Goal: Task Accomplishment & Management: Complete application form

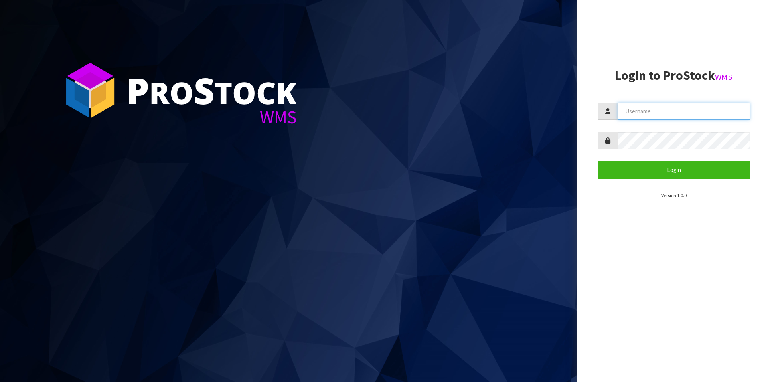
click at [689, 114] on input "text" at bounding box center [684, 111] width 132 height 17
type input "Hayrinna"
click at [598, 161] on button "Login" at bounding box center [674, 169] width 152 height 17
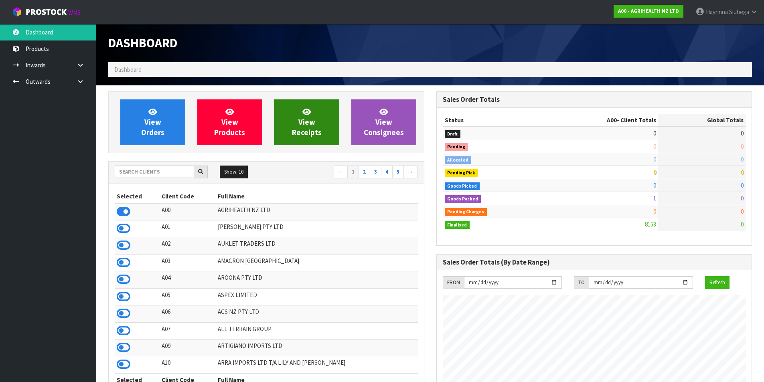
scroll to position [608, 328]
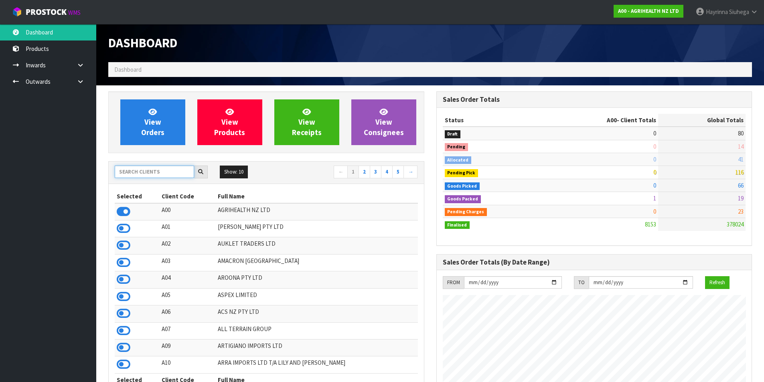
click at [158, 175] on input "text" at bounding box center [154, 172] width 79 height 12
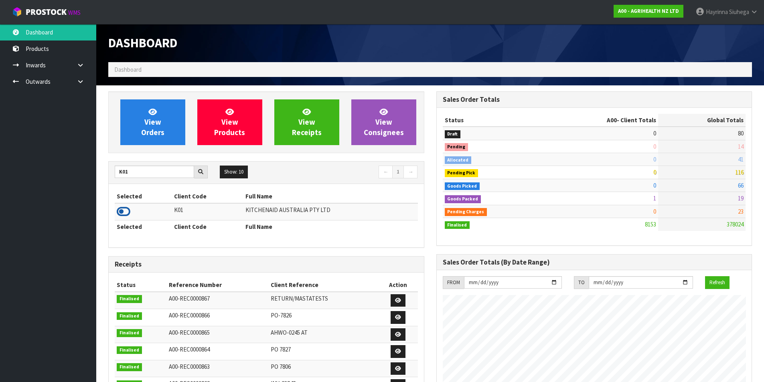
click at [118, 215] on icon at bounding box center [124, 212] width 14 height 12
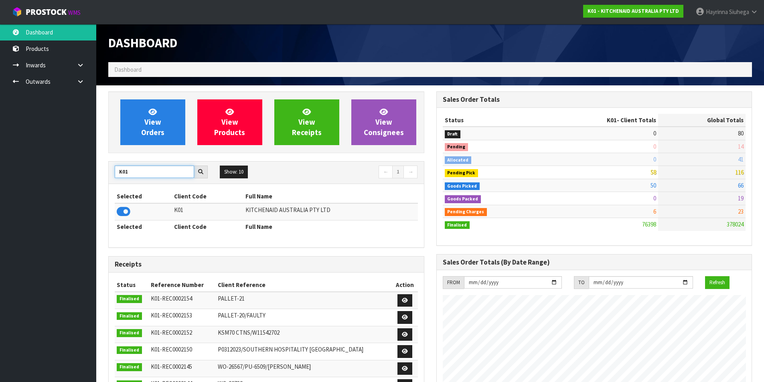
drag, startPoint x: 131, startPoint y: 174, endPoint x: 64, endPoint y: 169, distance: 66.8
click at [59, 173] on body "Toggle navigation ProStock WMS K01 - KITCHENAID AUSTRALIA PTY LTD Hayrinna Siuh…" at bounding box center [382, 191] width 764 height 382
type input "C11"
click at [119, 209] on icon at bounding box center [124, 212] width 14 height 12
drag, startPoint x: 132, startPoint y: 173, endPoint x: 87, endPoint y: 171, distance: 45.8
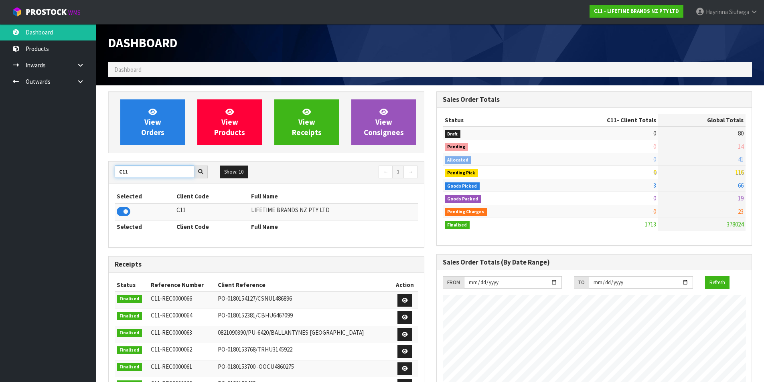
click at [85, 174] on body "Toggle navigation ProStock WMS C11 - LIFETIME BRANDS NZ PTY LTD Hayrinna Siuheg…" at bounding box center [382, 191] width 764 height 382
click at [118, 209] on icon at bounding box center [124, 212] width 14 height 12
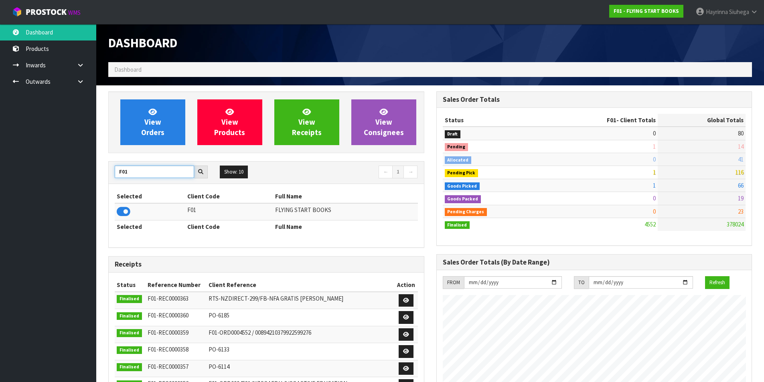
drag, startPoint x: 129, startPoint y: 171, endPoint x: 68, endPoint y: 175, distance: 60.7
click at [68, 175] on body "Toggle navigation ProStock WMS F01 - FLYING START BOOKS Hayrinna Siuhega Logout…" at bounding box center [382, 191] width 764 height 382
click at [118, 214] on icon at bounding box center [124, 212] width 14 height 12
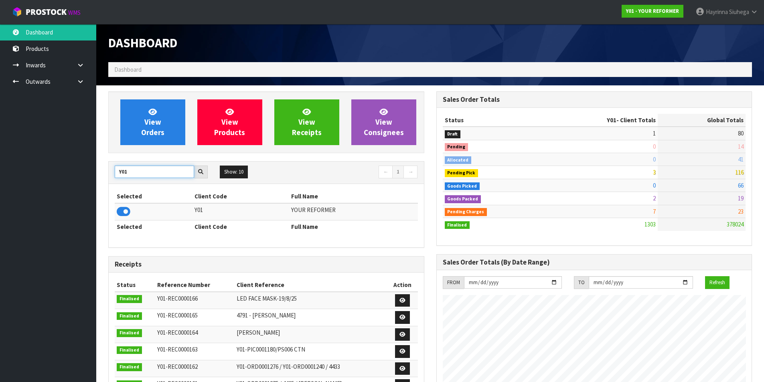
drag, startPoint x: 135, startPoint y: 169, endPoint x: 40, endPoint y: 182, distance: 96.0
click at [41, 182] on body "Toggle navigation ProStock WMS Y01 - YOUR REFORMER Hayrinna Siuhega Logout Dash…" at bounding box center [382, 191] width 764 height 382
click at [125, 213] on icon at bounding box center [124, 212] width 14 height 12
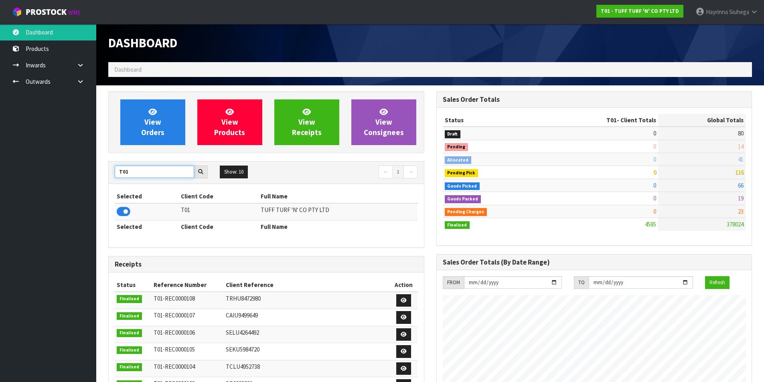
drag, startPoint x: 127, startPoint y: 171, endPoint x: 68, endPoint y: 177, distance: 59.7
click at [68, 177] on body "Toggle navigation ProStock WMS T01 - TUFF TURF 'N' CO PTY LTD Hayrinna Siuhega …" at bounding box center [382, 191] width 764 height 382
click at [122, 209] on icon at bounding box center [124, 212] width 14 height 12
drag, startPoint x: 138, startPoint y: 174, endPoint x: 63, endPoint y: 173, distance: 74.2
click at [63, 173] on body "Toggle navigation ProStock WMS V02 - VALEN POWER PTY LTD Hayrinna Siuhega Logou…" at bounding box center [382, 191] width 764 height 382
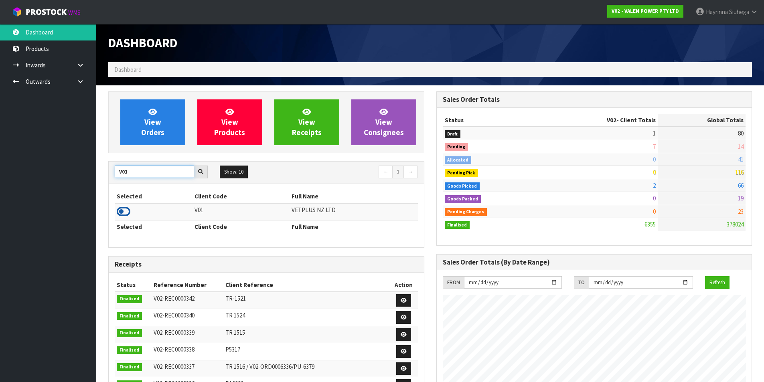
type input "V01"
click at [127, 209] on icon at bounding box center [124, 212] width 14 height 12
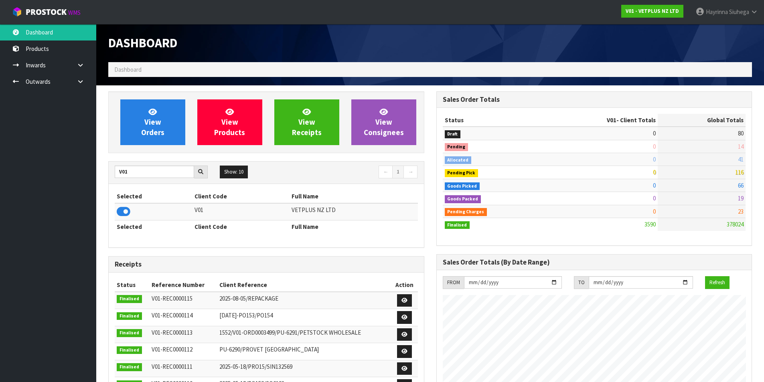
scroll to position [595, 328]
drag, startPoint x: 130, startPoint y: 170, endPoint x: 97, endPoint y: 177, distance: 34.1
click at [100, 177] on section "View Orders View Products View Receipts View Consignees V01 Show: 10 5 10 25 50…" at bounding box center [430, 388] width 668 height 607
type input "Y01"
click at [127, 212] on icon at bounding box center [124, 212] width 14 height 12
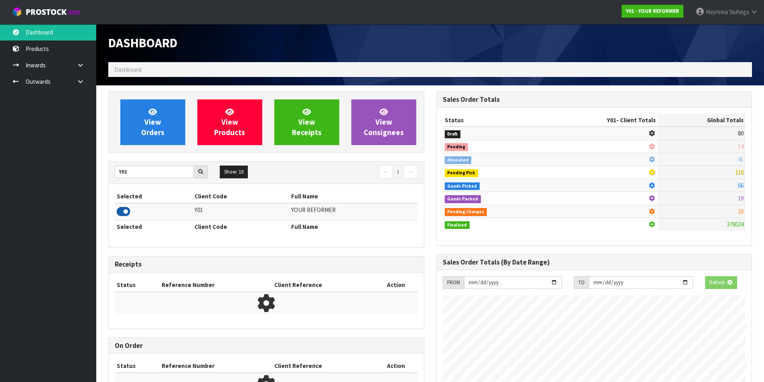
scroll to position [608, 328]
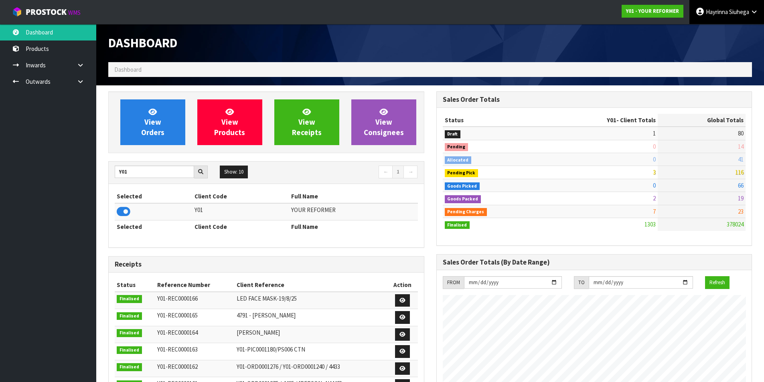
click at [749, 20] on link "Hayrinna Siuhega" at bounding box center [727, 12] width 75 height 24
click at [735, 33] on link "Logout" at bounding box center [732, 31] width 63 height 11
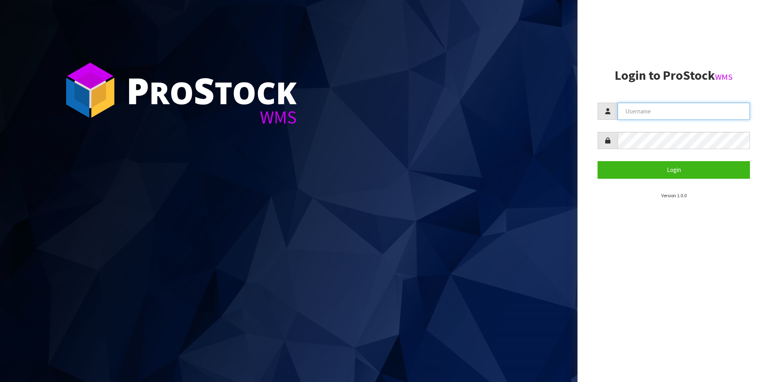
click at [687, 113] on input "text" at bounding box center [684, 111] width 132 height 17
type input "Hayrinna"
click at [598, 161] on button "Login" at bounding box center [674, 169] width 152 height 17
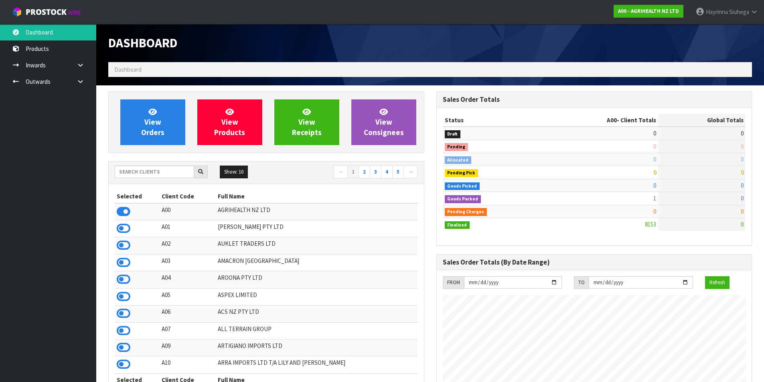
scroll to position [608, 328]
click at [156, 168] on input "text" at bounding box center [154, 172] width 79 height 12
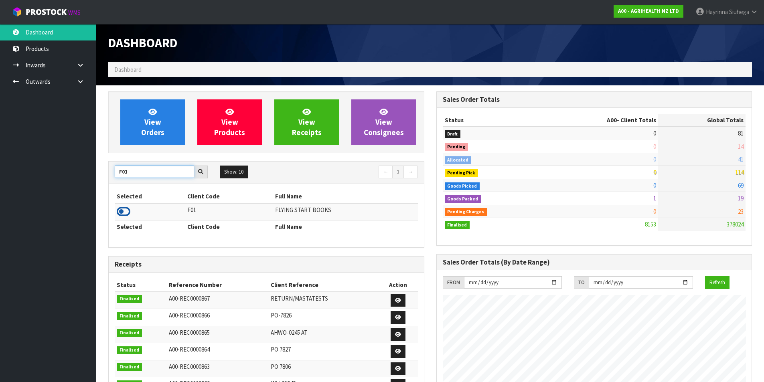
type input "F01"
click at [120, 208] on icon at bounding box center [124, 212] width 14 height 12
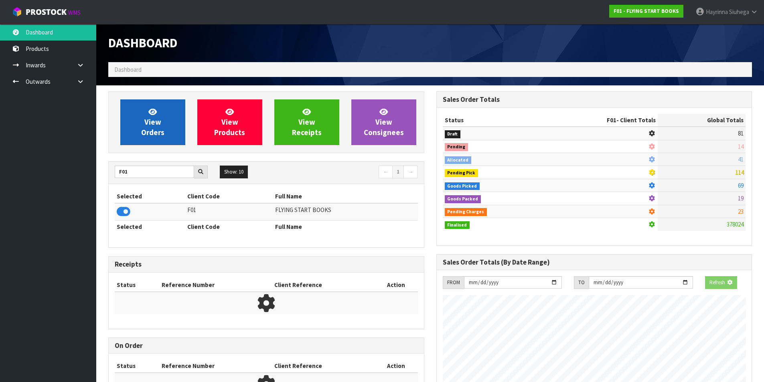
scroll to position [500, 328]
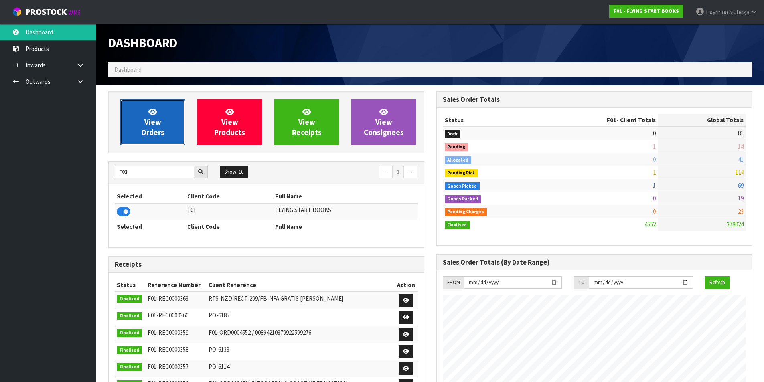
click at [145, 123] on span "View Orders" at bounding box center [152, 122] width 23 height 30
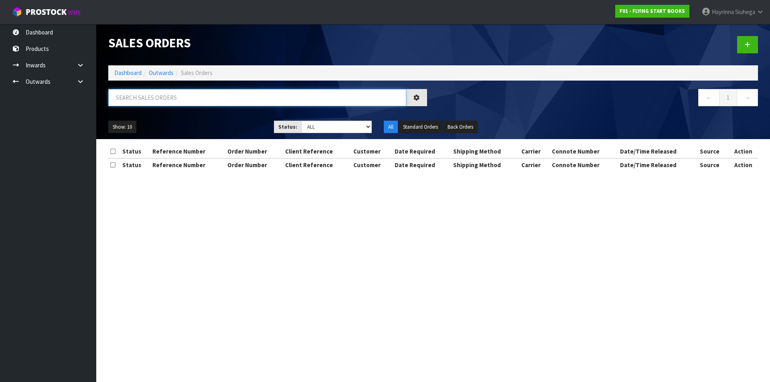
click at [185, 103] on input "text" at bounding box center [257, 97] width 298 height 17
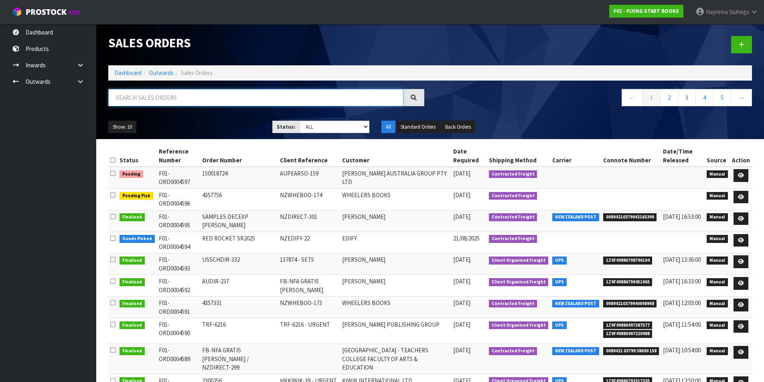
click at [210, 92] on input "text" at bounding box center [255, 97] width 295 height 17
type input "JOB-0408724"
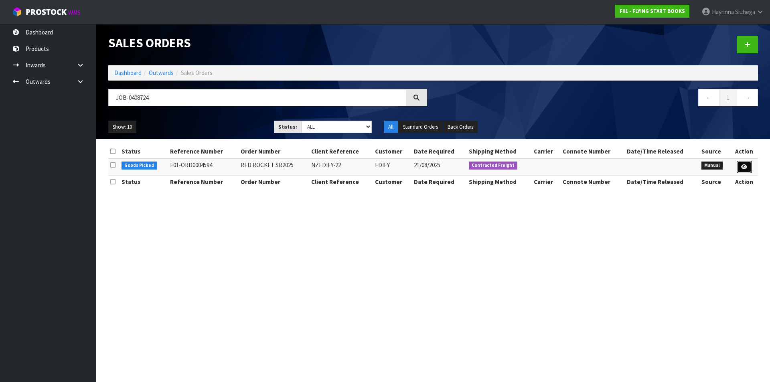
click at [745, 167] on icon at bounding box center [745, 167] width 6 height 5
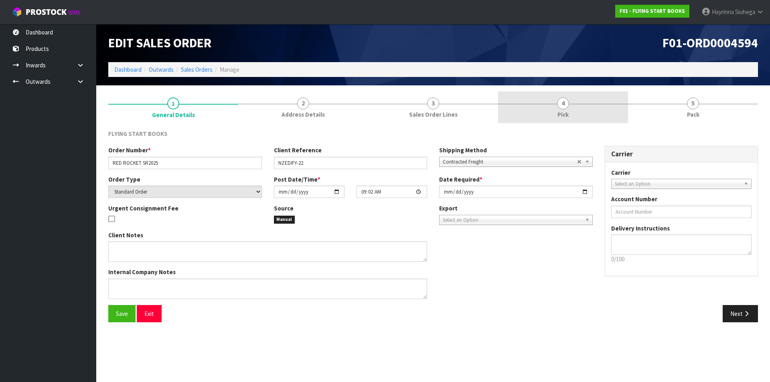
click at [563, 105] on span "4" at bounding box center [563, 104] width 12 height 12
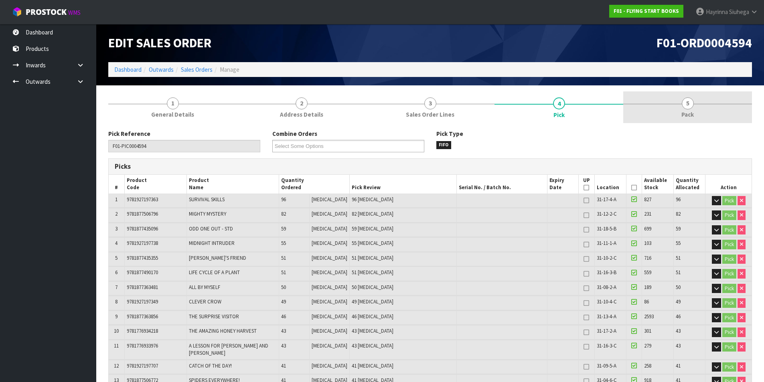
click at [644, 101] on link "5 Pack" at bounding box center [688, 107] width 129 height 32
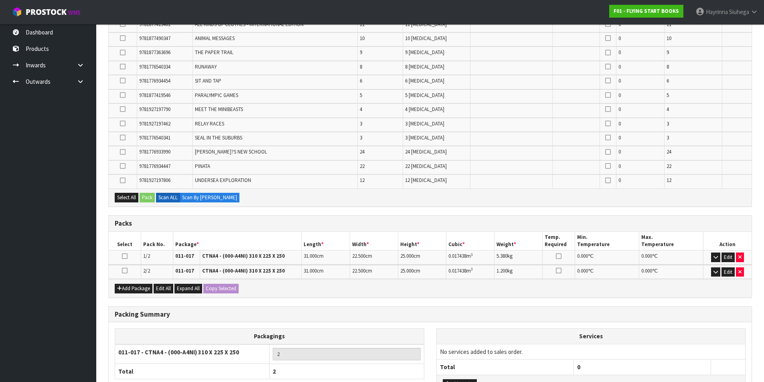
scroll to position [1346, 0]
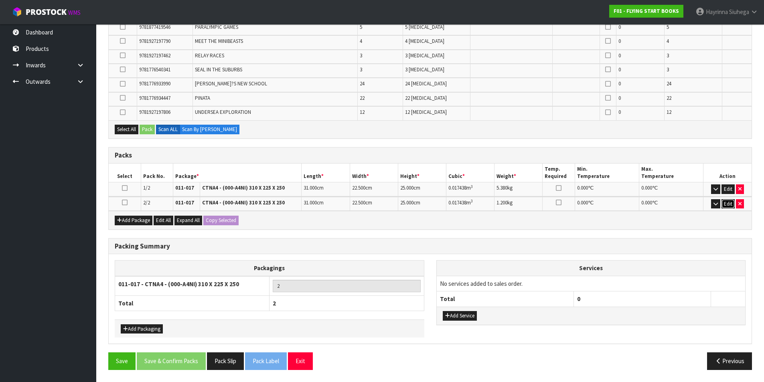
click at [730, 202] on button "Edit" at bounding box center [728, 204] width 13 height 10
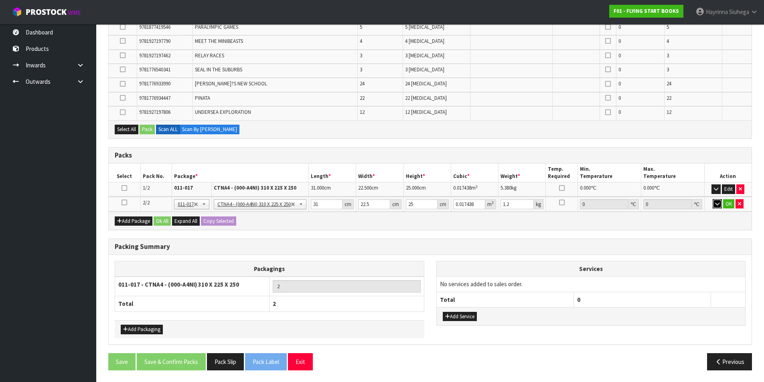
click at [716, 202] on icon "button" at bounding box center [717, 203] width 4 height 5
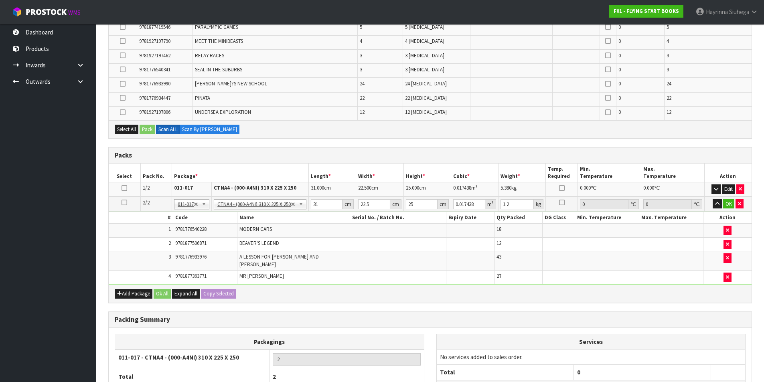
scroll to position [343, 0]
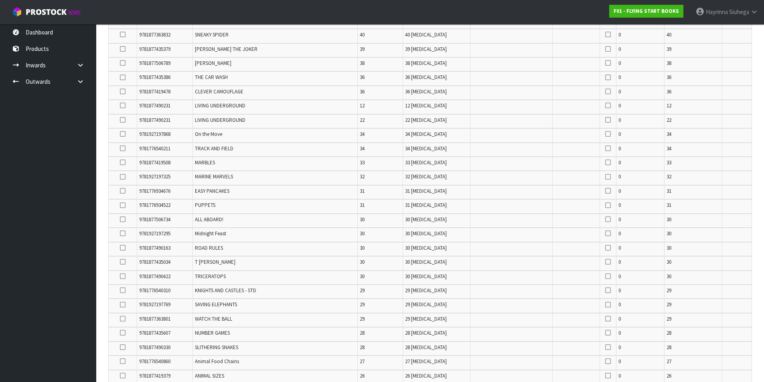
click at [450, 233] on td "30 [MEDICAL_DATA]" at bounding box center [436, 235] width 67 height 14
click at [120, 191] on icon at bounding box center [123, 191] width 6 height 0
click at [0, 0] on input "checkbox" at bounding box center [0, 0] width 0 height 0
click at [122, 191] on icon at bounding box center [123, 191] width 6 height 0
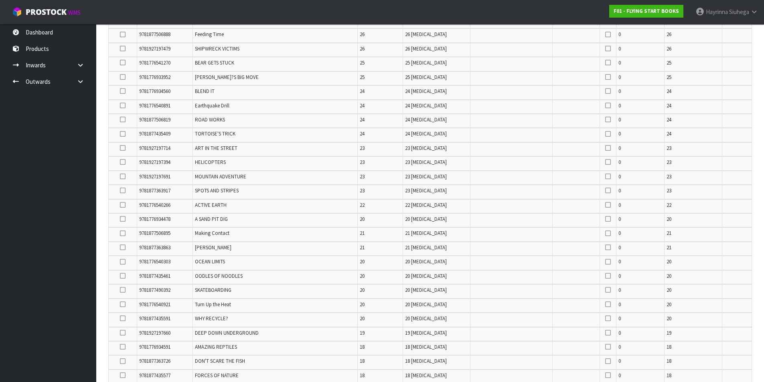
click at [0, 0] on input "checkbox" at bounding box center [0, 0] width 0 height 0
click at [122, 305] on icon at bounding box center [123, 305] width 6 height 0
click at [0, 0] on input "checkbox" at bounding box center [0, 0] width 0 height 0
click at [121, 177] on icon at bounding box center [123, 177] width 6 height 0
click at [0, 0] on input "checkbox" at bounding box center [0, 0] width 0 height 0
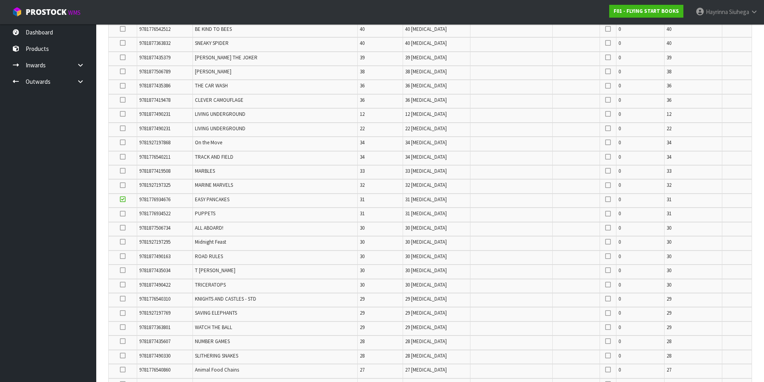
scroll to position [1097, 0]
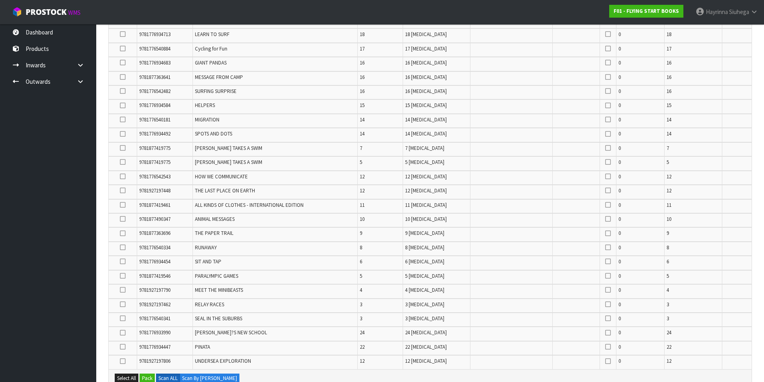
click at [125, 191] on icon at bounding box center [123, 191] width 6 height 0
click at [0, 0] on input "checkbox" at bounding box center [0, 0] width 0 height 0
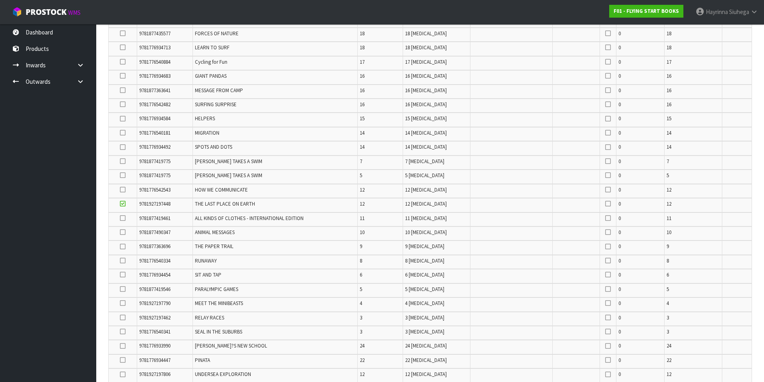
scroll to position [613, 0]
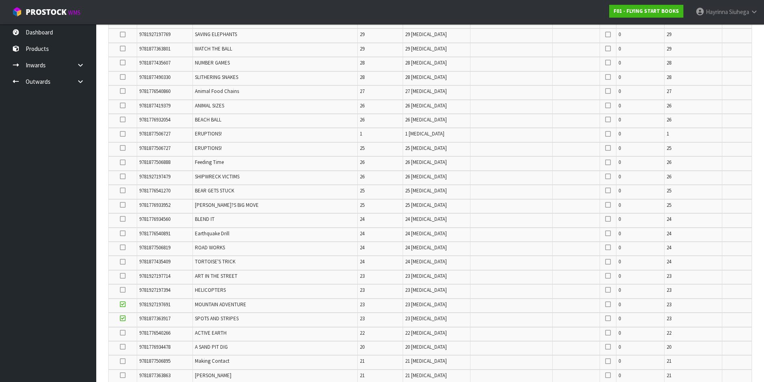
click at [124, 191] on icon at bounding box center [123, 191] width 6 height 0
click at [0, 0] on input "checkbox" at bounding box center [0, 0] width 0 height 0
click at [125, 333] on icon at bounding box center [123, 333] width 6 height 0
click at [0, 0] on input "checkbox" at bounding box center [0, 0] width 0 height 0
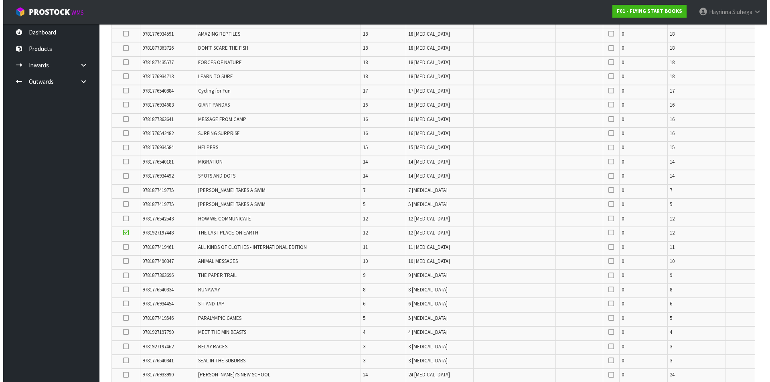
scroll to position [1255, 0]
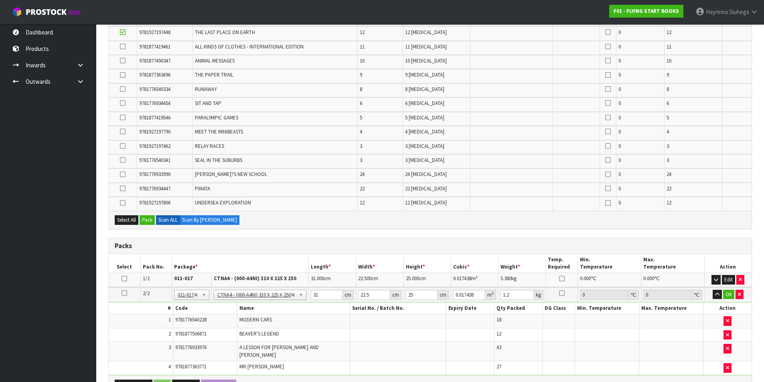
click at [124, 294] on icon at bounding box center [125, 293] width 6 height 0
click at [149, 219] on button "Pack" at bounding box center [147, 220] width 15 height 10
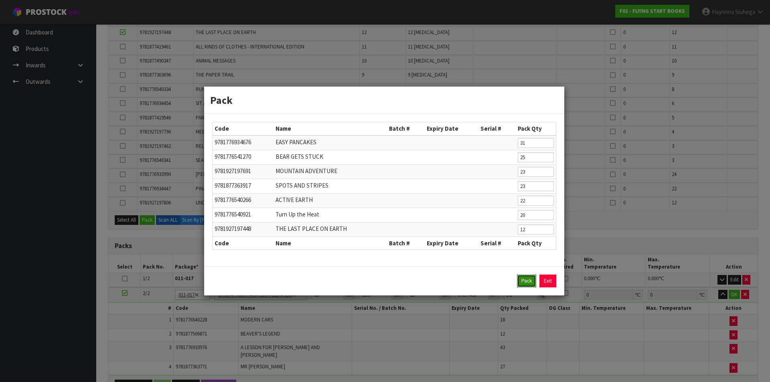
click at [527, 278] on button "Pack" at bounding box center [526, 281] width 19 height 13
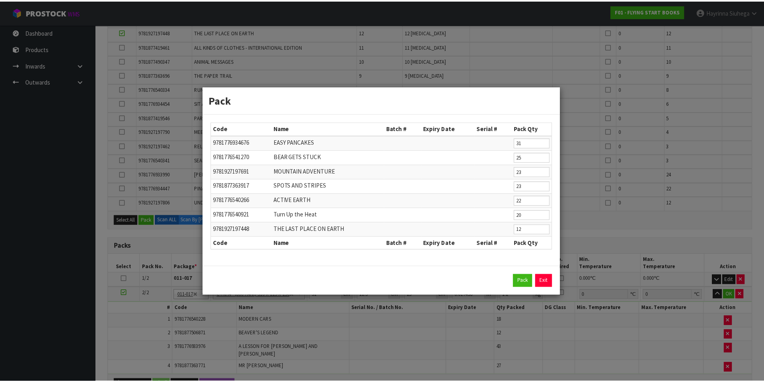
scroll to position [1170, 0]
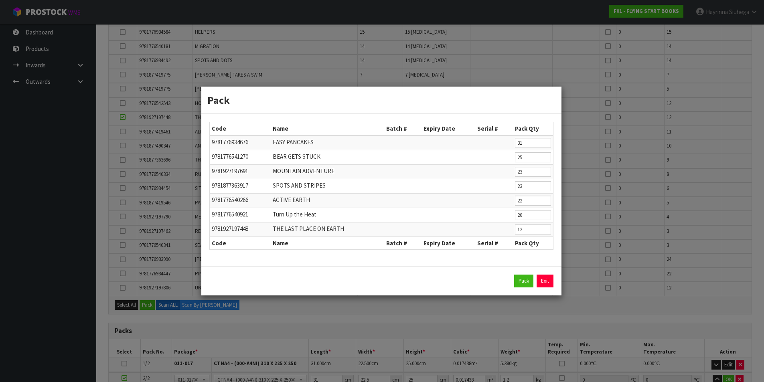
type input "15.56"
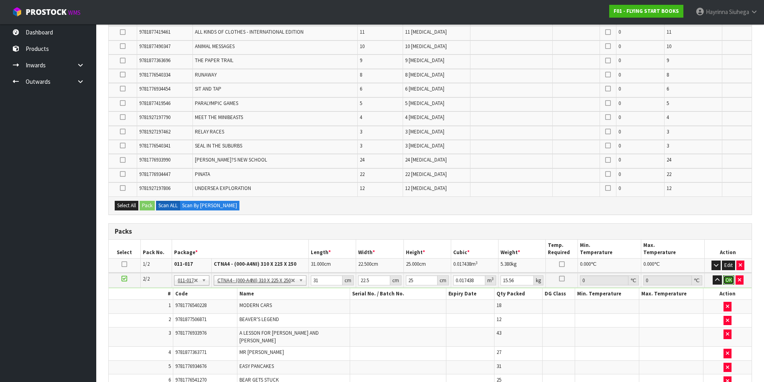
click at [727, 277] on button "OK" at bounding box center [728, 281] width 11 height 10
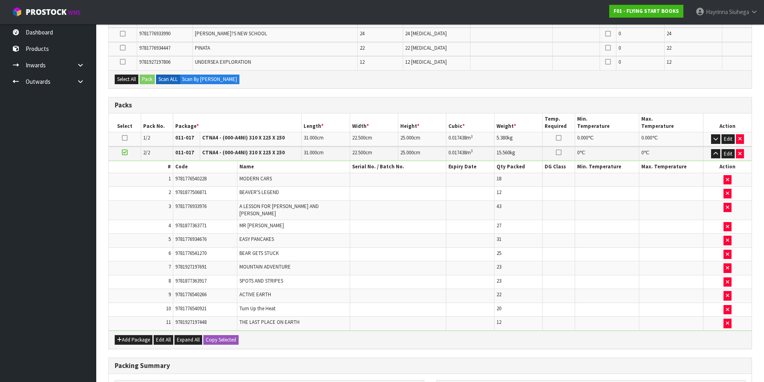
scroll to position [1411, 0]
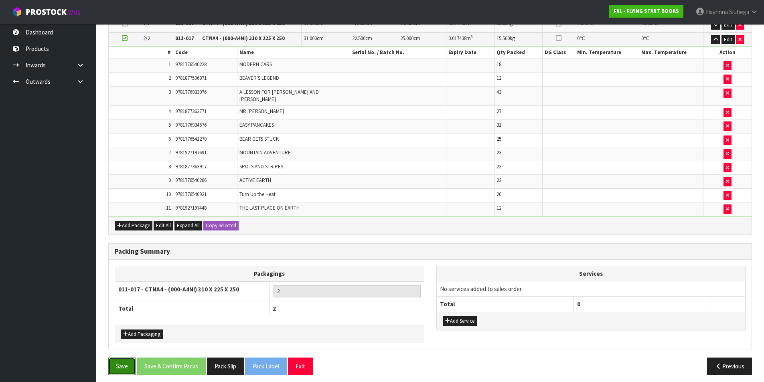
click at [117, 362] on button "Save" at bounding box center [121, 366] width 27 height 17
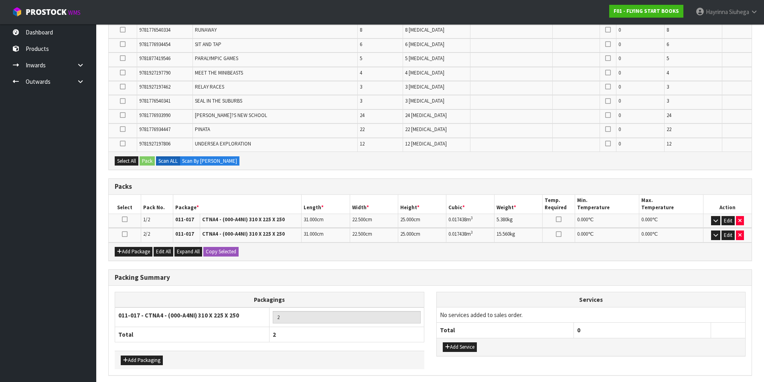
scroll to position [1275, 0]
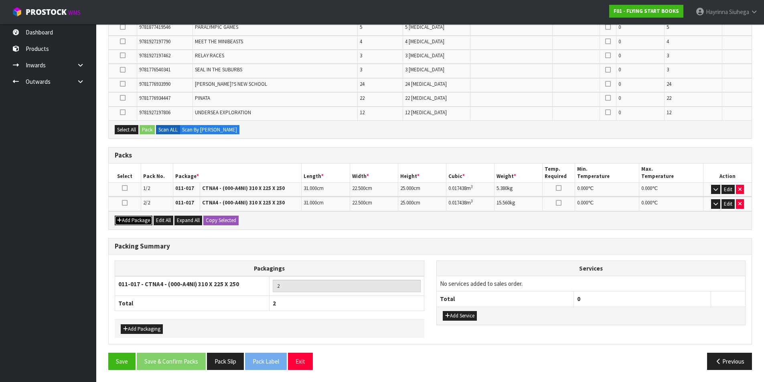
click at [137, 221] on button "Add Package" at bounding box center [134, 221] width 38 height 10
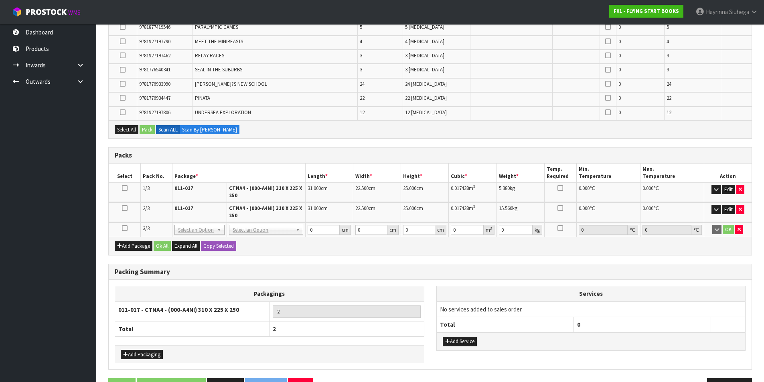
click at [123, 229] on icon at bounding box center [125, 228] width 6 height 0
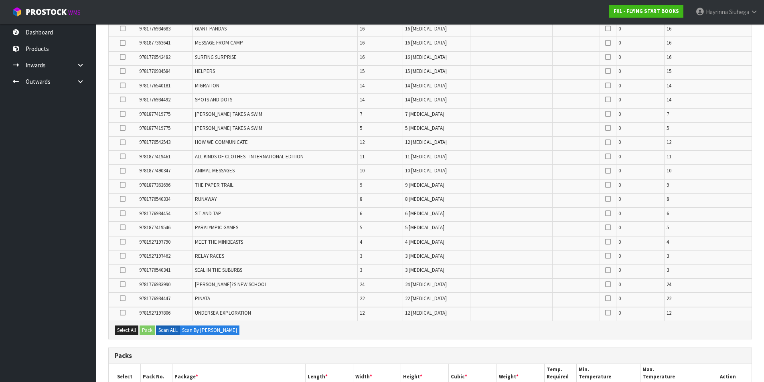
scroll to position [457, 0]
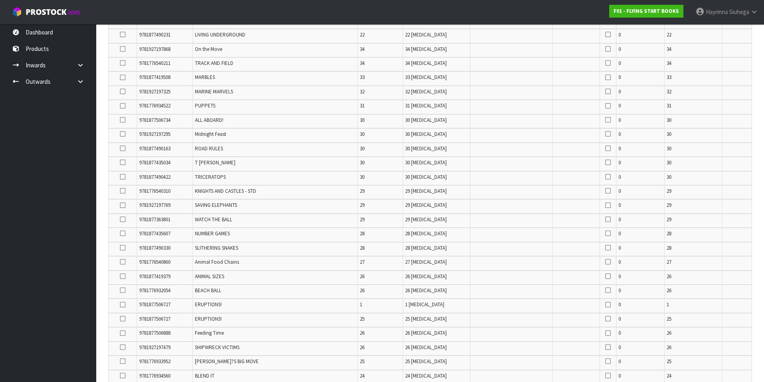
click at [121, 191] on icon at bounding box center [123, 191] width 6 height 0
click at [0, 0] on input "checkbox" at bounding box center [0, 0] width 0 height 0
click at [124, 219] on icon at bounding box center [123, 219] width 6 height 0
click at [0, 0] on input "checkbox" at bounding box center [0, 0] width 0 height 0
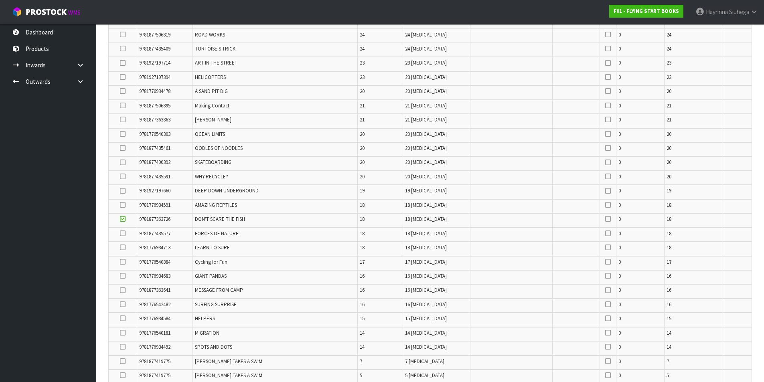
scroll to position [102, 0]
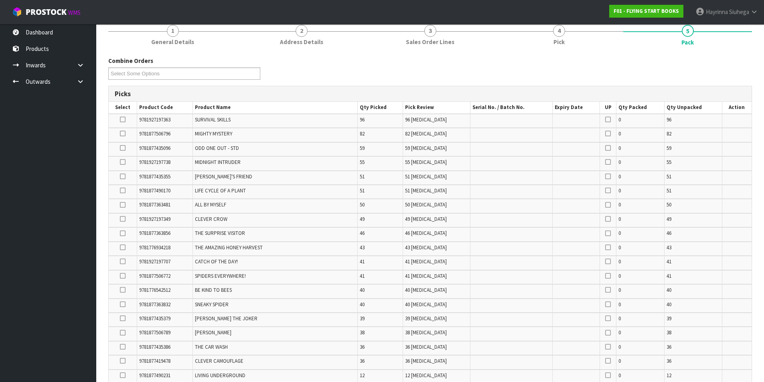
click at [123, 191] on icon at bounding box center [123, 191] width 6 height 0
click at [0, 0] on input "checkbox" at bounding box center [0, 0] width 0 height 0
click at [123, 361] on icon at bounding box center [123, 361] width 6 height 0
click at [0, 0] on input "checkbox" at bounding box center [0, 0] width 0 height 0
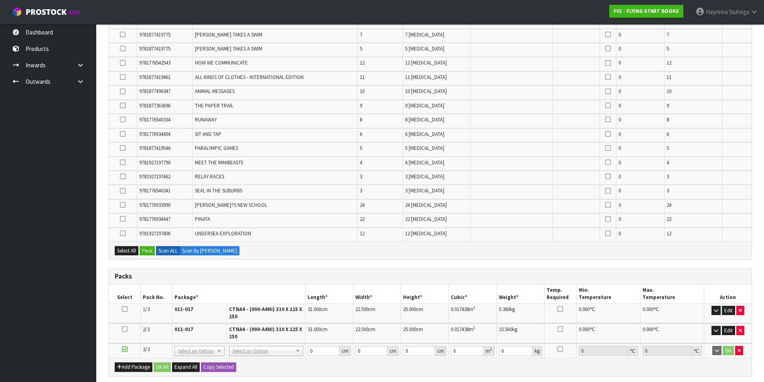
click at [122, 191] on icon at bounding box center [123, 191] width 6 height 0
click at [0, 0] on input "checkbox" at bounding box center [0, 0] width 0 height 0
click at [123, 163] on icon at bounding box center [123, 163] width 6 height 0
click at [0, 0] on input "checkbox" at bounding box center [0, 0] width 0 height 0
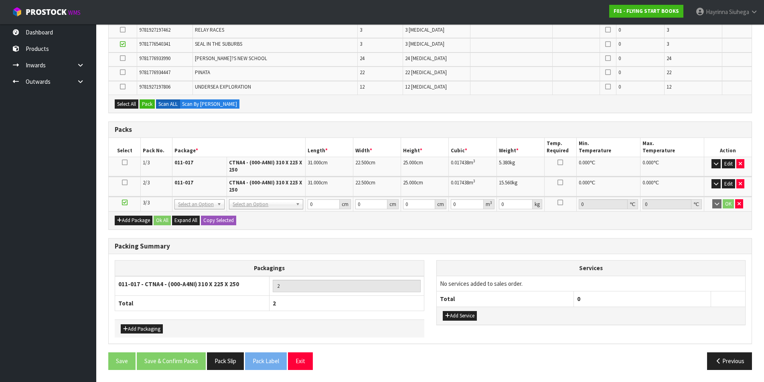
scroll to position [59, 0]
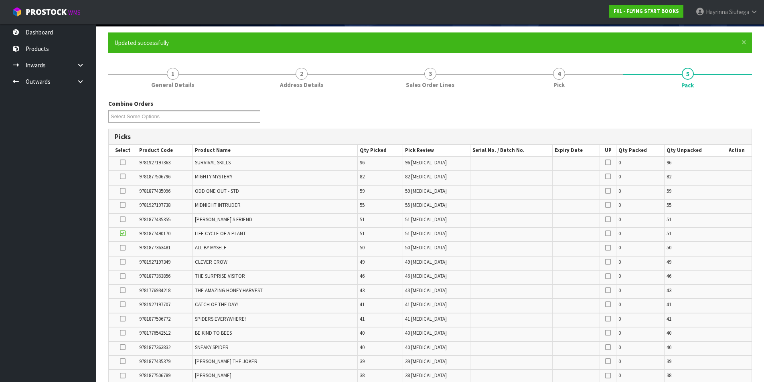
click at [122, 191] on icon at bounding box center [123, 191] width 6 height 0
click at [0, 0] on input "checkbox" at bounding box center [0, 0] width 0 height 0
click at [123, 291] on icon at bounding box center [123, 291] width 6 height 0
click at [0, 0] on input "checkbox" at bounding box center [0, 0] width 0 height 0
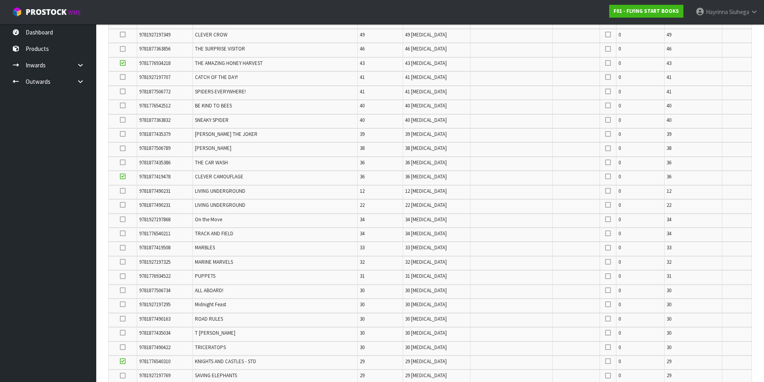
click at [126, 191] on td at bounding box center [123, 192] width 28 height 14
click at [120, 194] on label at bounding box center [123, 191] width 6 height 7
click at [0, 0] on input "checkbox" at bounding box center [0, 0] width 0 height 0
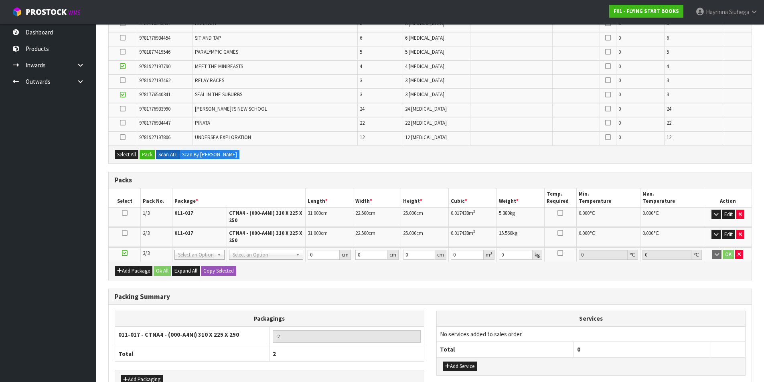
scroll to position [1251, 0]
click at [714, 211] on icon "button" at bounding box center [716, 213] width 4 height 5
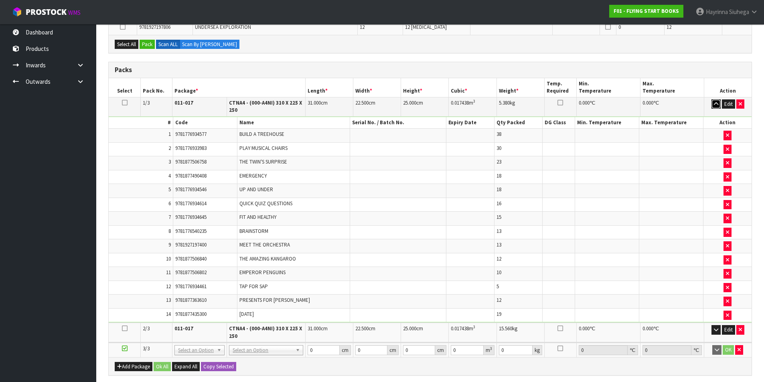
scroll to position [1491, 0]
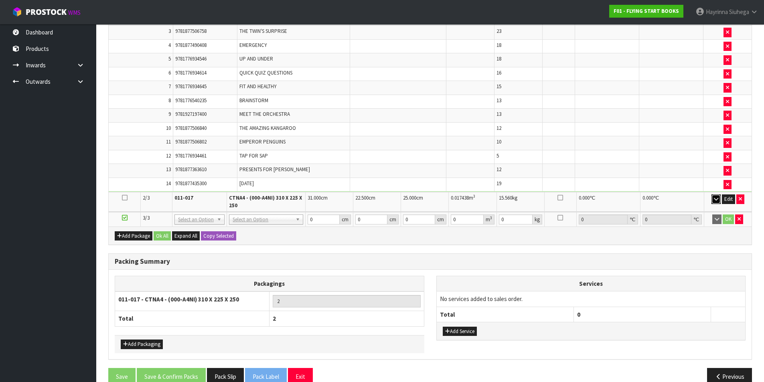
click at [714, 202] on button "button" at bounding box center [716, 200] width 9 height 10
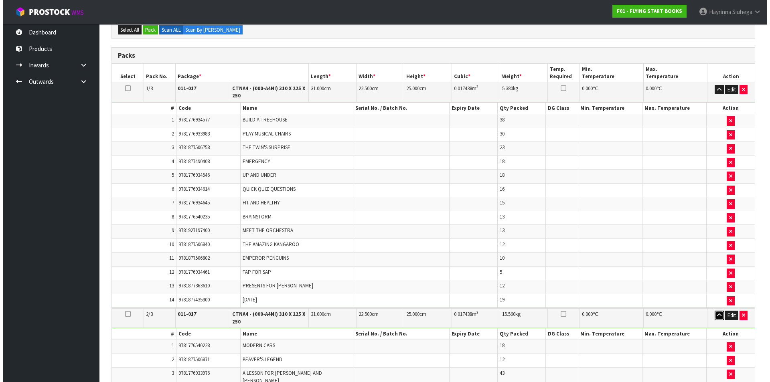
scroll to position [1270, 0]
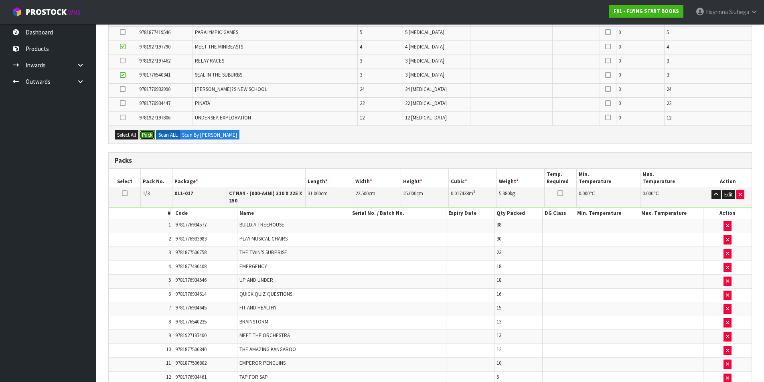
click at [146, 132] on button "Pack" at bounding box center [147, 135] width 15 height 10
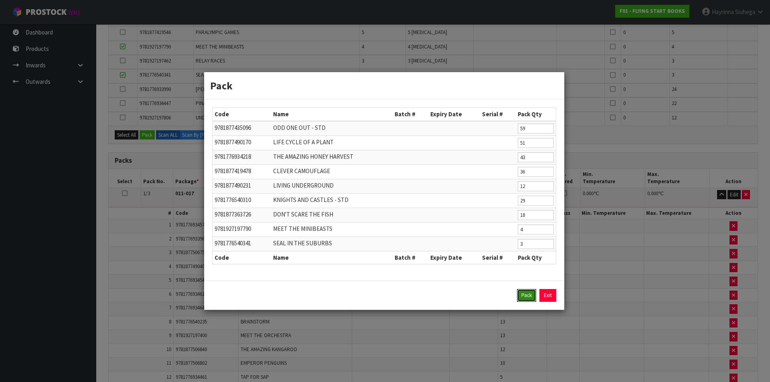
click at [523, 294] on button "Pack" at bounding box center [526, 295] width 19 height 13
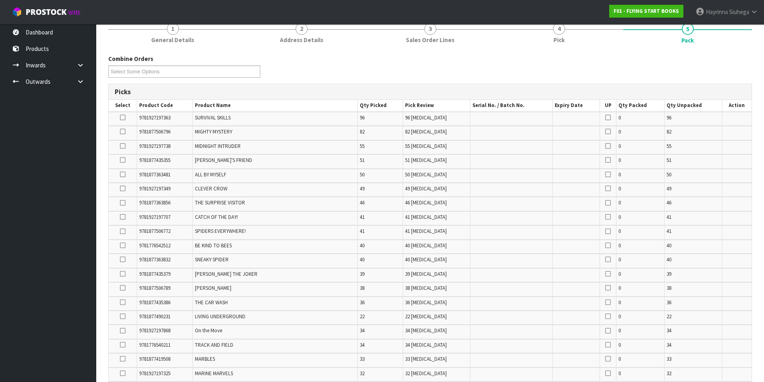
scroll to position [0, 0]
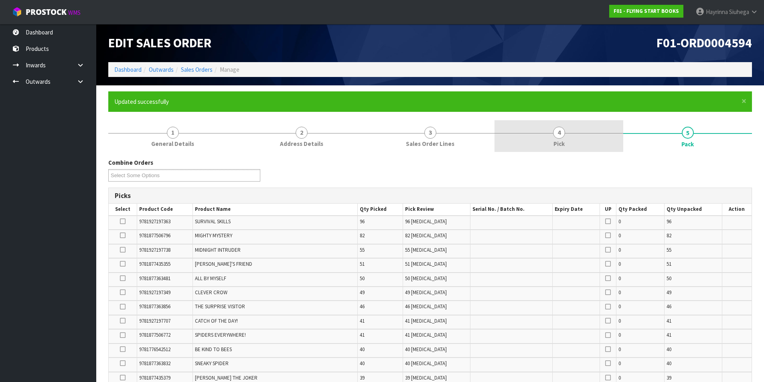
click at [579, 133] on link "4 Pick" at bounding box center [559, 136] width 129 height 32
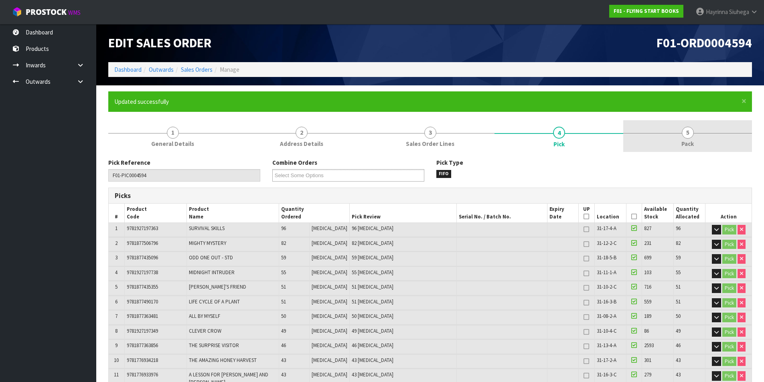
click at [673, 130] on link "5 Pack" at bounding box center [688, 136] width 129 height 32
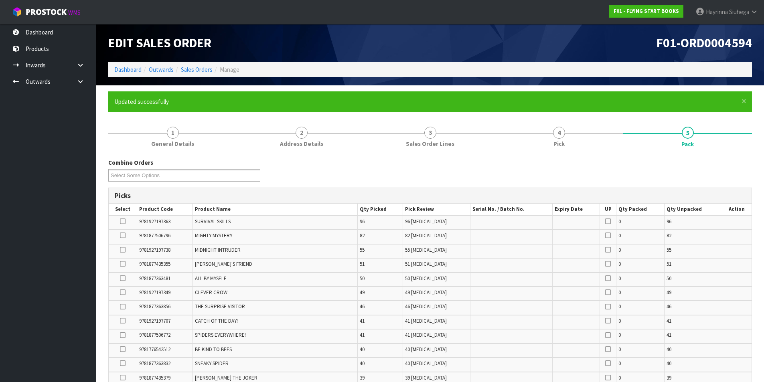
scroll to position [358, 0]
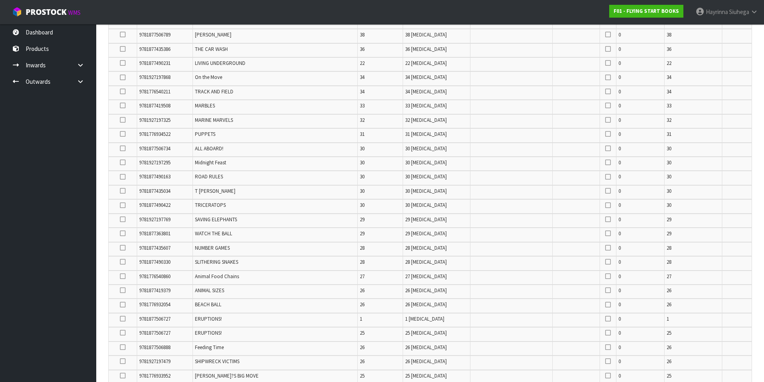
click at [121, 191] on icon at bounding box center [123, 191] width 6 height 0
click at [0, 0] on input "checkbox" at bounding box center [0, 0] width 0 height 0
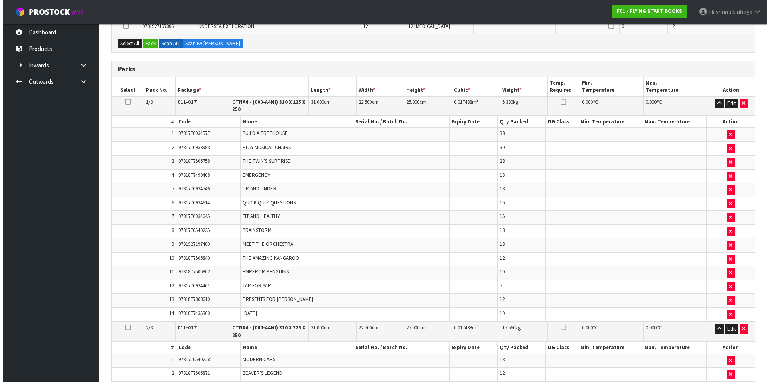
scroll to position [1120, 0]
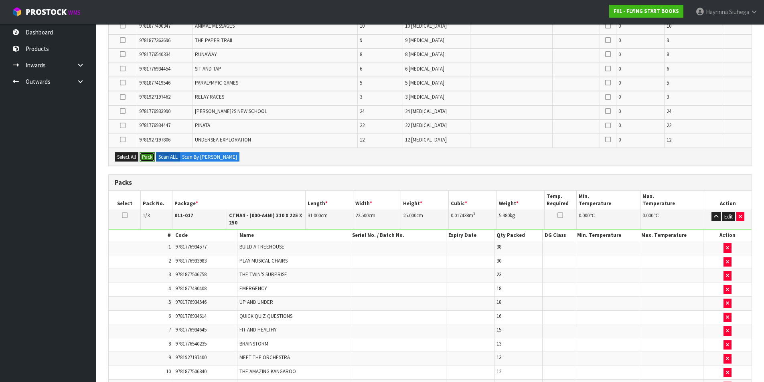
click at [151, 155] on button "Pack" at bounding box center [147, 157] width 15 height 10
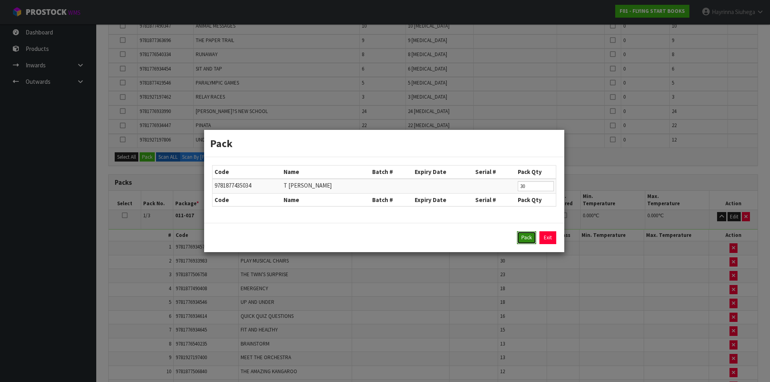
click at [527, 234] on button "Pack" at bounding box center [526, 238] width 19 height 13
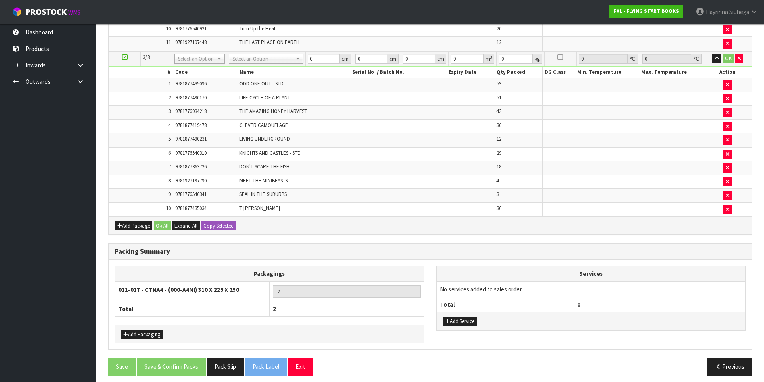
scroll to position [1520, 0]
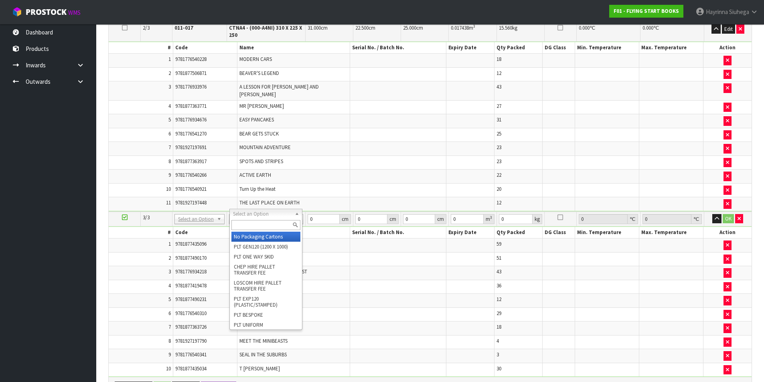
click at [269, 223] on input "text" at bounding box center [266, 225] width 69 height 10
type input "CTNA4"
type input "3"
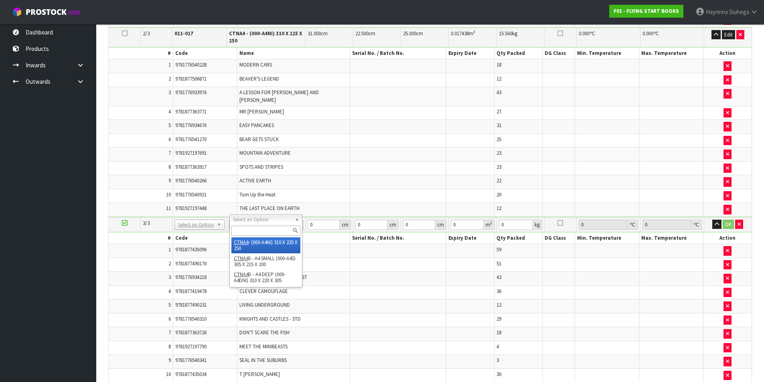
type input "31"
type input "22.5"
type input "25"
type input "0.017438"
type input "3.05"
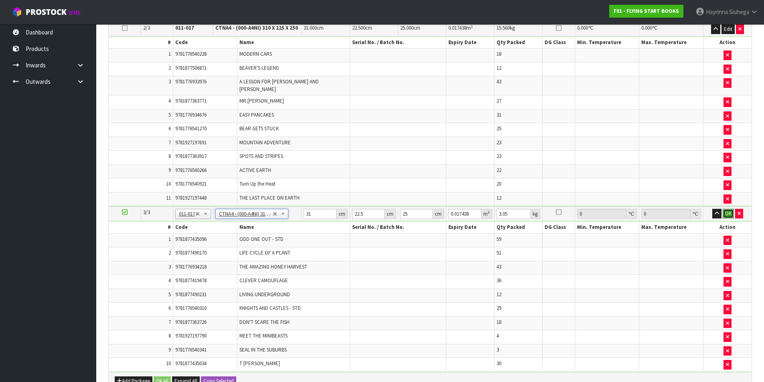
click at [728, 209] on button "OK" at bounding box center [728, 214] width 11 height 10
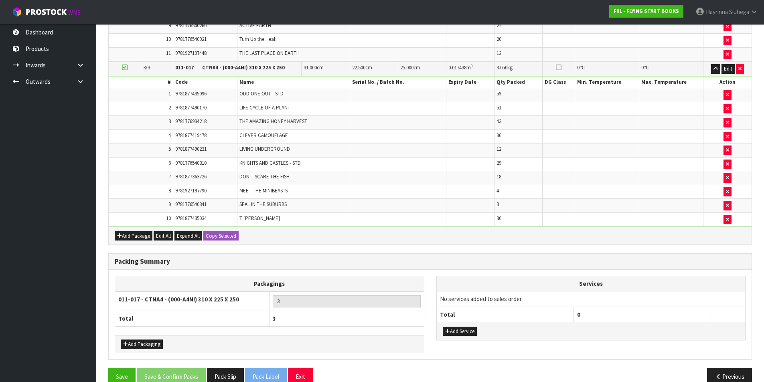
scroll to position [1669, 0]
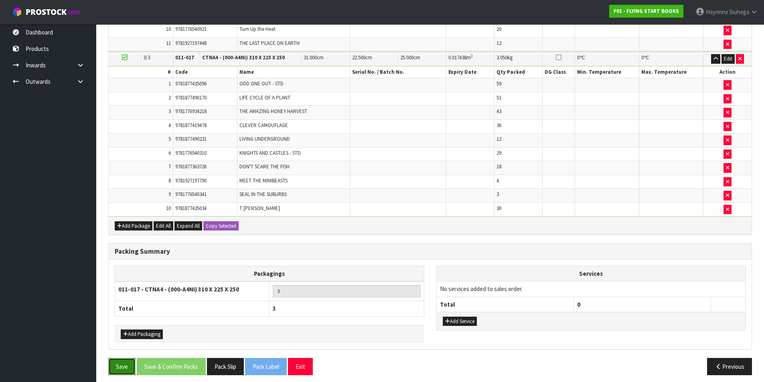
click at [114, 362] on button "Save" at bounding box center [121, 366] width 27 height 17
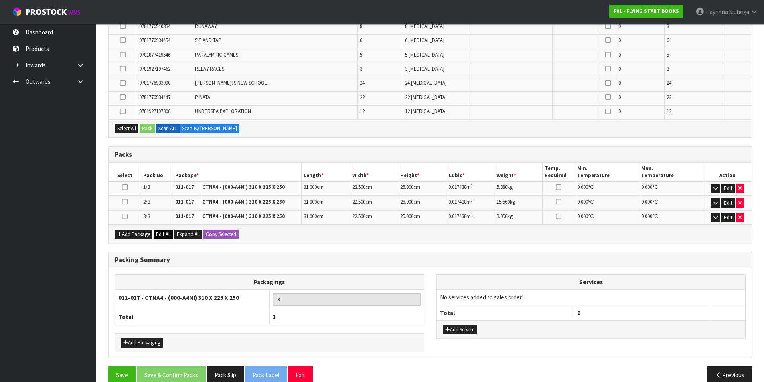
scroll to position [1148, 0]
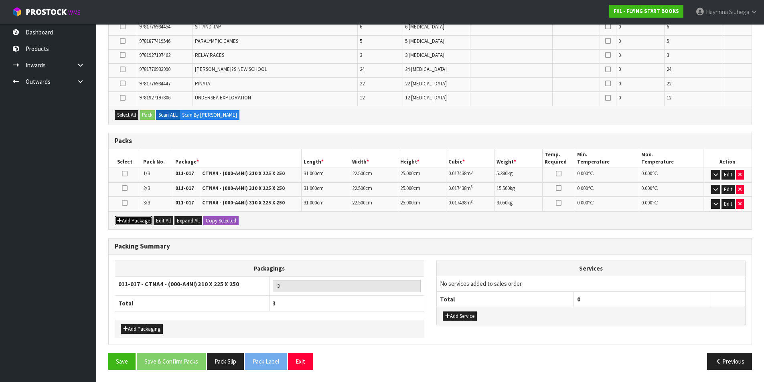
click at [142, 222] on button "Add Package" at bounding box center [134, 221] width 38 height 10
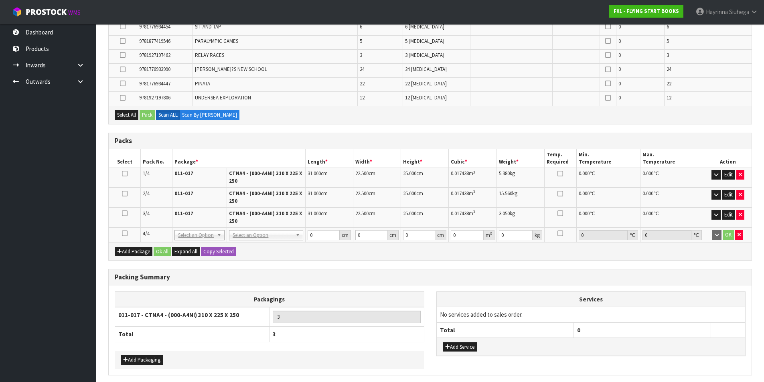
click at [125, 234] on icon at bounding box center [125, 234] width 6 height 0
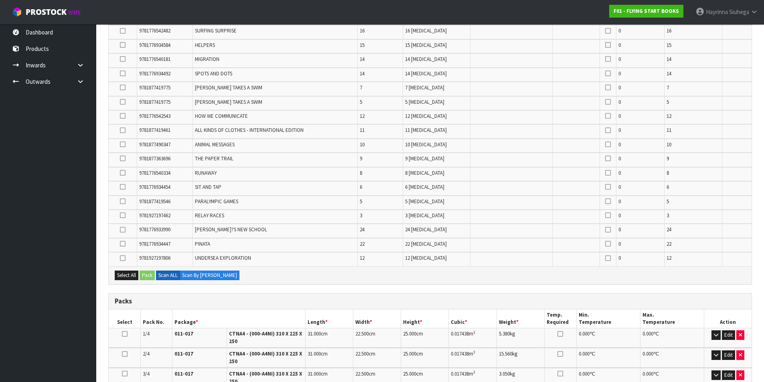
scroll to position [116, 0]
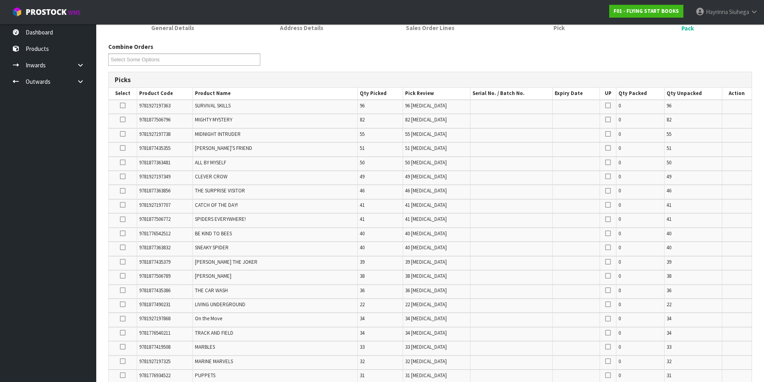
click at [122, 191] on icon at bounding box center [123, 191] width 6 height 0
click at [0, 0] on input "checkbox" at bounding box center [0, 0] width 0 height 0
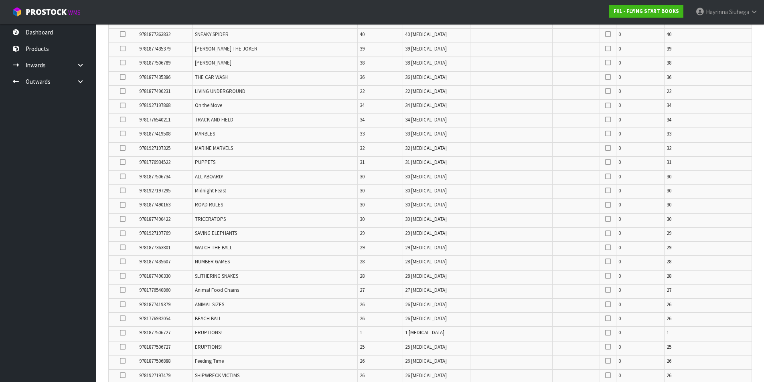
click at [123, 191] on icon at bounding box center [123, 191] width 6 height 0
click at [0, 0] on input "checkbox" at bounding box center [0, 0] width 0 height 0
click at [126, 163] on icon at bounding box center [123, 162] width 6 height 0
click at [0, 0] on input "checkbox" at bounding box center [0, 0] width 0 height 0
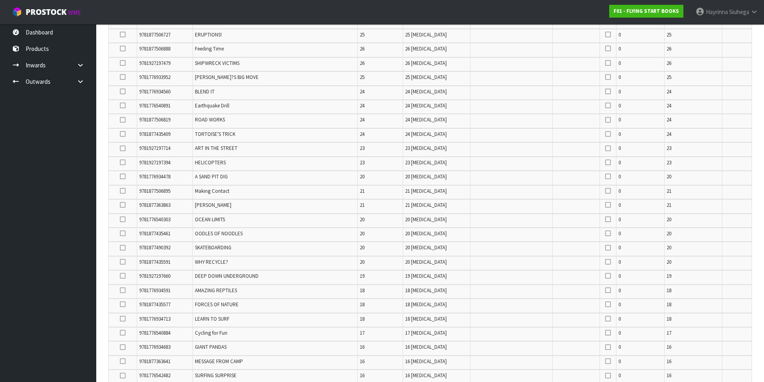
click at [120, 191] on icon at bounding box center [123, 191] width 6 height 0
click at [0, 0] on input "checkbox" at bounding box center [0, 0] width 0 height 0
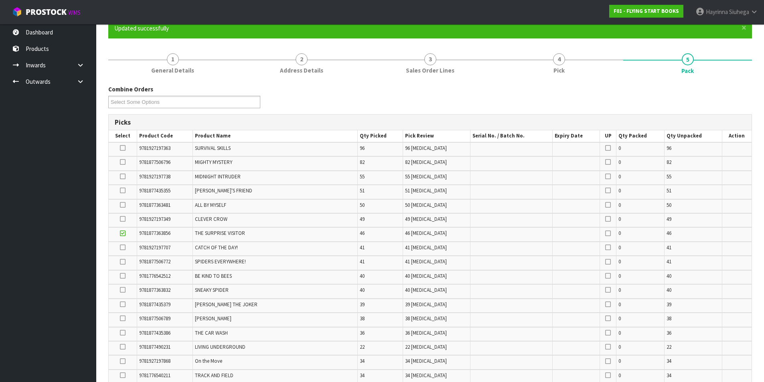
drag, startPoint x: 120, startPoint y: 191, endPoint x: 128, endPoint y: 189, distance: 8.7
click at [120, 190] on td at bounding box center [123, 192] width 28 height 14
click at [124, 191] on icon at bounding box center [123, 191] width 6 height 0
click at [0, 0] on input "checkbox" at bounding box center [0, 0] width 0 height 0
click at [124, 248] on icon at bounding box center [123, 248] width 6 height 0
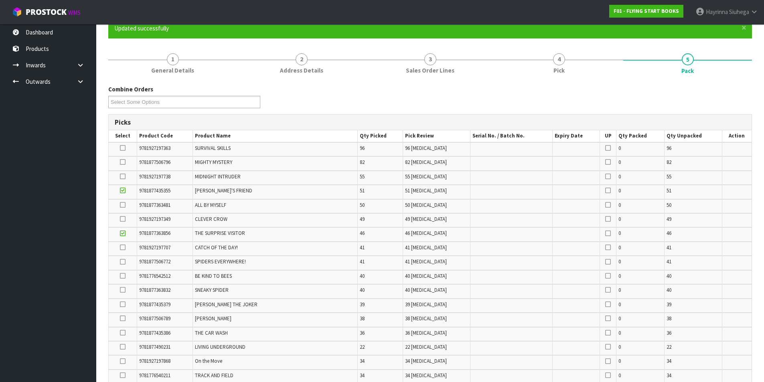
click at [0, 0] on input "checkbox" at bounding box center [0, 0] width 0 height 0
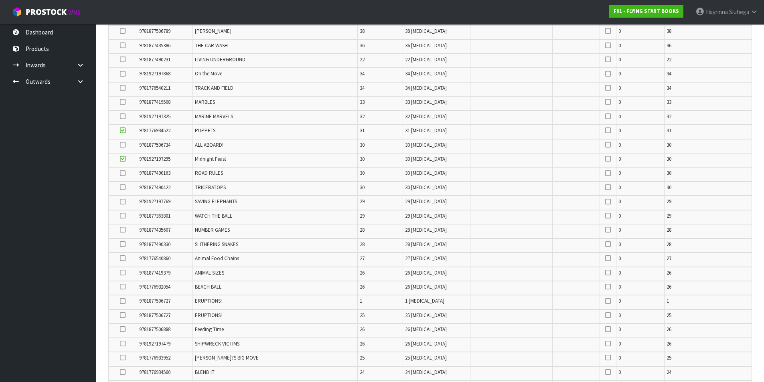
scroll to position [314, 0]
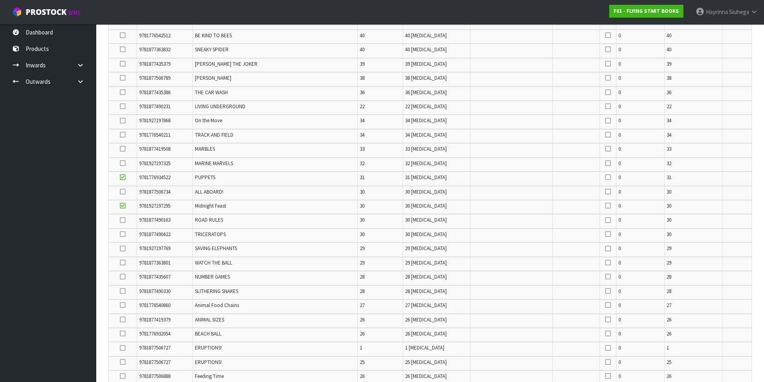
click at [126, 135] on td at bounding box center [123, 136] width 28 height 14
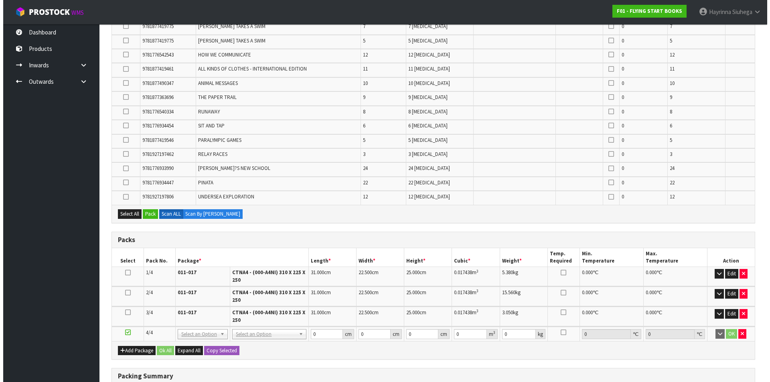
scroll to position [1157, 0]
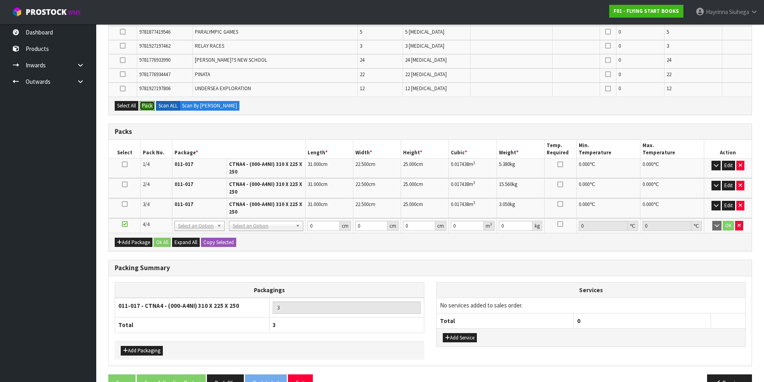
click at [152, 110] on button "Pack" at bounding box center [147, 106] width 15 height 10
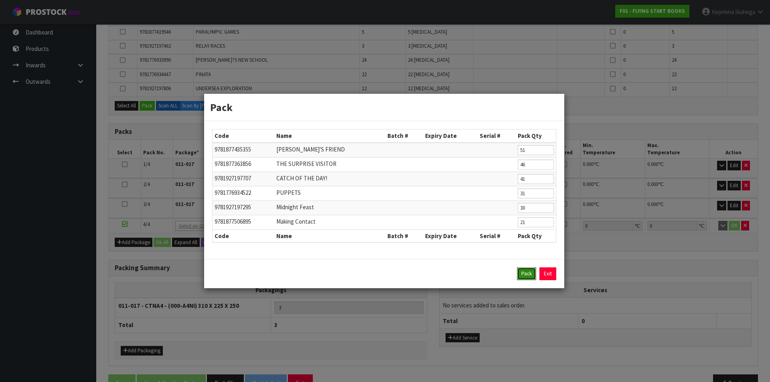
click at [518, 275] on button "Pack" at bounding box center [526, 274] width 19 height 13
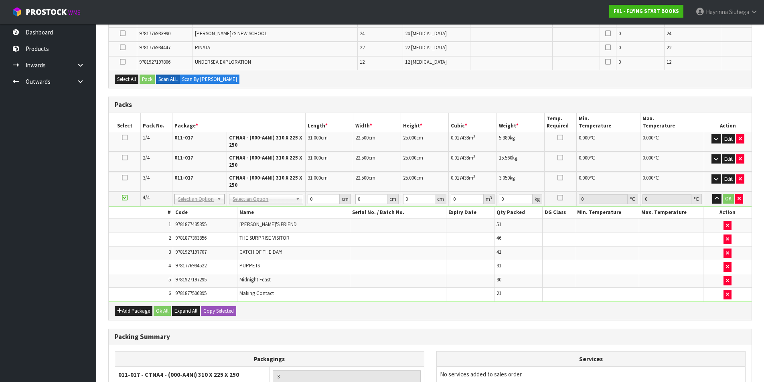
scroll to position [1189, 0]
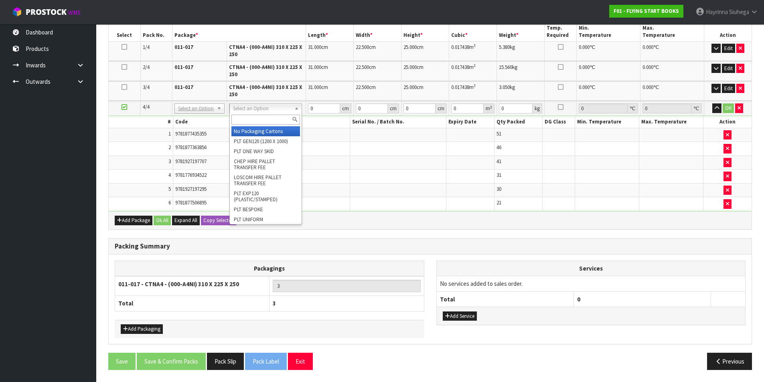
click at [269, 120] on input "text" at bounding box center [266, 120] width 69 height 10
type input "CTNA4"
type input "4"
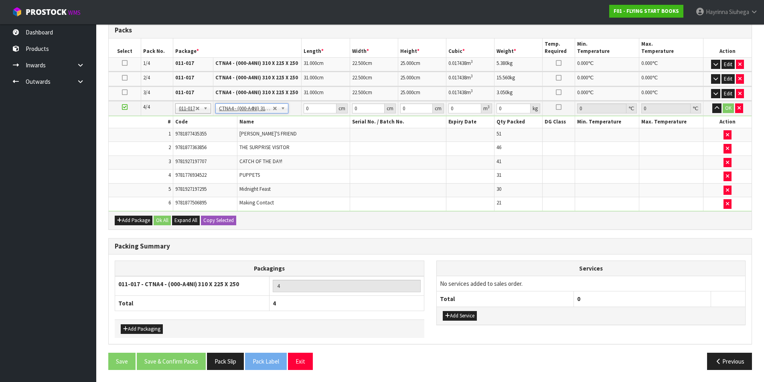
scroll to position [1173, 0]
type input "31"
type input "22.5"
type input "25"
type input "0.017438"
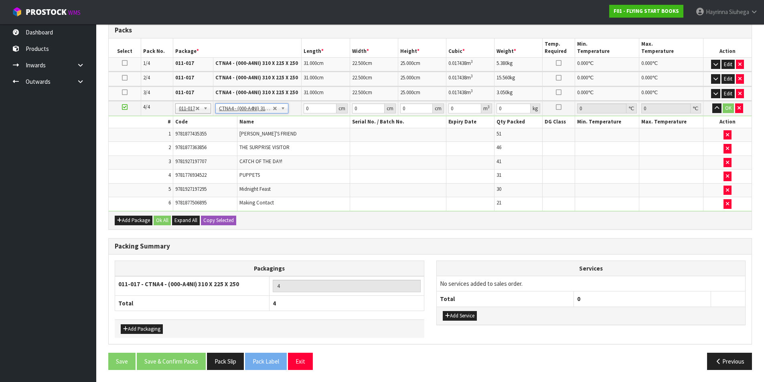
type input "4.35"
drag, startPoint x: 725, startPoint y: 108, endPoint x: 689, endPoint y: 124, distance: 39.9
click at [726, 108] on button "OK" at bounding box center [728, 109] width 11 height 10
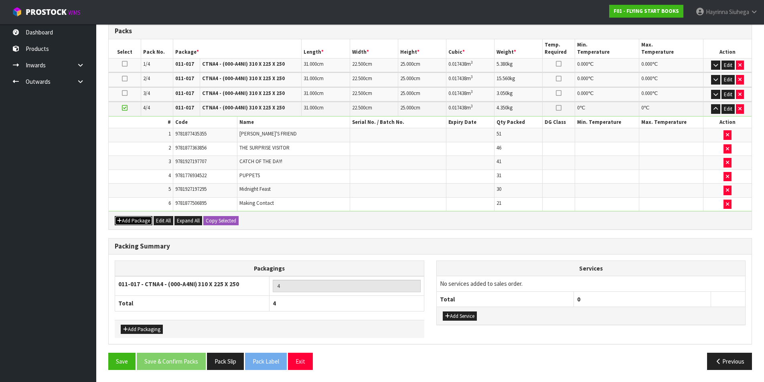
click at [129, 219] on button "Add Package" at bounding box center [134, 221] width 38 height 10
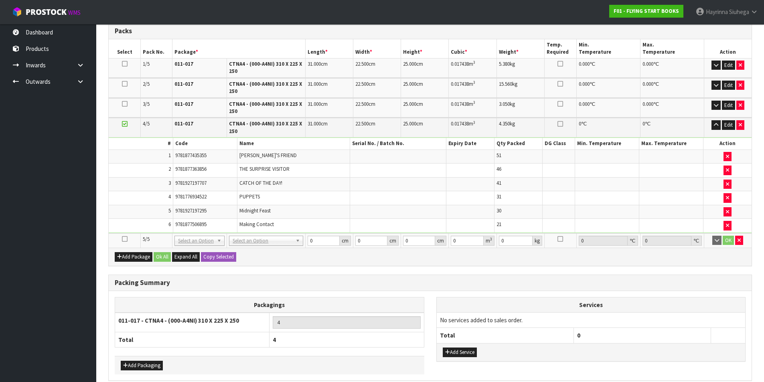
click at [122, 239] on icon at bounding box center [125, 239] width 6 height 0
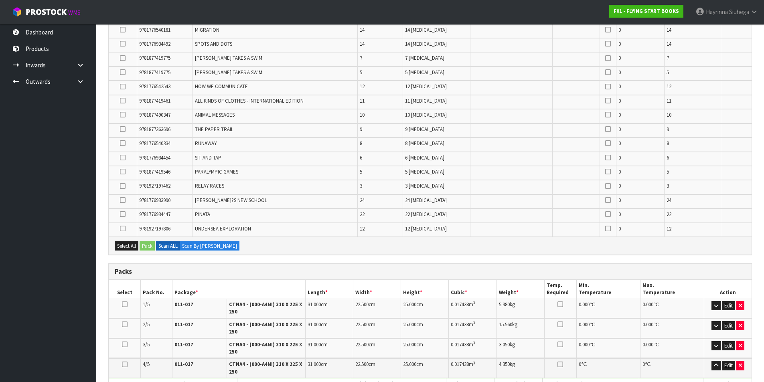
scroll to position [315, 0]
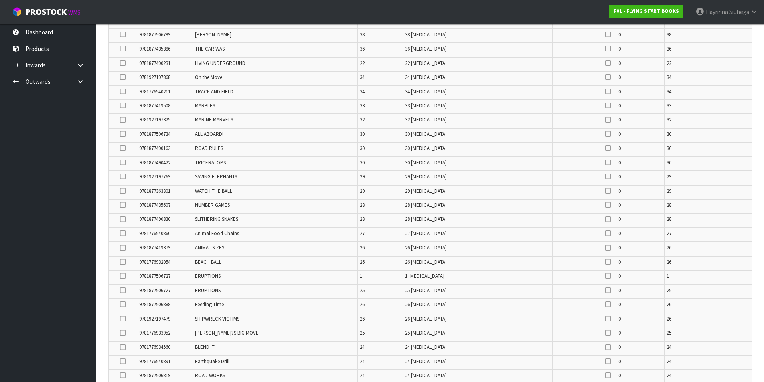
click at [123, 194] on label at bounding box center [123, 191] width 6 height 7
click at [0, 0] on input "checkbox" at bounding box center [0, 0] width 0 height 0
click at [120, 220] on icon at bounding box center [123, 219] width 6 height 0
click at [0, 0] on input "checkbox" at bounding box center [0, 0] width 0 height 0
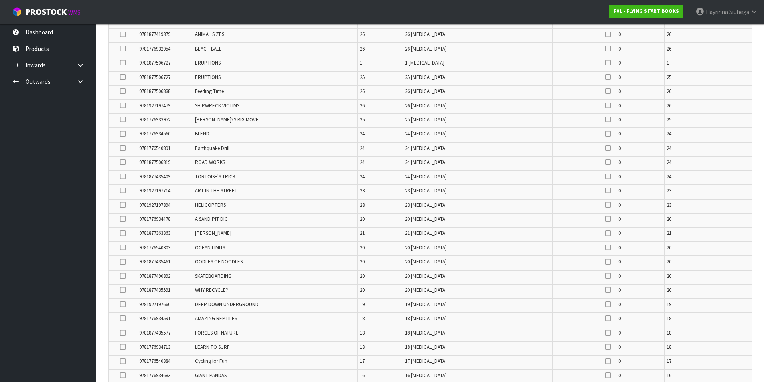
click at [123, 191] on icon at bounding box center [123, 191] width 6 height 0
click at [0, 0] on input "checkbox" at bounding box center [0, 0] width 0 height 0
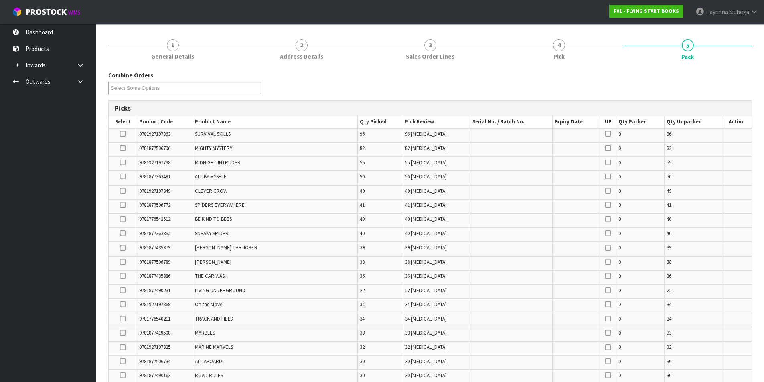
click at [124, 191] on icon at bounding box center [123, 191] width 6 height 0
click at [0, 0] on input "checkbox" at bounding box center [0, 0] width 0 height 0
click at [124, 191] on icon at bounding box center [123, 191] width 6 height 0
click at [0, 0] on input "checkbox" at bounding box center [0, 0] width 0 height 0
click at [122, 177] on icon at bounding box center [123, 177] width 6 height 0
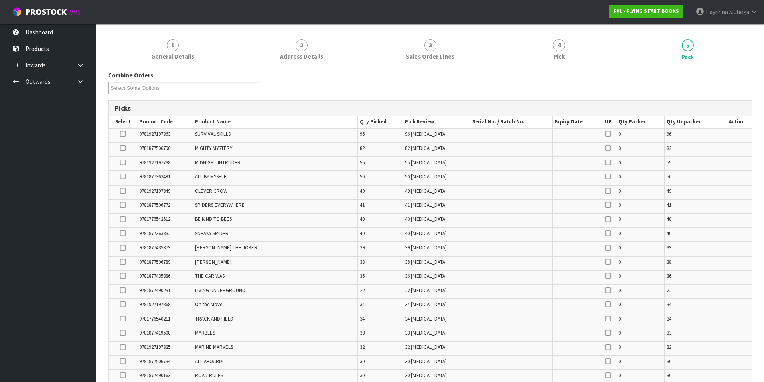
click at [0, 0] on input "checkbox" at bounding box center [0, 0] width 0 height 0
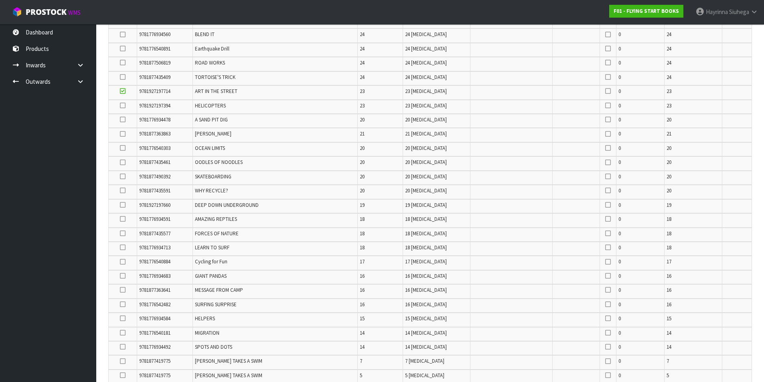
click at [123, 262] on icon at bounding box center [123, 262] width 6 height 0
click at [0, 0] on input "checkbox" at bounding box center [0, 0] width 0 height 0
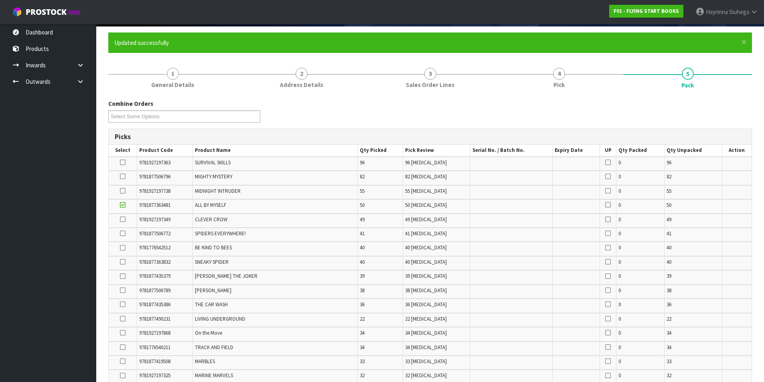
scroll to position [884, 0]
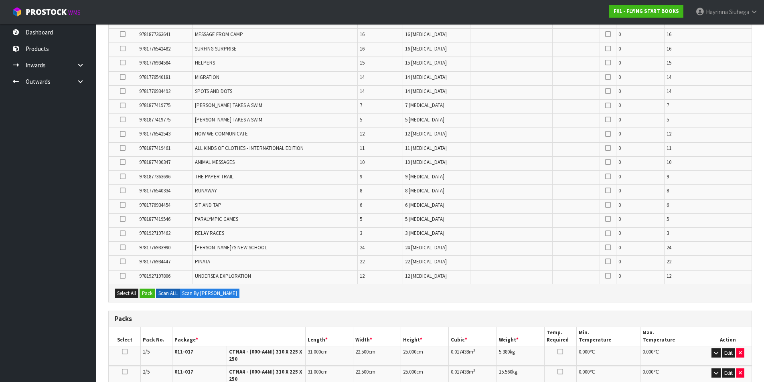
click at [122, 191] on icon at bounding box center [123, 191] width 6 height 0
click at [0, 0] on input "checkbox" at bounding box center [0, 0] width 0 height 0
click at [123, 234] on icon at bounding box center [123, 234] width 6 height 0
click at [0, 0] on input "checkbox" at bounding box center [0, 0] width 0 height 0
click at [122, 205] on icon at bounding box center [123, 205] width 6 height 0
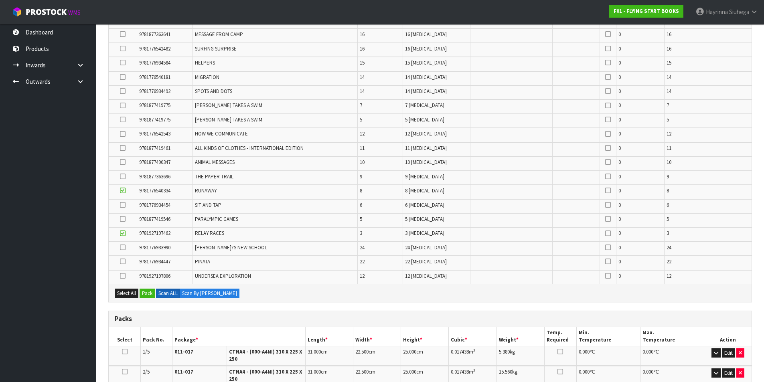
click at [0, 0] on input "checkbox" at bounding box center [0, 0] width 0 height 0
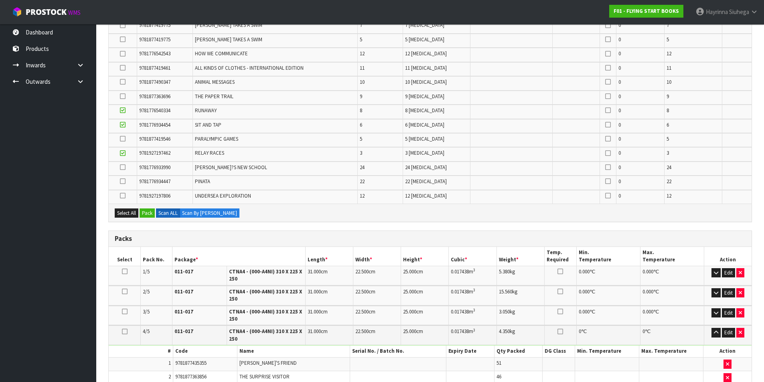
scroll to position [158, 0]
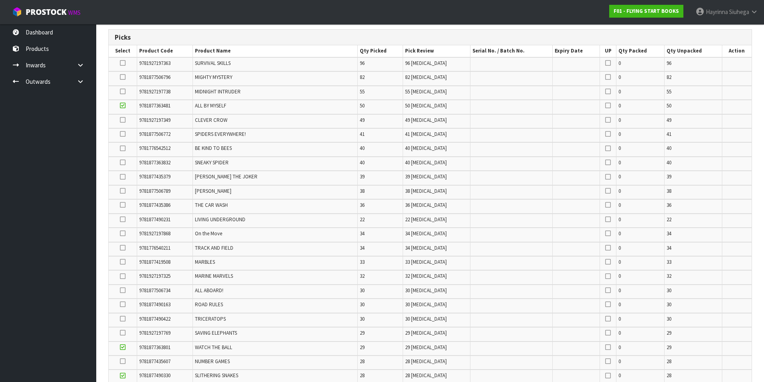
click at [126, 318] on td at bounding box center [123, 320] width 28 height 14
click at [123, 319] on icon at bounding box center [123, 319] width 6 height 0
click at [0, 0] on input "checkbox" at bounding box center [0, 0] width 0 height 0
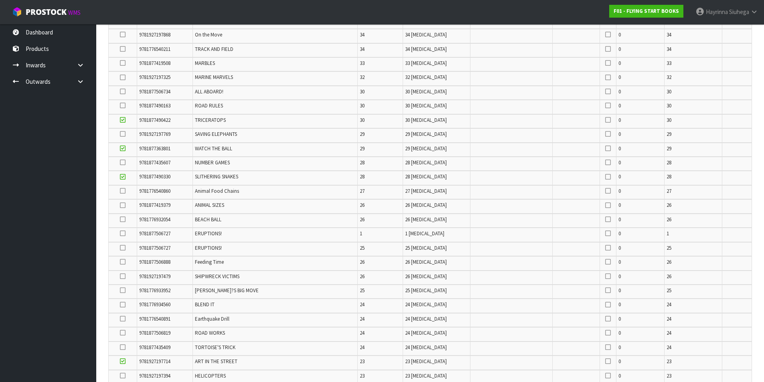
click at [123, 191] on icon at bounding box center [123, 191] width 6 height 0
click at [0, 0] on input "checkbox" at bounding box center [0, 0] width 0 height 0
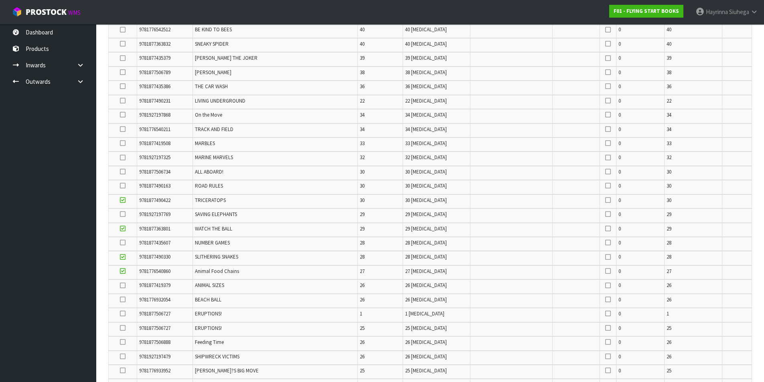
scroll to position [912, 0]
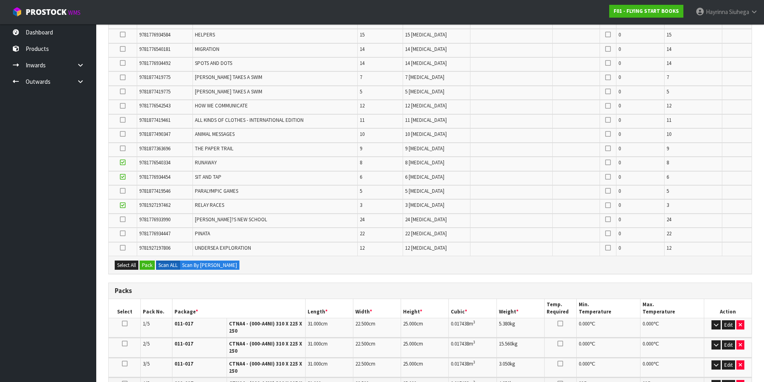
click at [123, 191] on icon at bounding box center [123, 191] width 6 height 0
click at [0, 0] on input "checkbox" at bounding box center [0, 0] width 0 height 0
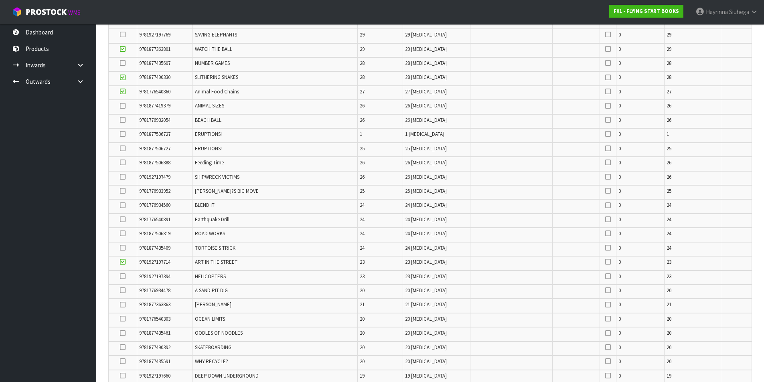
scroll to position [244, 0]
click at [124, 191] on icon at bounding box center [123, 191] width 6 height 0
click at [0, 0] on input "checkbox" at bounding box center [0, 0] width 0 height 0
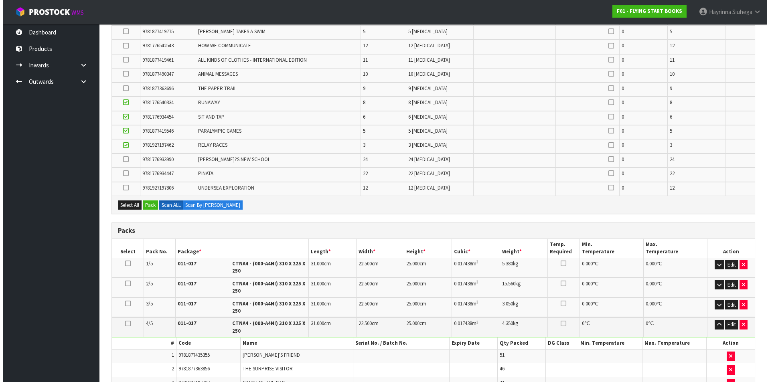
scroll to position [966, 0]
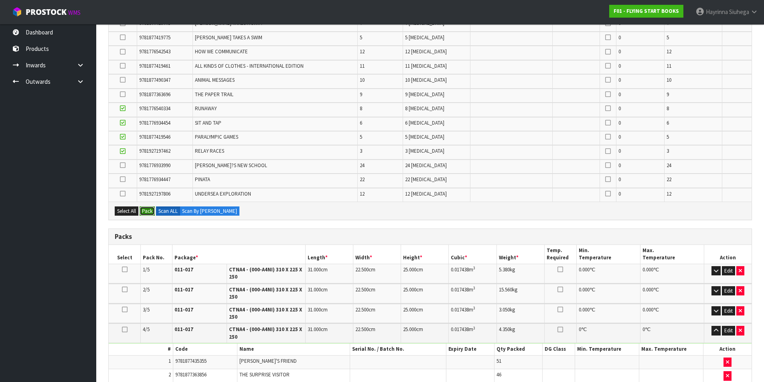
click at [149, 210] on button "Pack" at bounding box center [147, 212] width 15 height 10
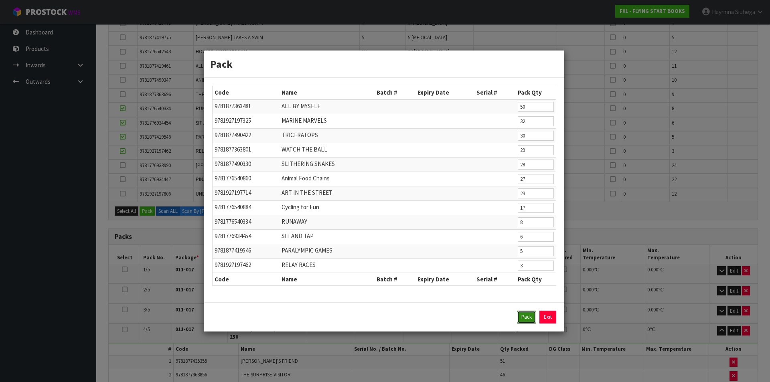
drag, startPoint x: 520, startPoint y: 314, endPoint x: 513, endPoint y: 317, distance: 7.9
click at [518, 317] on button "Pack" at bounding box center [526, 317] width 19 height 13
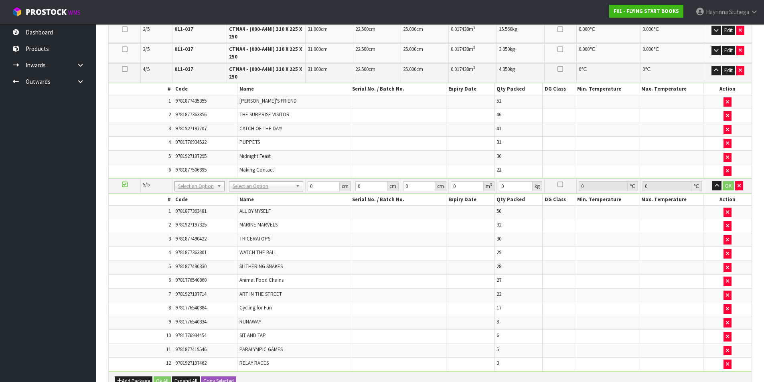
scroll to position [1053, 0]
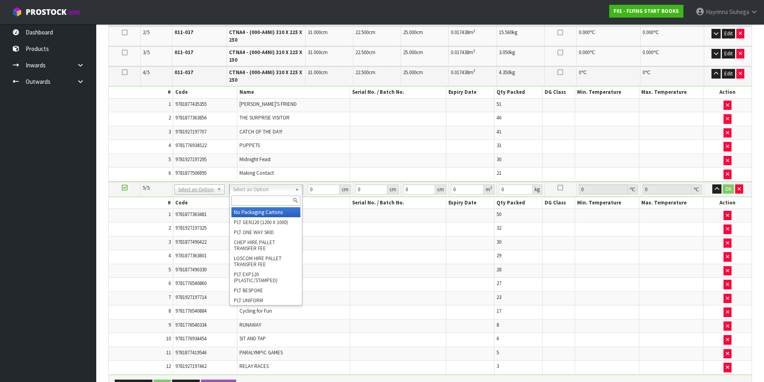
click at [243, 199] on input "text" at bounding box center [266, 201] width 69 height 10
type input "CTNA"
type input "5"
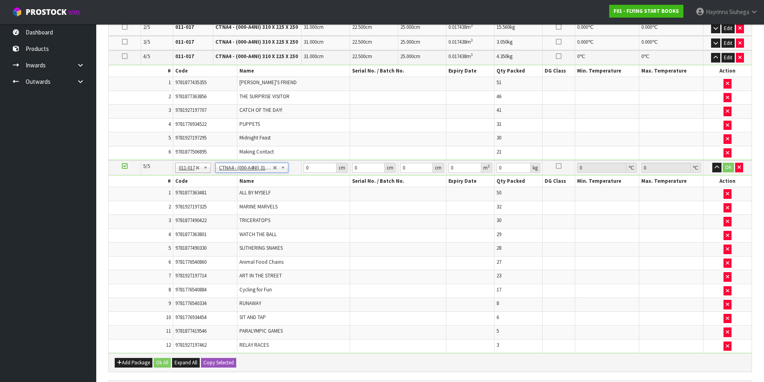
type input "31"
type input "22.5"
type input "25"
type input "0.017438"
type input "3.84"
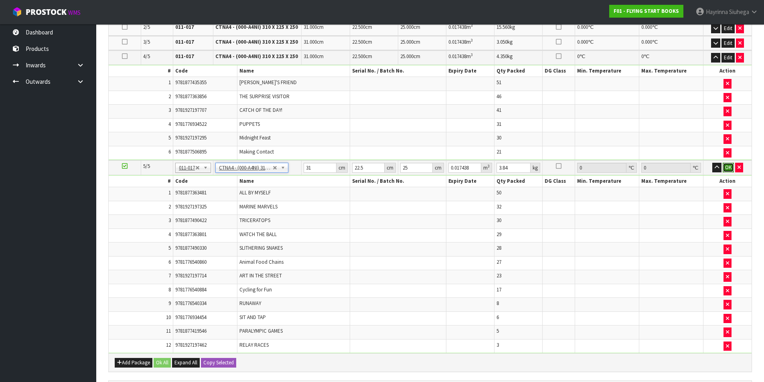
click at [727, 168] on button "OK" at bounding box center [728, 168] width 11 height 10
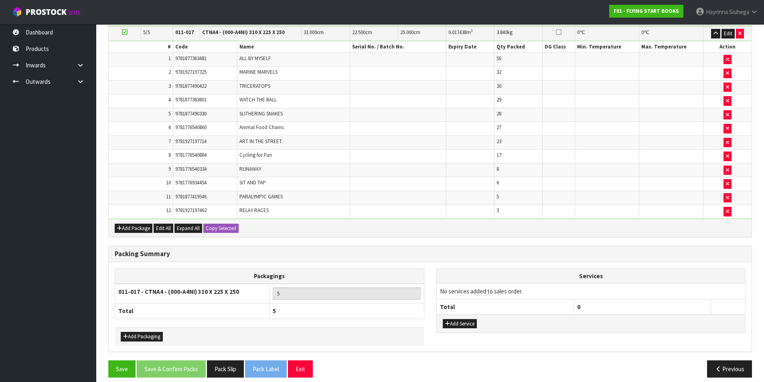
scroll to position [1195, 0]
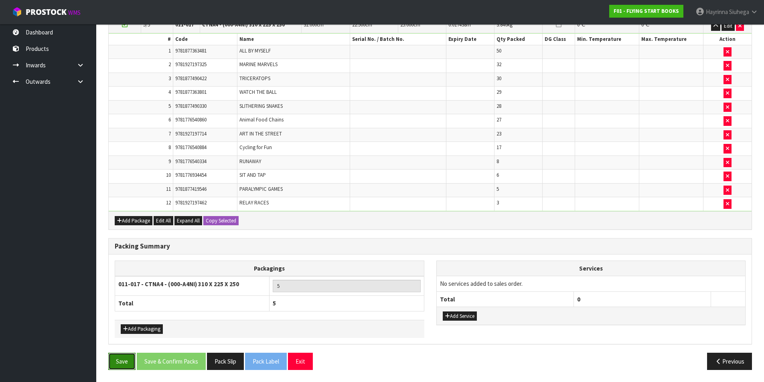
click at [122, 362] on button "Save" at bounding box center [121, 361] width 27 height 17
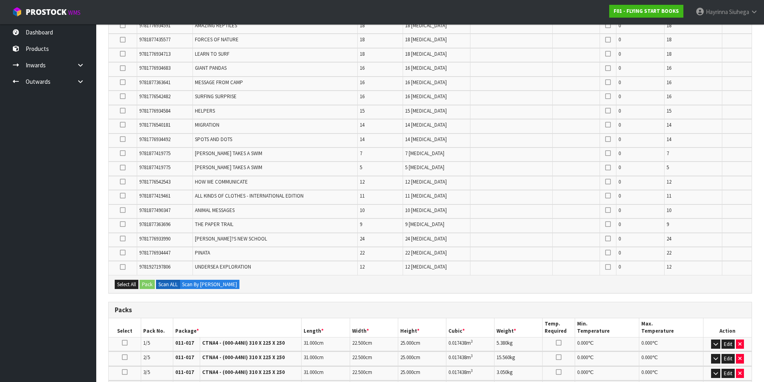
scroll to position [921, 0]
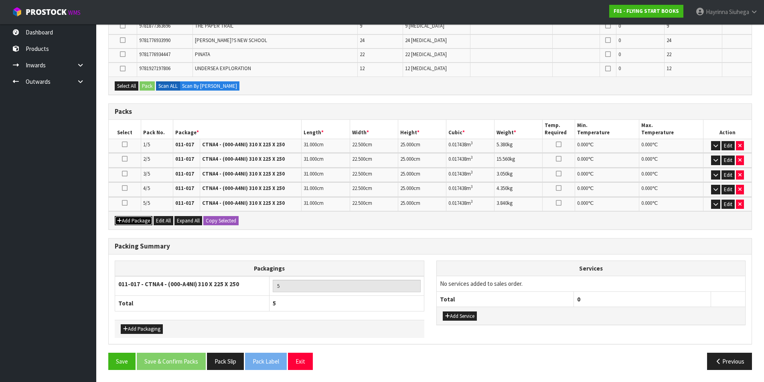
click at [123, 222] on button "Add Package" at bounding box center [134, 221] width 38 height 10
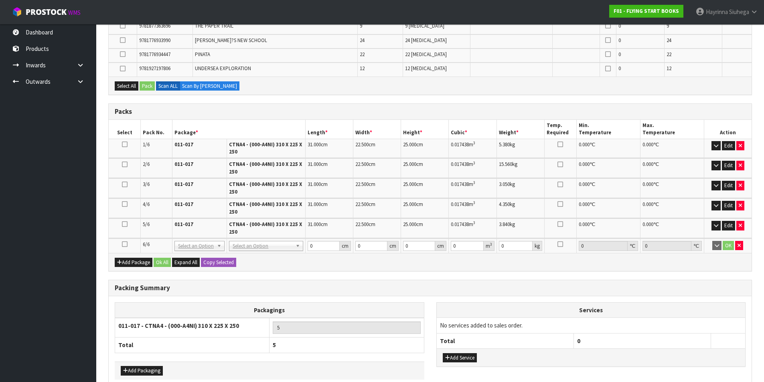
click at [124, 245] on icon at bounding box center [125, 244] width 6 height 0
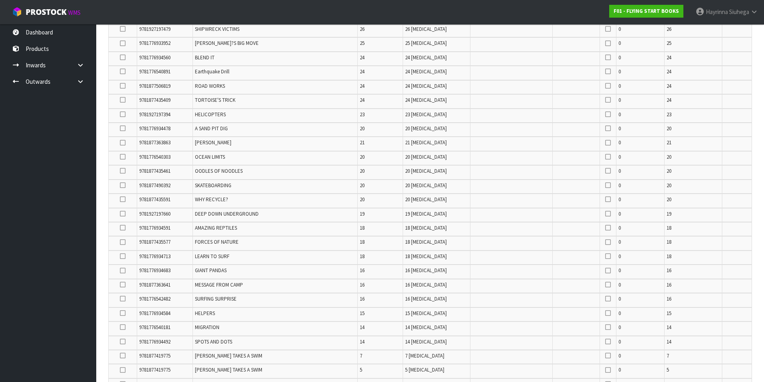
scroll to position [45, 0]
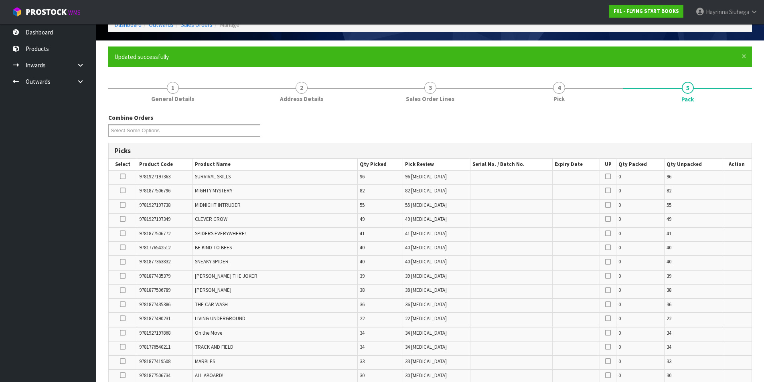
click at [121, 191] on icon at bounding box center [123, 191] width 6 height 0
click at [0, 0] on input "checkbox" at bounding box center [0, 0] width 0 height 0
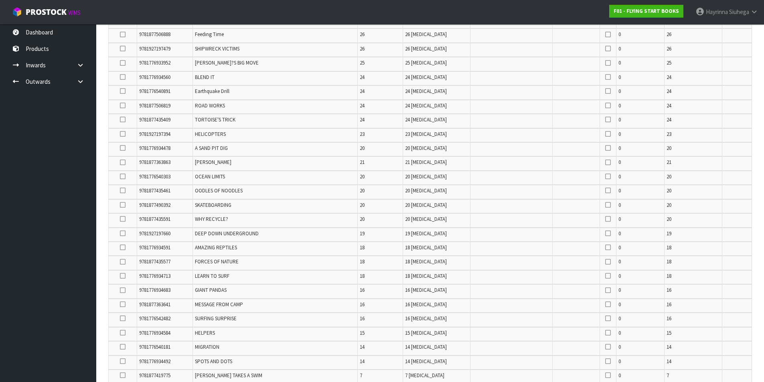
click at [120, 190] on td at bounding box center [123, 192] width 28 height 14
click at [122, 191] on icon at bounding box center [123, 191] width 6 height 0
click at [0, 0] on input "checkbox" at bounding box center [0, 0] width 0 height 0
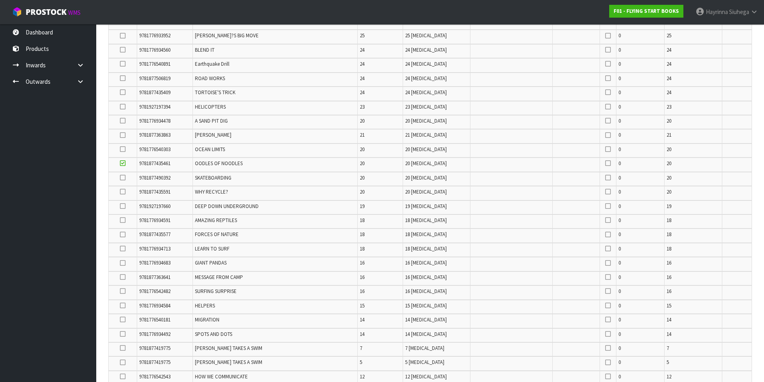
scroll to position [580, 0]
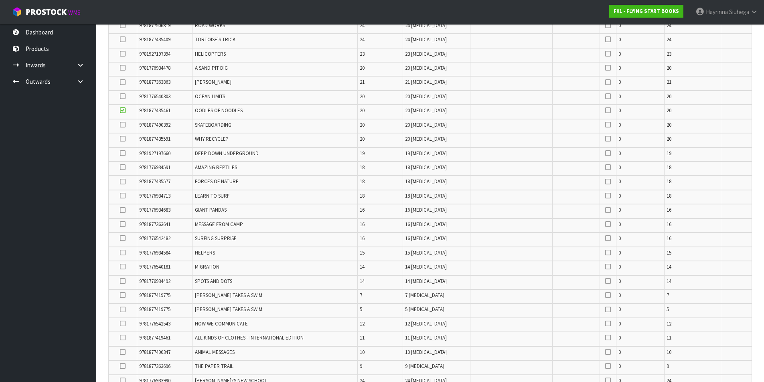
click at [124, 296] on icon at bounding box center [123, 295] width 6 height 0
click at [0, 0] on input "checkbox" at bounding box center [0, 0] width 0 height 0
click at [123, 310] on icon at bounding box center [123, 310] width 6 height 0
click at [0, 0] on input "checkbox" at bounding box center [0, 0] width 0 height 0
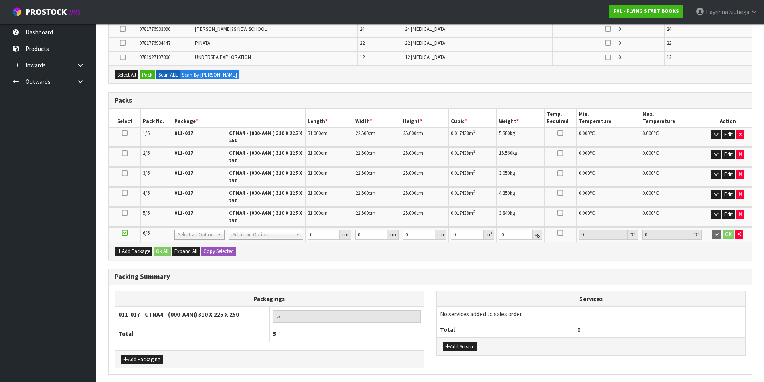
scroll to position [935, 0]
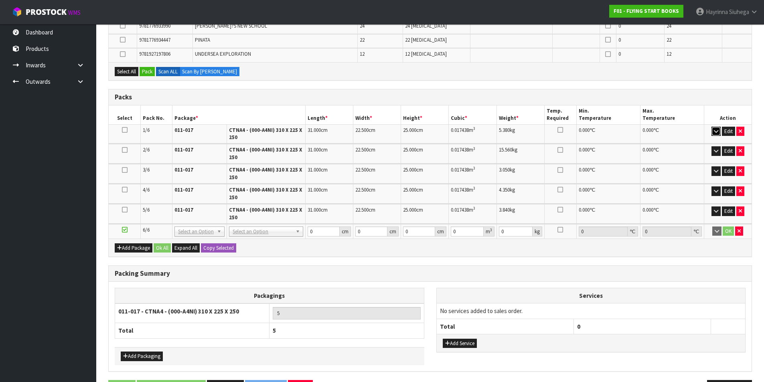
click at [716, 133] on icon "button" at bounding box center [716, 131] width 4 height 5
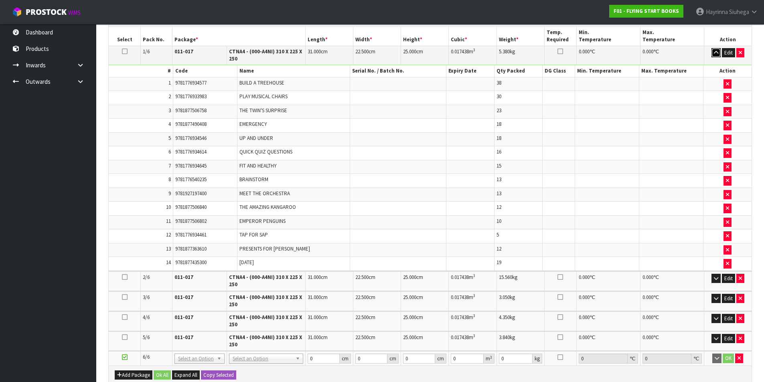
scroll to position [1016, 0]
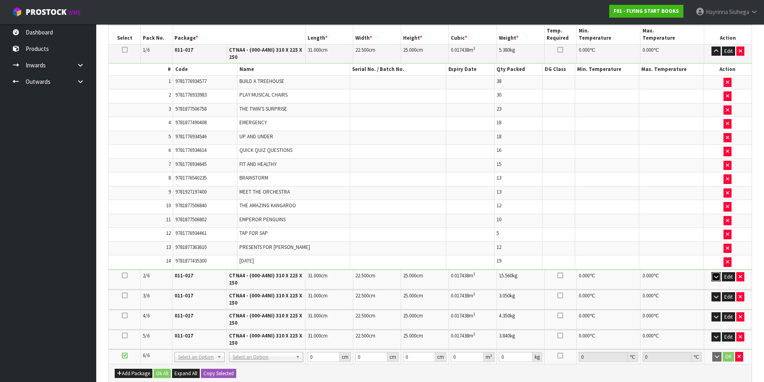
click at [715, 276] on icon "button" at bounding box center [716, 276] width 4 height 5
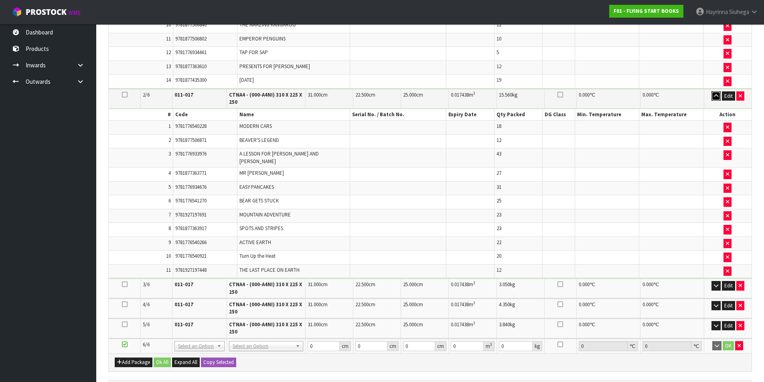
scroll to position [1216, 0]
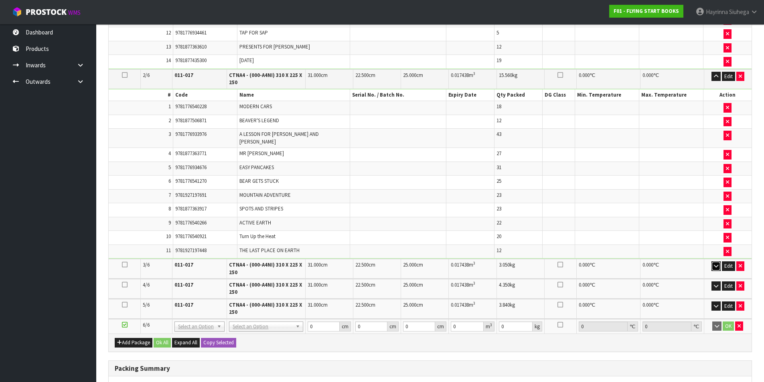
click at [715, 264] on icon "button" at bounding box center [716, 266] width 4 height 5
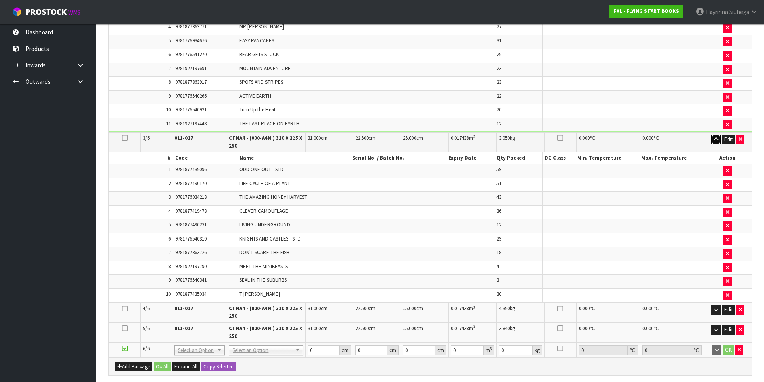
scroll to position [1377, 0]
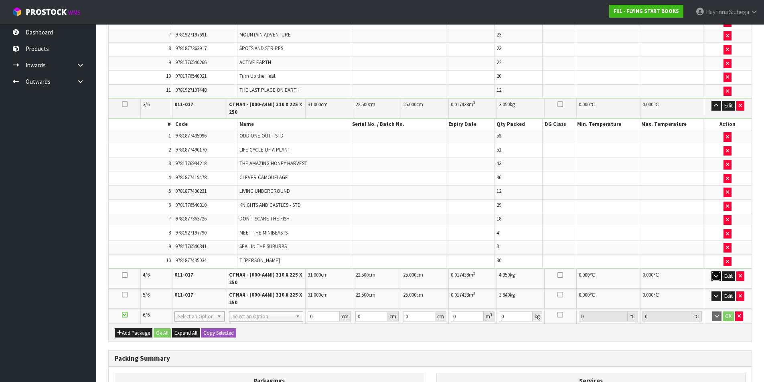
click at [716, 274] on icon "button" at bounding box center [716, 276] width 4 height 5
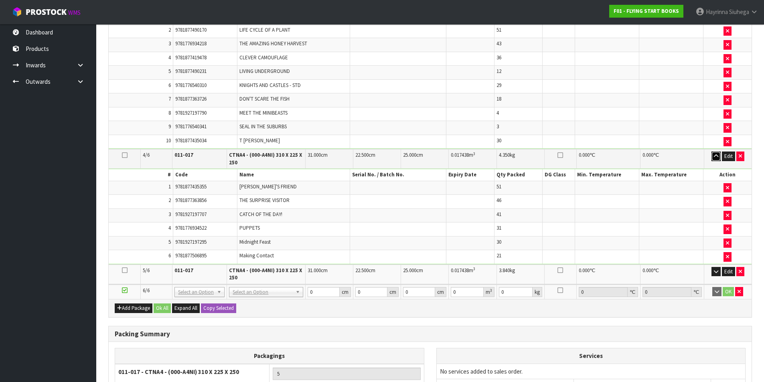
scroll to position [1497, 0]
click at [715, 269] on icon "button" at bounding box center [716, 271] width 4 height 5
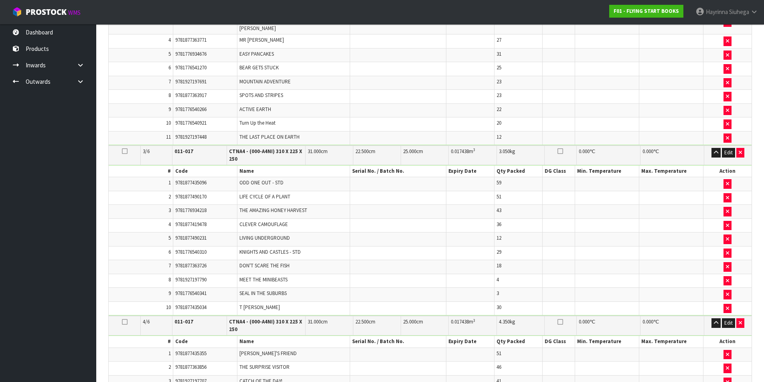
scroll to position [1337, 0]
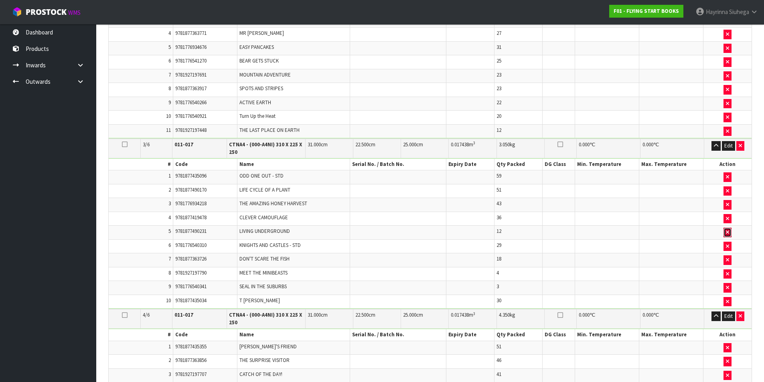
click at [727, 230] on icon "button" at bounding box center [727, 232] width 3 height 5
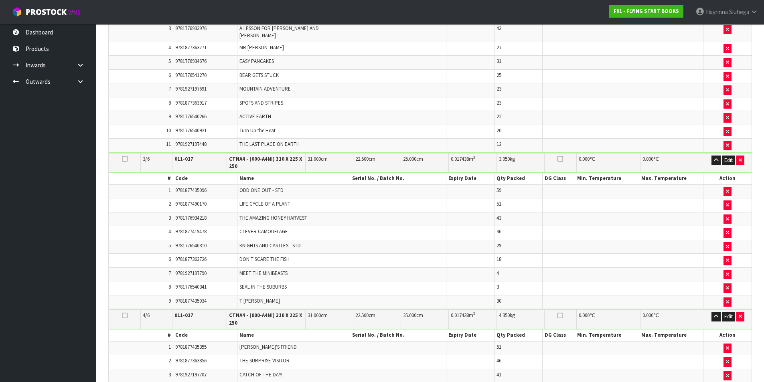
scroll to position [1351, 0]
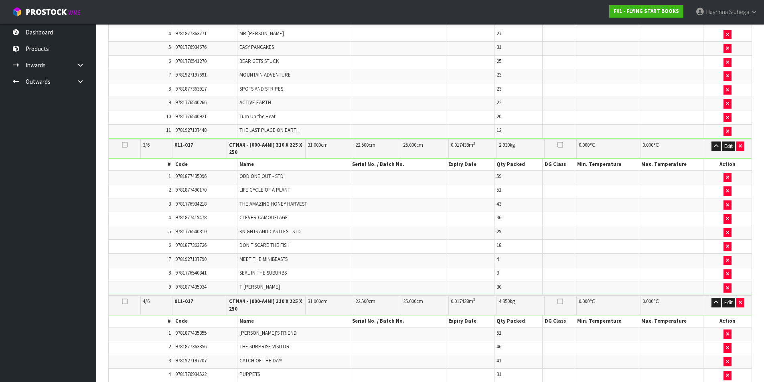
click at [127, 145] on icon at bounding box center [125, 145] width 6 height 0
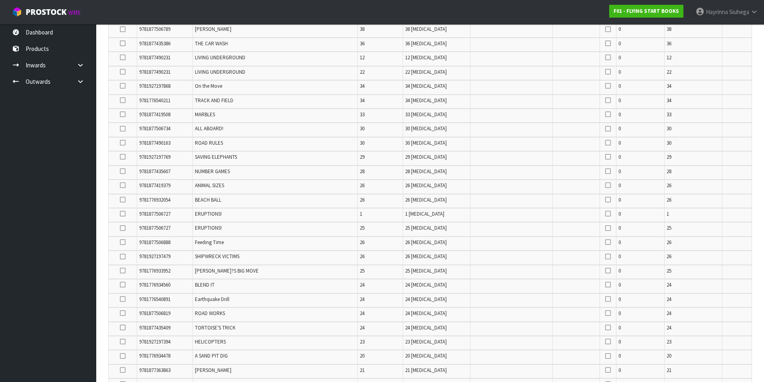
scroll to position [267, 0]
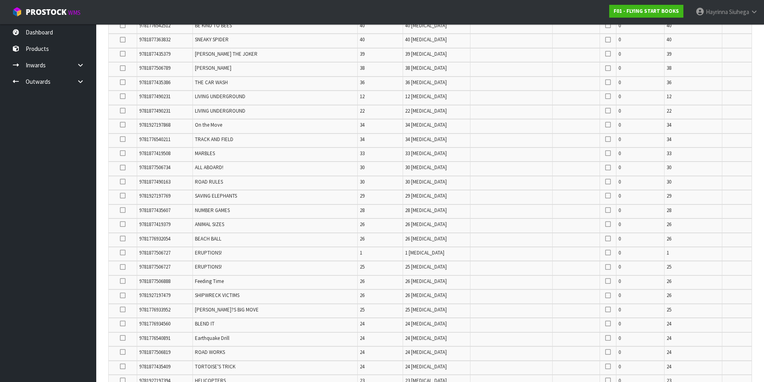
click at [123, 111] on icon at bounding box center [123, 111] width 6 height 0
click at [0, 0] on input "checkbox" at bounding box center [0, 0] width 0 height 0
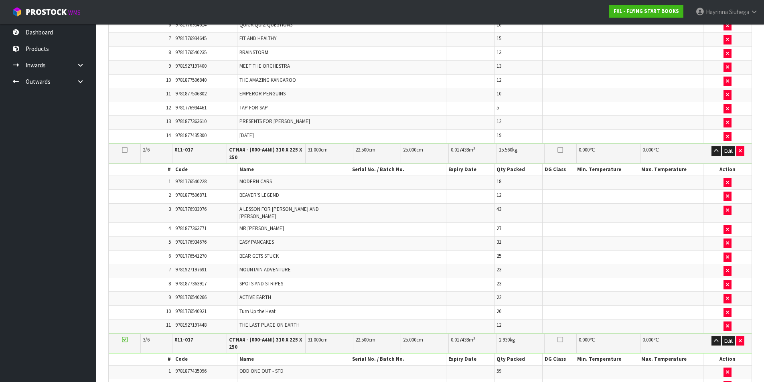
scroll to position [1230, 0]
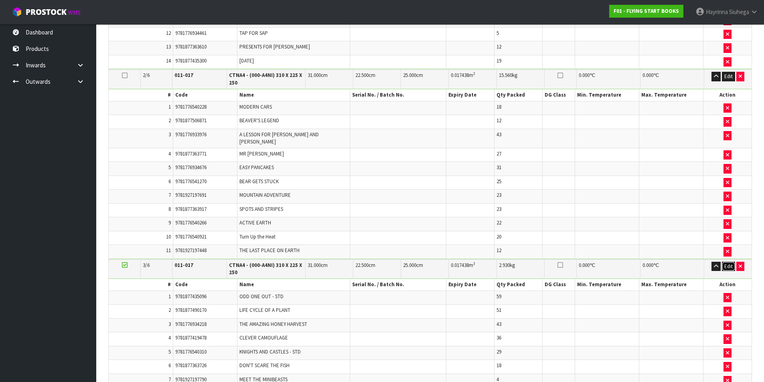
click at [729, 262] on button "Edit" at bounding box center [728, 267] width 13 height 10
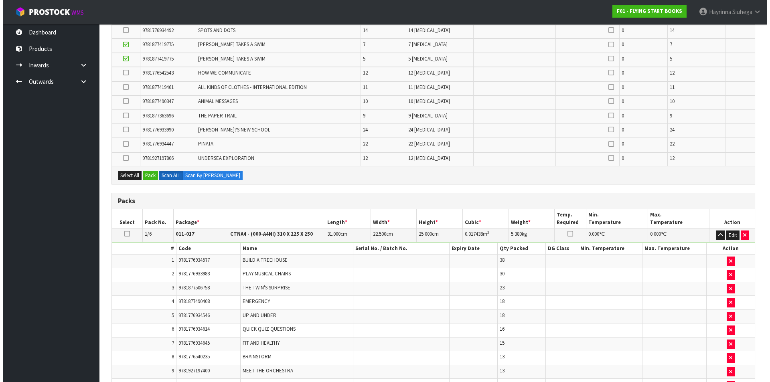
scroll to position [743, 0]
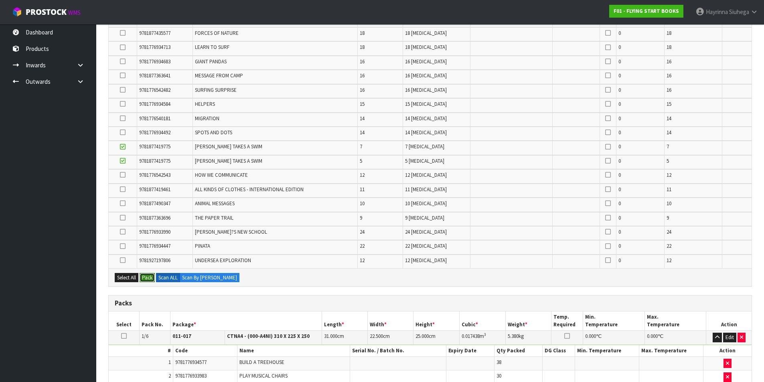
click at [148, 278] on button "Pack" at bounding box center [147, 278] width 15 height 10
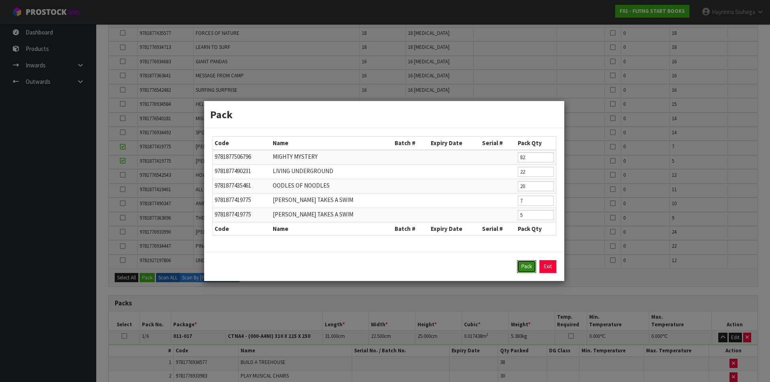
click at [526, 266] on button "Pack" at bounding box center [526, 266] width 19 height 13
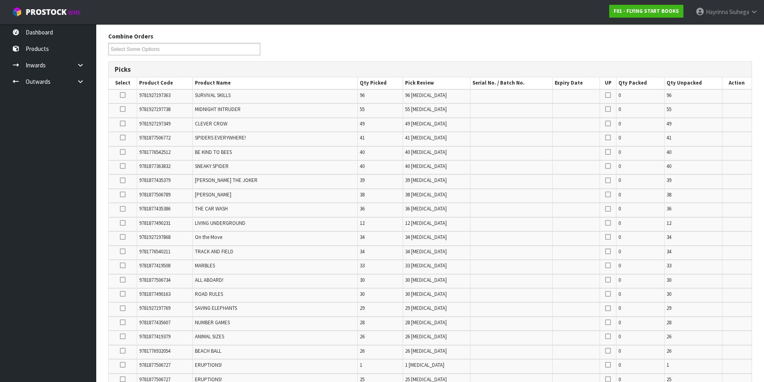
scroll to position [179, 0]
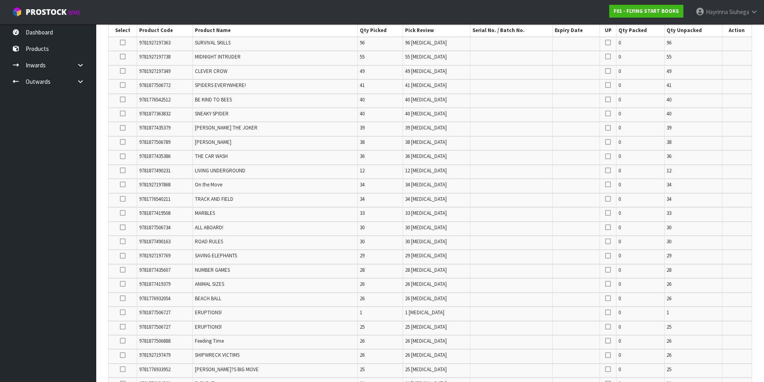
click at [124, 171] on icon at bounding box center [123, 171] width 6 height 0
click at [0, 0] on input "checkbox" at bounding box center [0, 0] width 0 height 0
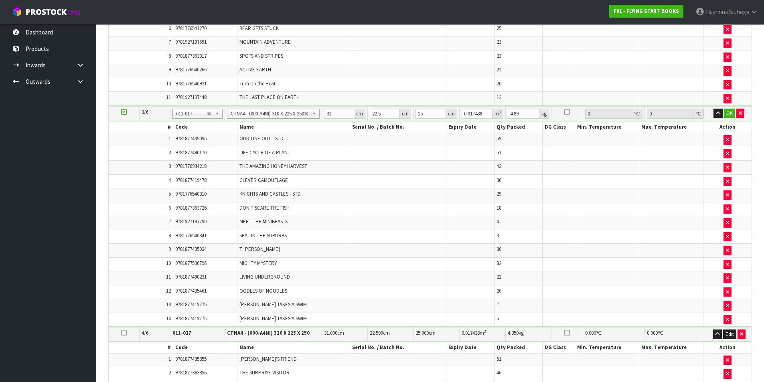
scroll to position [1302, 0]
click at [726, 259] on button "button" at bounding box center [728, 264] width 8 height 10
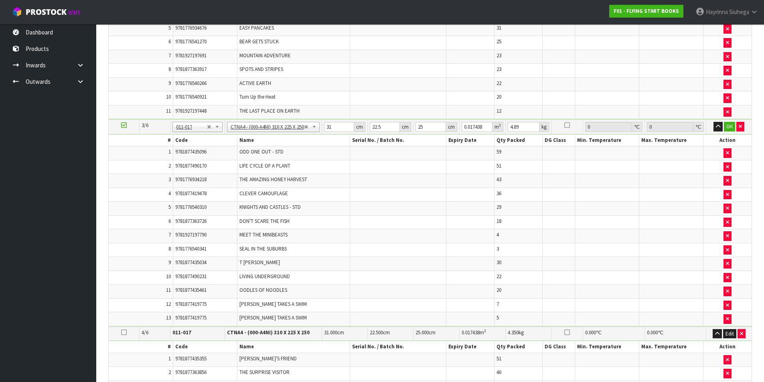
scroll to position [1317, 0]
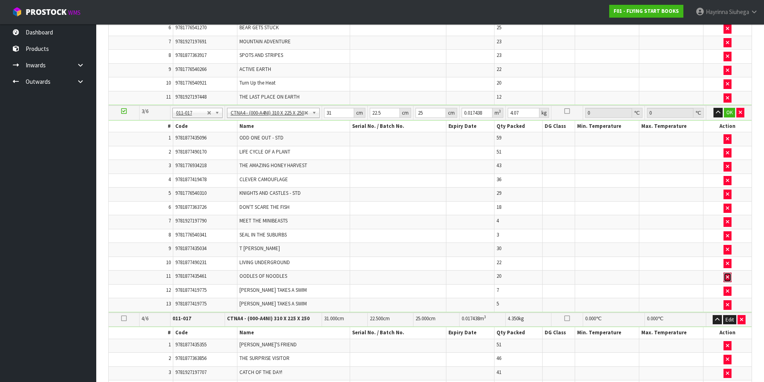
click at [727, 275] on icon "button" at bounding box center [727, 277] width 3 height 5
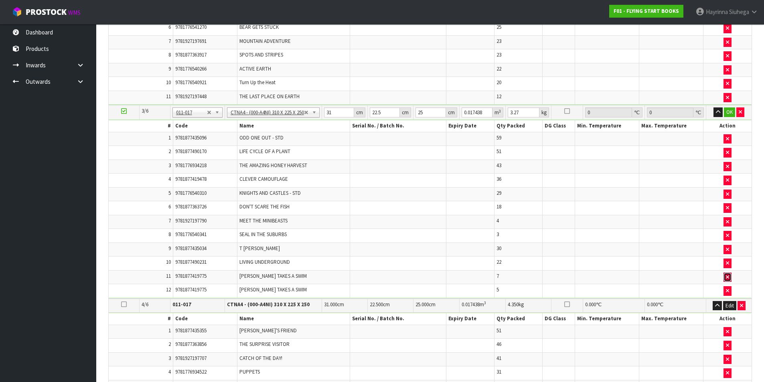
click at [727, 275] on icon "button" at bounding box center [727, 277] width 3 height 5
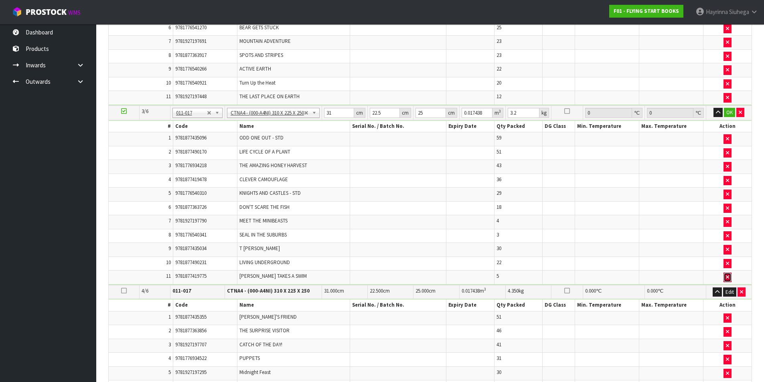
click at [727, 275] on icon "button" at bounding box center [727, 277] width 3 height 5
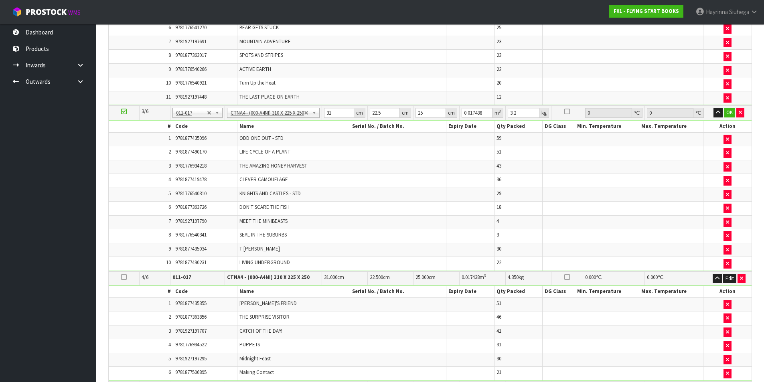
type input "3.15"
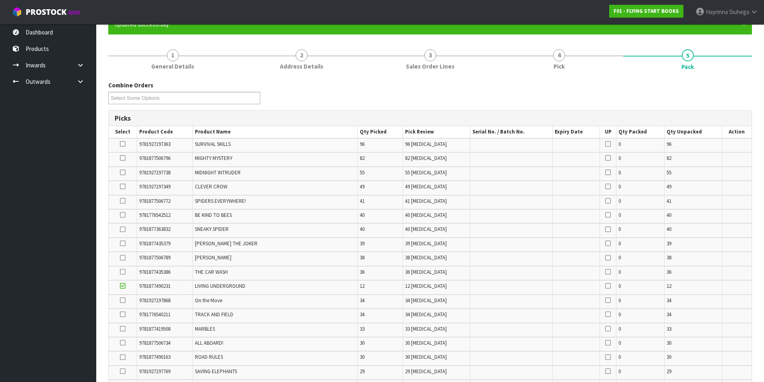
scroll to position [75, 0]
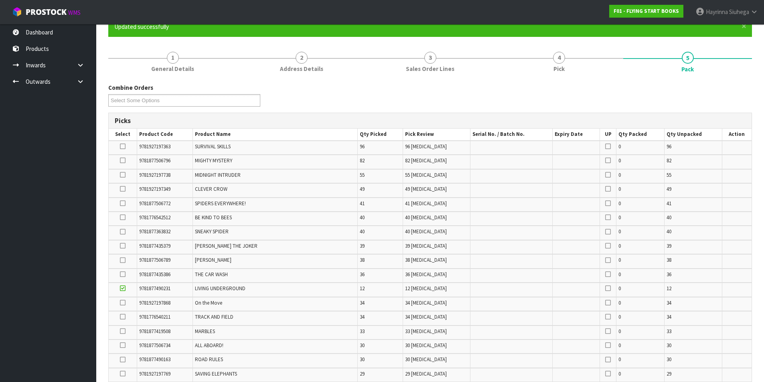
click at [125, 157] on td at bounding box center [123, 162] width 28 height 14
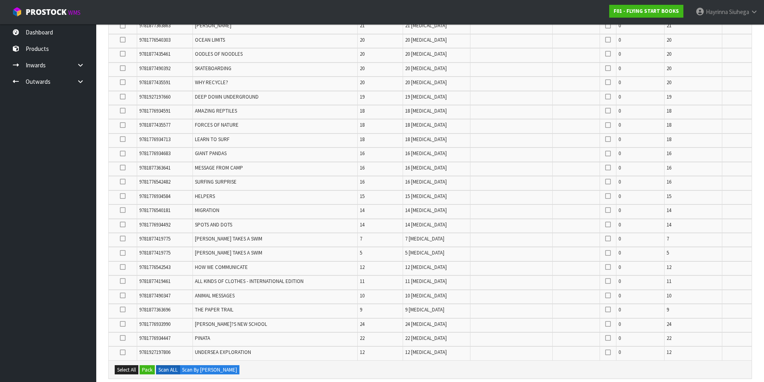
scroll to position [717, 0]
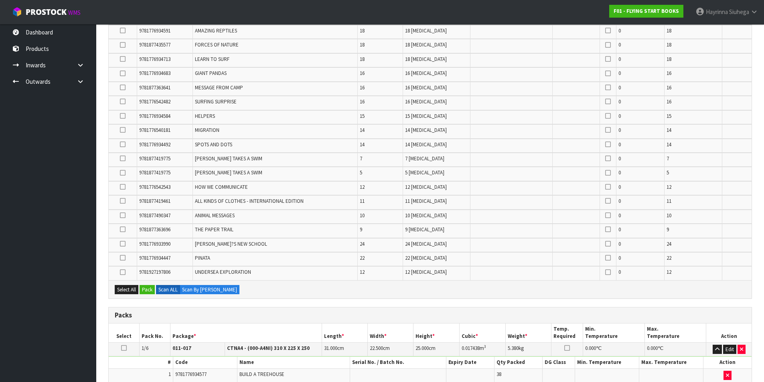
click at [123, 173] on icon at bounding box center [123, 173] width 6 height 0
click at [0, 0] on input "checkbox" at bounding box center [0, 0] width 0 height 0
click at [123, 159] on icon at bounding box center [123, 158] width 6 height 0
click at [0, 0] on input "checkbox" at bounding box center [0, 0] width 0 height 0
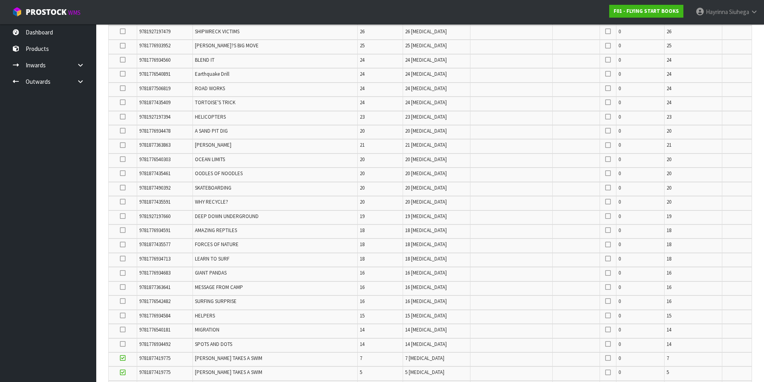
scroll to position [516, 0]
click at [121, 175] on icon at bounding box center [123, 174] width 6 height 0
click at [0, 0] on input "checkbox" at bounding box center [0, 0] width 0 height 0
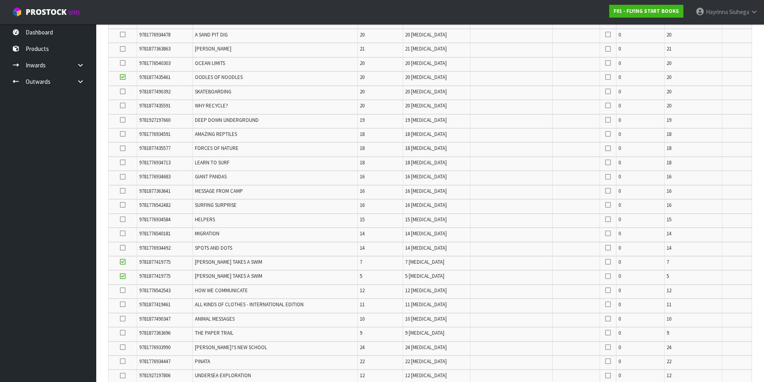
scroll to position [258, 0]
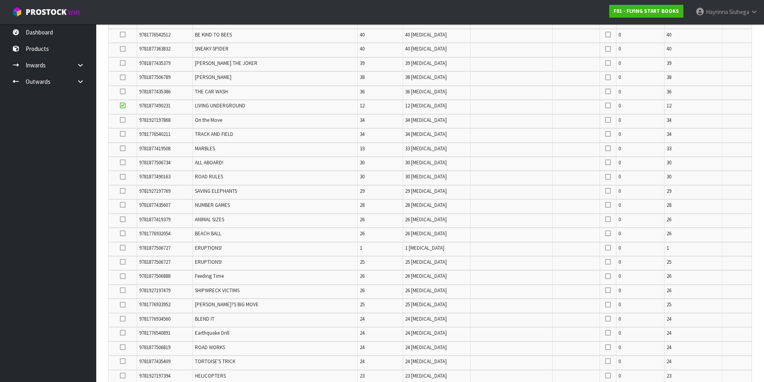
click at [121, 191] on icon at bounding box center [123, 191] width 6 height 0
click at [0, 0] on input "checkbox" at bounding box center [0, 0] width 0 height 0
click at [120, 276] on icon at bounding box center [123, 276] width 6 height 0
click at [0, 0] on input "checkbox" at bounding box center [0, 0] width 0 height 0
click at [121, 291] on icon at bounding box center [123, 291] width 6 height 0
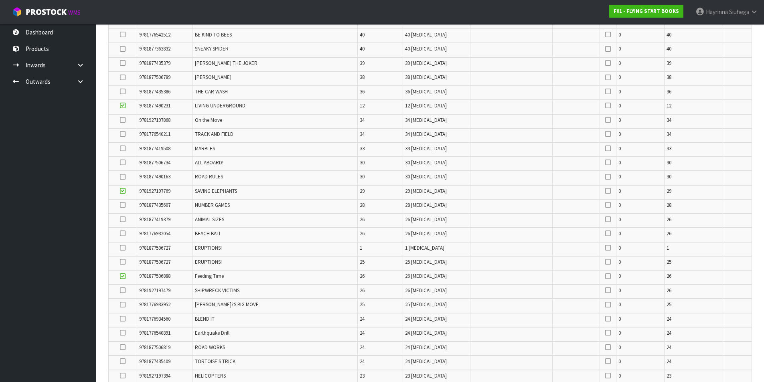
click at [0, 0] on input "checkbox" at bounding box center [0, 0] width 0 height 0
click at [125, 266] on td at bounding box center [123, 263] width 28 height 14
click at [125, 262] on icon at bounding box center [123, 262] width 6 height 0
click at [0, 0] on input "checkbox" at bounding box center [0, 0] width 0 height 0
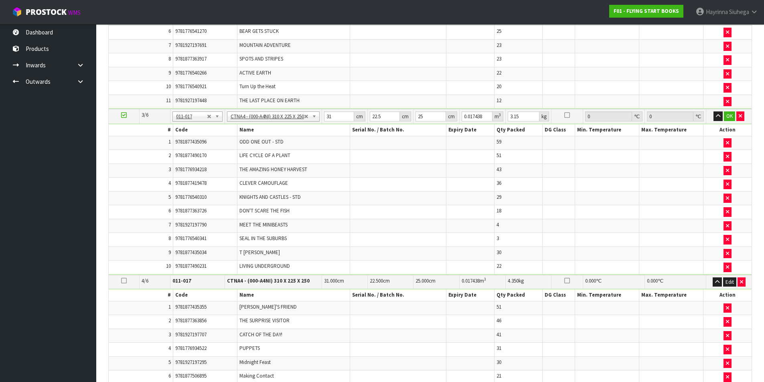
scroll to position [1423, 0]
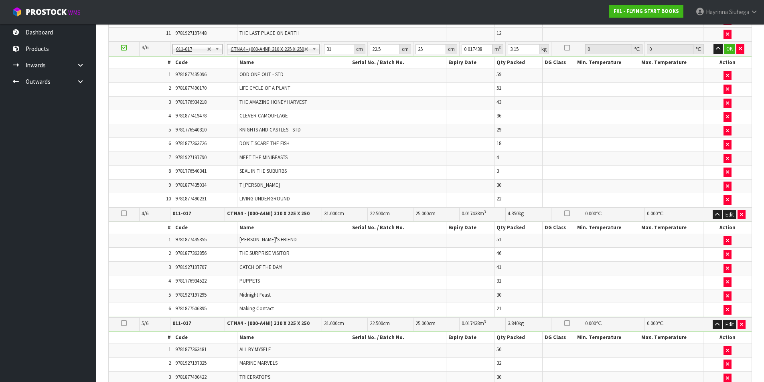
click at [124, 48] on icon at bounding box center [124, 48] width 6 height 0
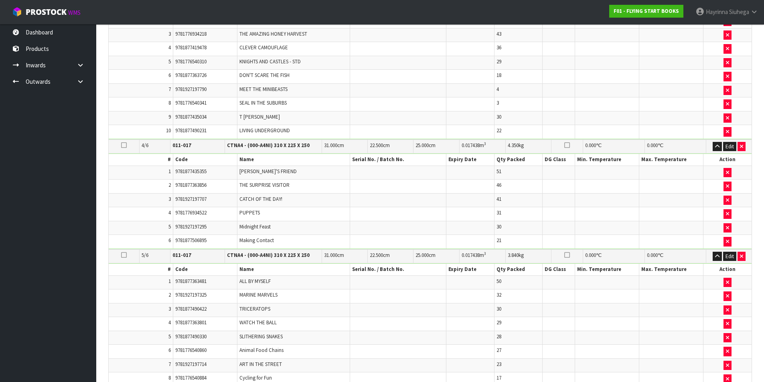
scroll to position [1704, 0]
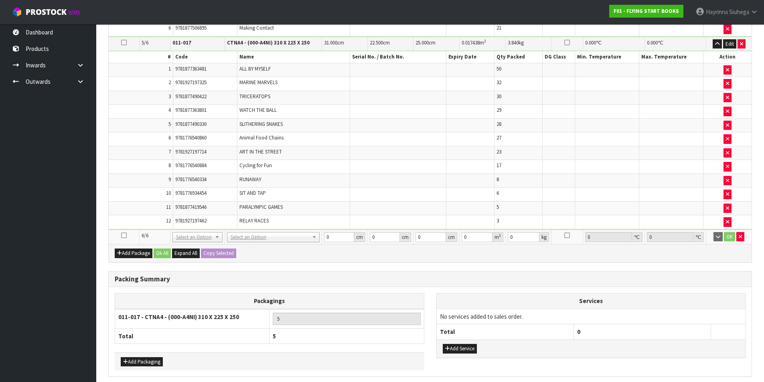
click at [123, 236] on icon at bounding box center [124, 236] width 6 height 0
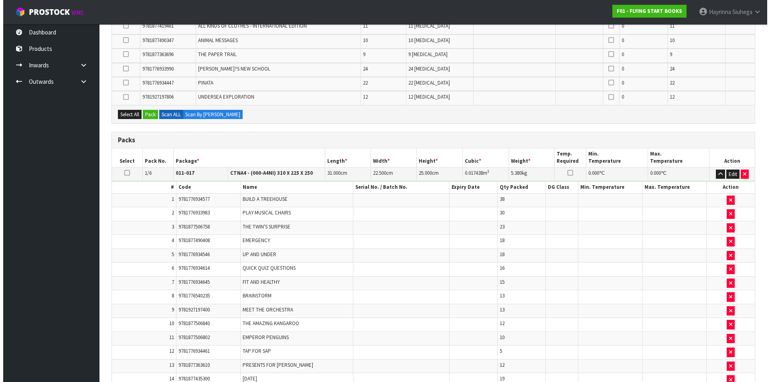
scroll to position [781, 0]
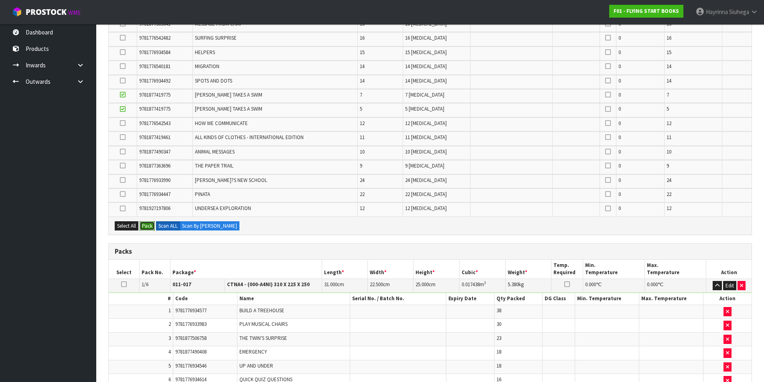
click at [146, 225] on button "Pack" at bounding box center [147, 226] width 15 height 10
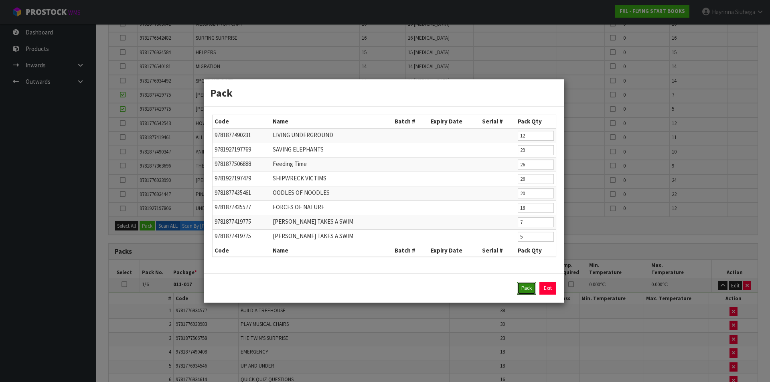
click at [528, 291] on button "Pack" at bounding box center [526, 288] width 19 height 13
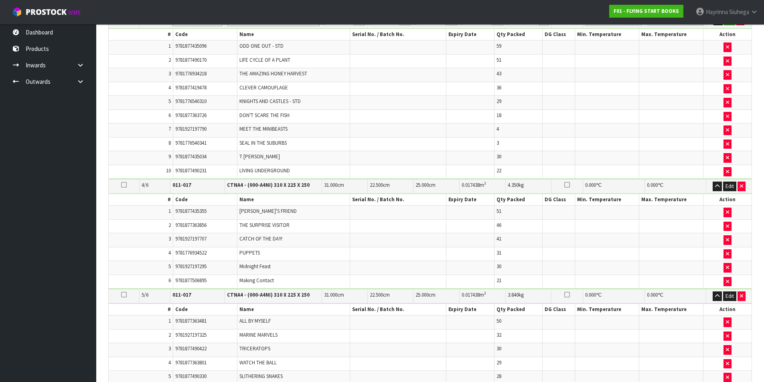
scroll to position [1658, 0]
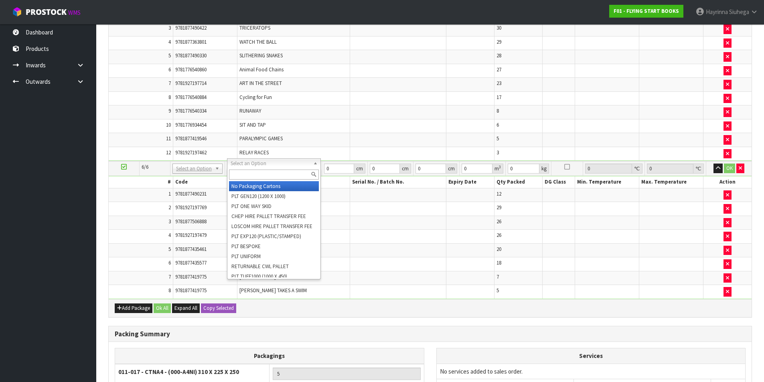
click at [258, 170] on input "text" at bounding box center [274, 175] width 90 height 10
type input "CTNA4"
type input "6"
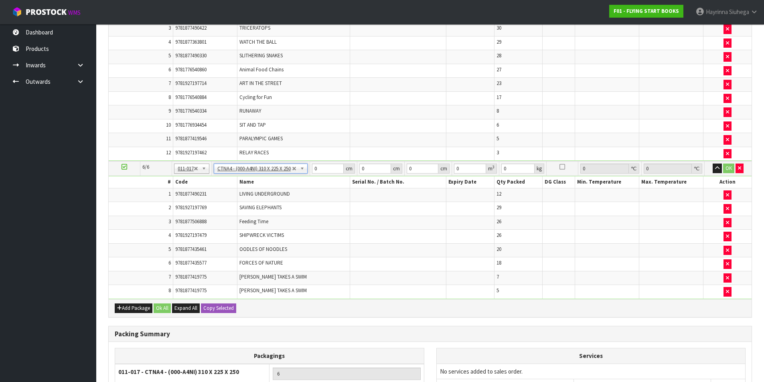
type input "31"
type input "22.5"
type input "25"
type input "0.017438"
type input "2.75"
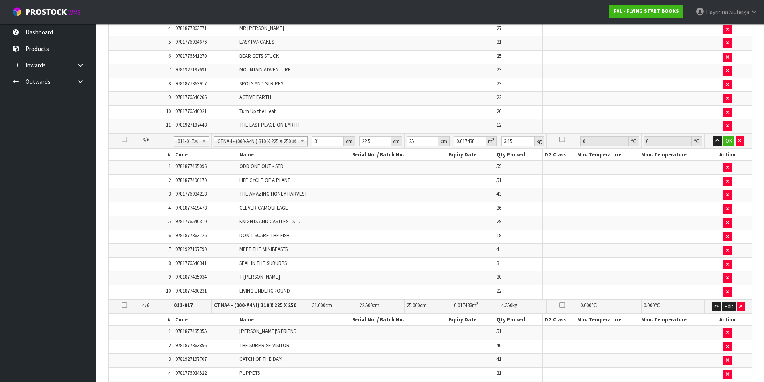
scroll to position [1177, 0]
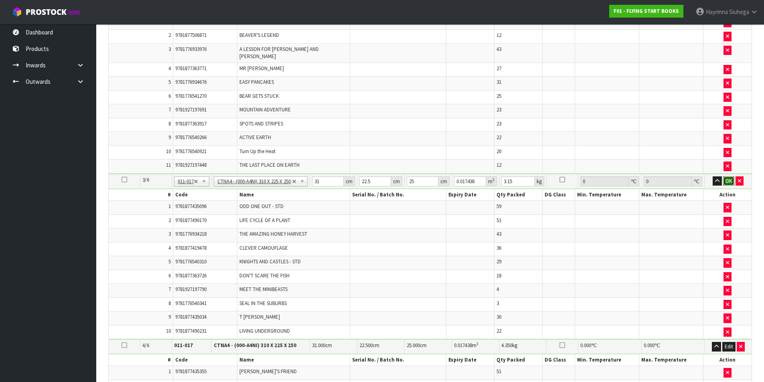
click at [725, 177] on button "OK" at bounding box center [728, 182] width 11 height 10
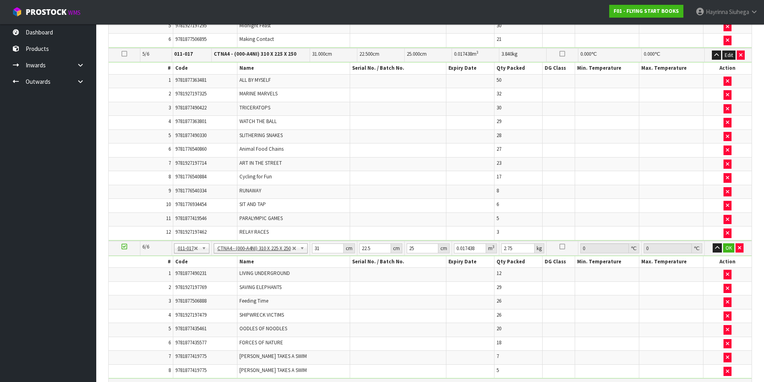
scroll to position [1698, 0]
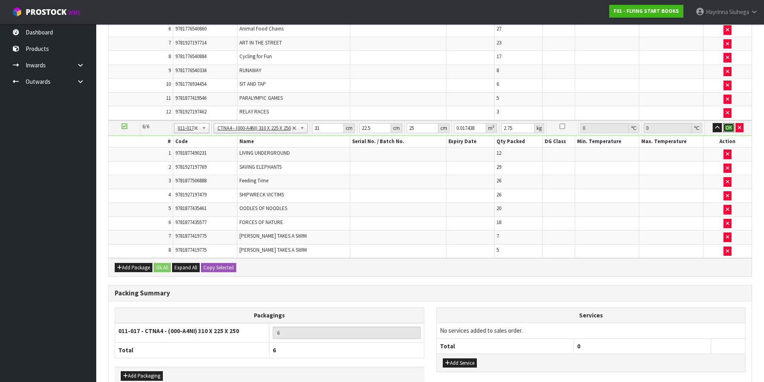
click at [726, 123] on button "OK" at bounding box center [728, 128] width 11 height 10
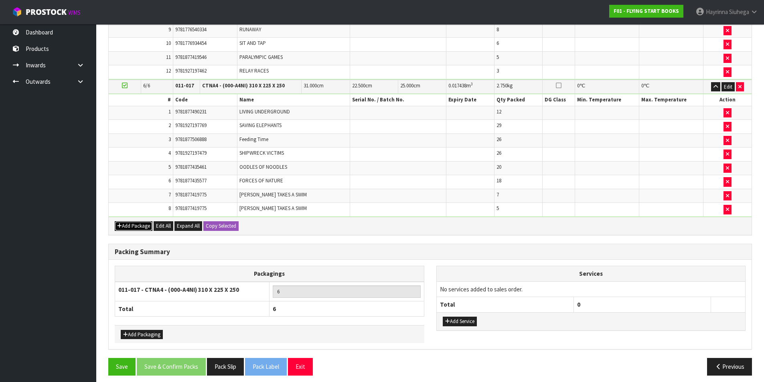
click at [145, 221] on button "Add Package" at bounding box center [134, 226] width 38 height 10
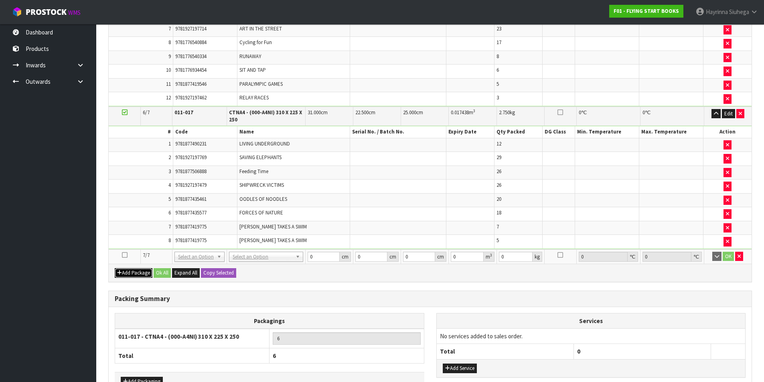
scroll to position [1766, 0]
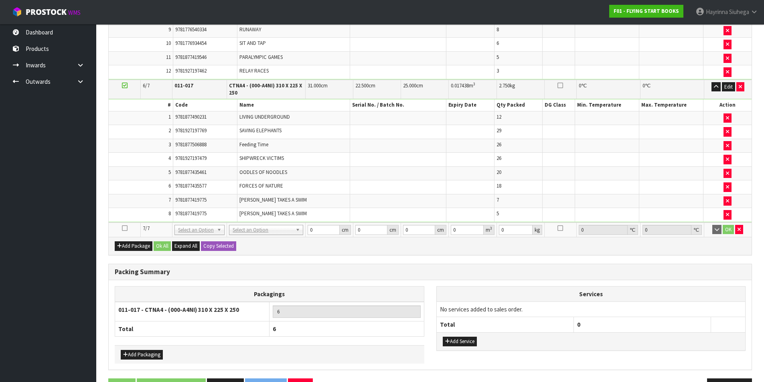
click at [124, 228] on icon at bounding box center [125, 228] width 6 height 0
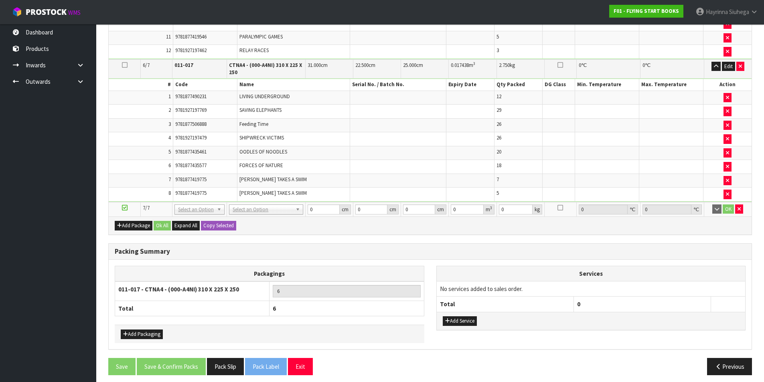
scroll to position [87, 0]
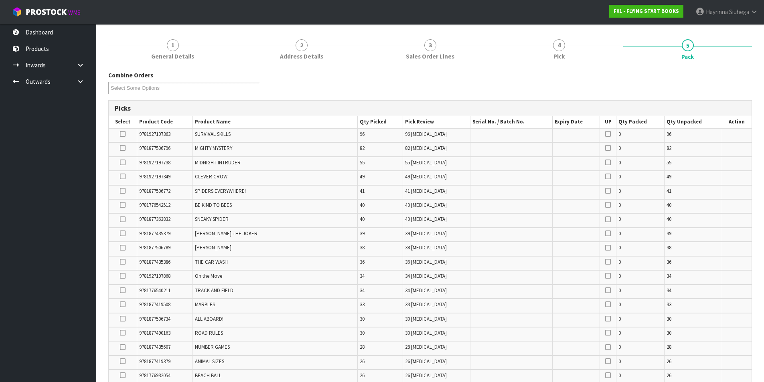
click at [123, 191] on icon at bounding box center [123, 191] width 6 height 0
click at [0, 0] on input "checkbox" at bounding box center [0, 0] width 0 height 0
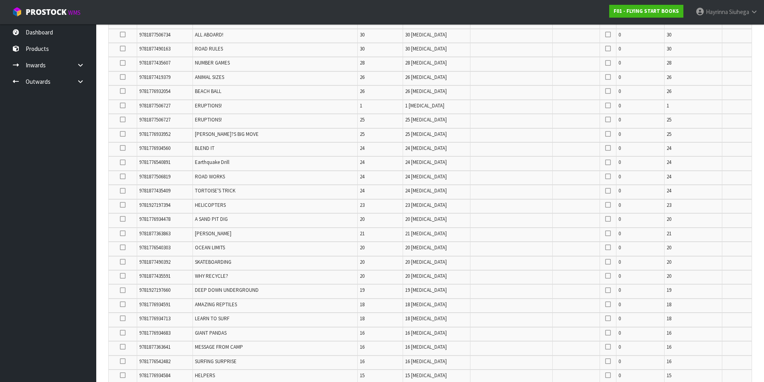
click at [124, 191] on icon at bounding box center [123, 191] width 6 height 0
click at [0, 0] on input "checkbox" at bounding box center [0, 0] width 0 height 0
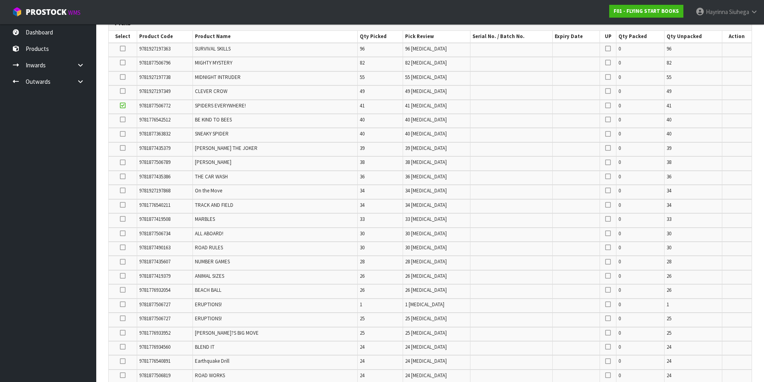
click at [122, 191] on icon at bounding box center [123, 191] width 6 height 0
click at [0, 0] on input "checkbox" at bounding box center [0, 0] width 0 height 0
click at [123, 63] on icon at bounding box center [123, 63] width 6 height 0
click at [0, 0] on input "checkbox" at bounding box center [0, 0] width 0 height 0
click at [124, 106] on icon at bounding box center [123, 106] width 6 height 0
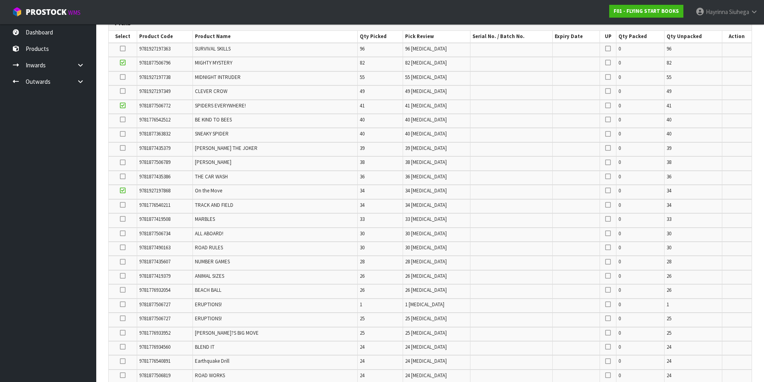
click at [0, 0] on input "checkbox" at bounding box center [0, 0] width 0 height 0
click at [120, 191] on icon at bounding box center [123, 191] width 6 height 0
click at [0, 0] on input "checkbox" at bounding box center [0, 0] width 0 height 0
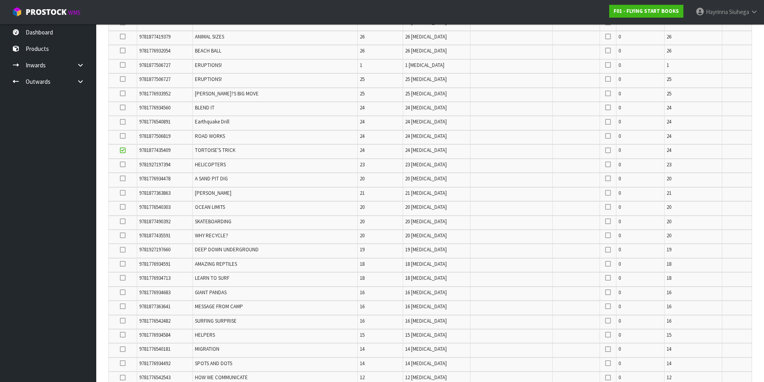
scroll to position [494, 0]
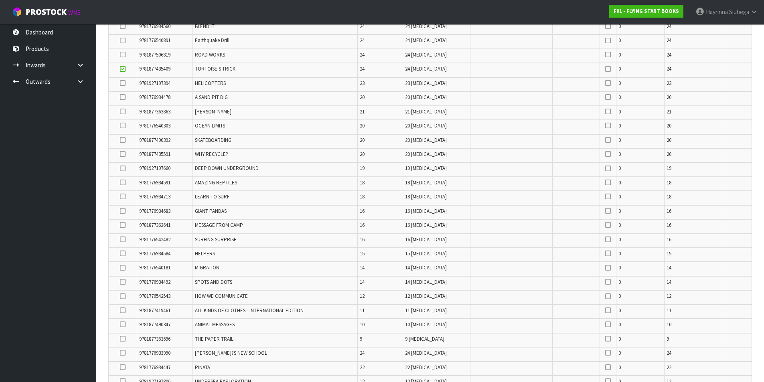
click at [120, 69] on icon at bounding box center [123, 69] width 6 height 0
click at [0, 0] on input "checkbox" at bounding box center [0, 0] width 0 height 0
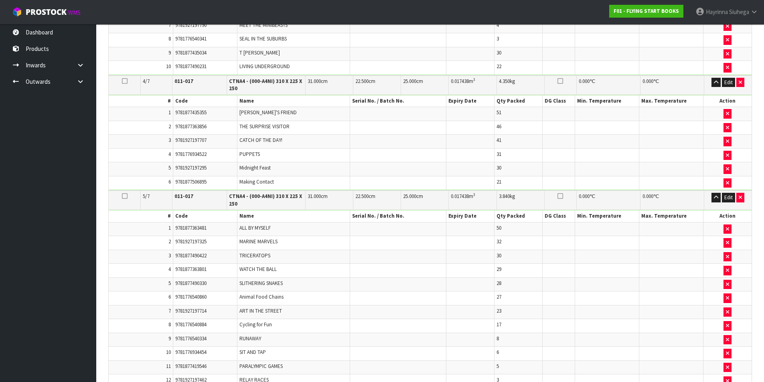
scroll to position [1698, 0]
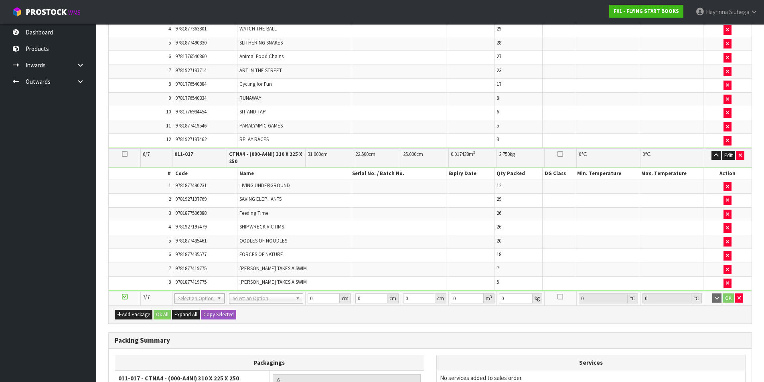
click at [123, 154] on icon at bounding box center [125, 154] width 6 height 0
click at [727, 151] on button "Edit" at bounding box center [728, 156] width 13 height 10
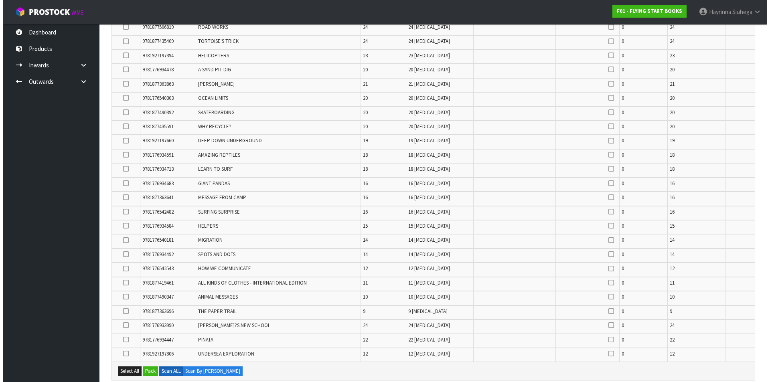
scroll to position [803, 0]
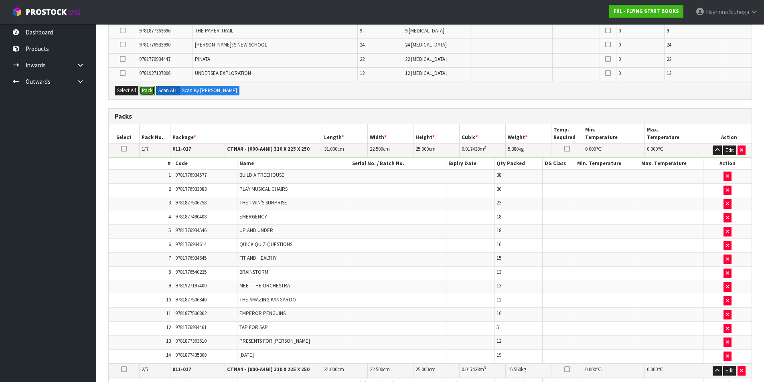
click at [151, 92] on button "Pack" at bounding box center [147, 91] width 15 height 10
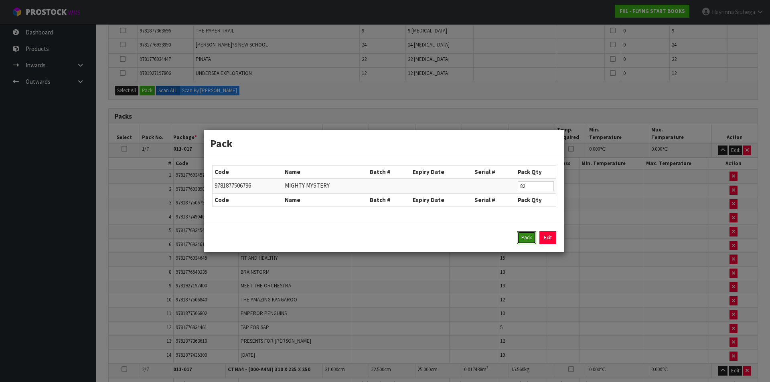
click at [530, 239] on button "Pack" at bounding box center [526, 238] width 19 height 13
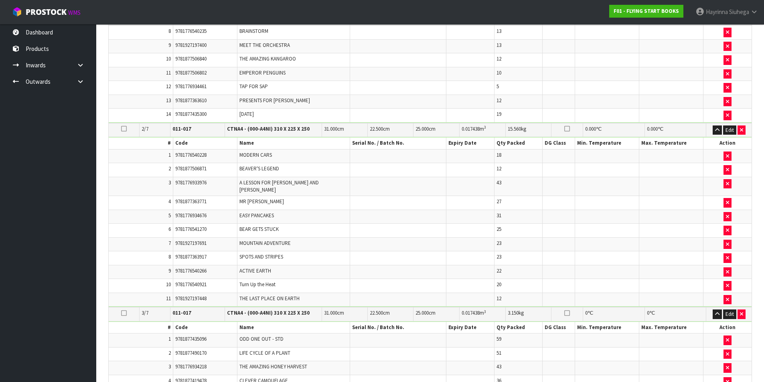
type input "3.57"
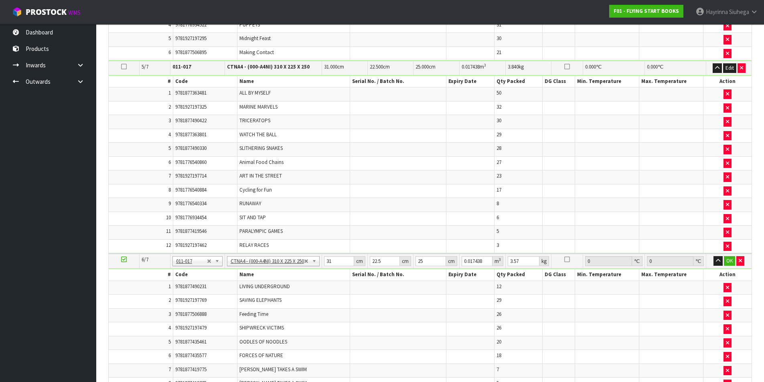
scroll to position [1755, 0]
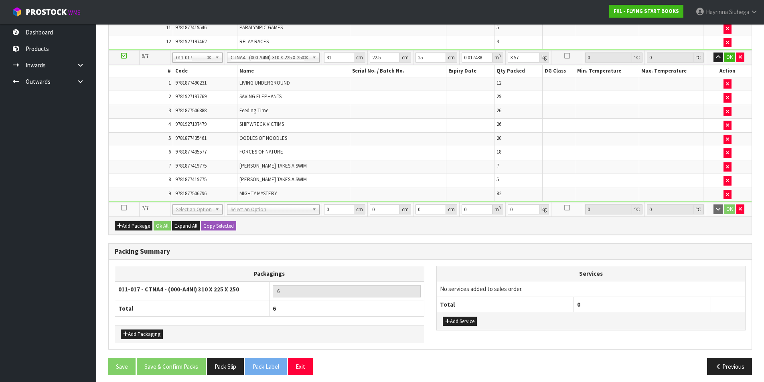
click at [124, 208] on icon at bounding box center [124, 208] width 6 height 0
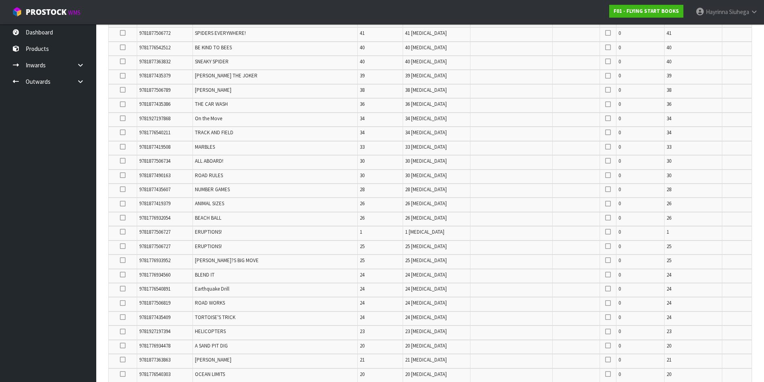
scroll to position [110, 0]
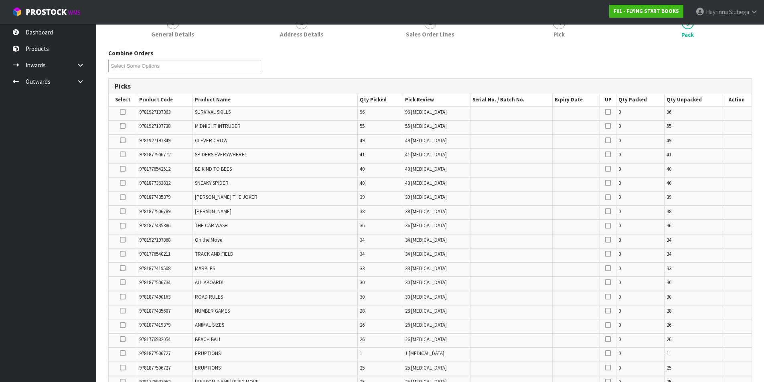
click at [123, 155] on icon at bounding box center [123, 154] width 6 height 0
click at [0, 0] on input "checkbox" at bounding box center [0, 0] width 0 height 0
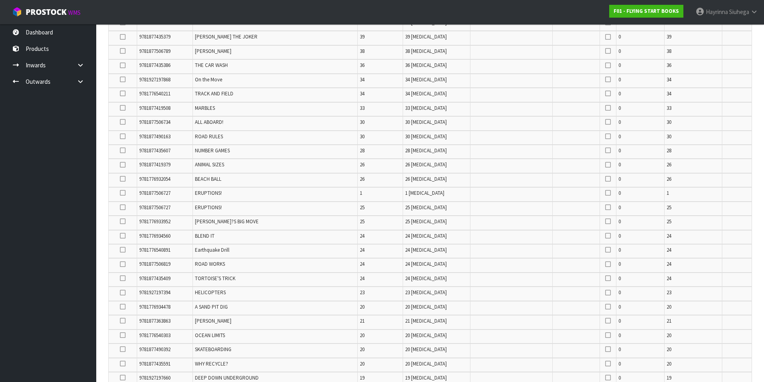
scroll to position [310, 0]
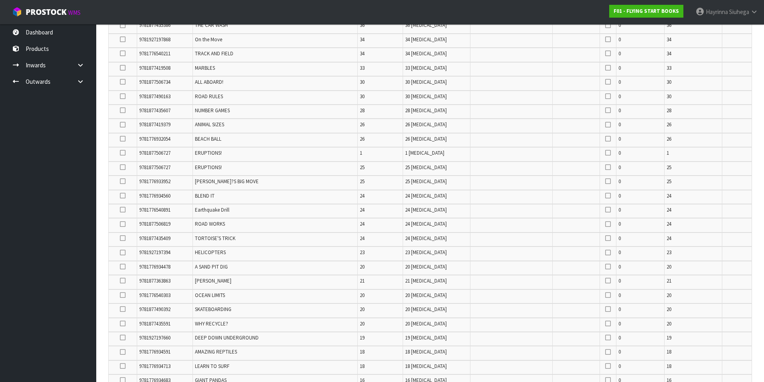
click at [121, 238] on icon at bounding box center [123, 238] width 6 height 0
click at [0, 0] on input "checkbox" at bounding box center [0, 0] width 0 height 0
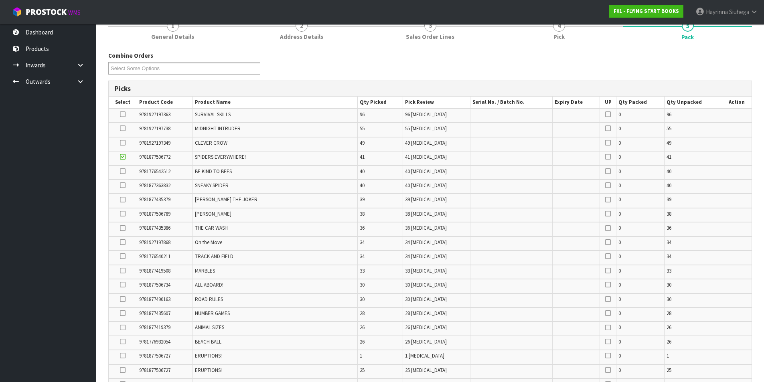
scroll to position [150, 0]
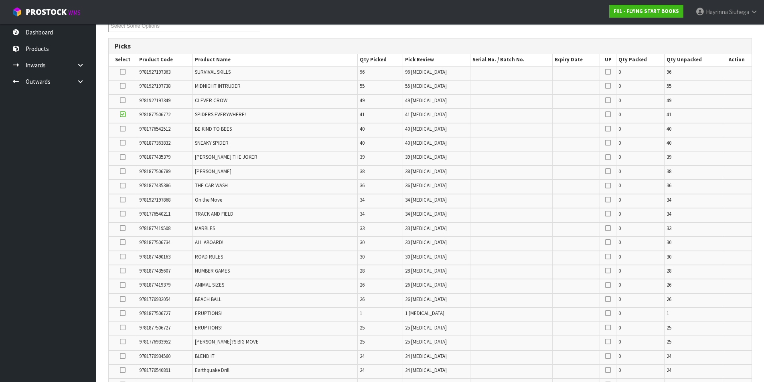
click at [125, 200] on icon at bounding box center [123, 200] width 6 height 0
click at [0, 0] on input "checkbox" at bounding box center [0, 0] width 0 height 0
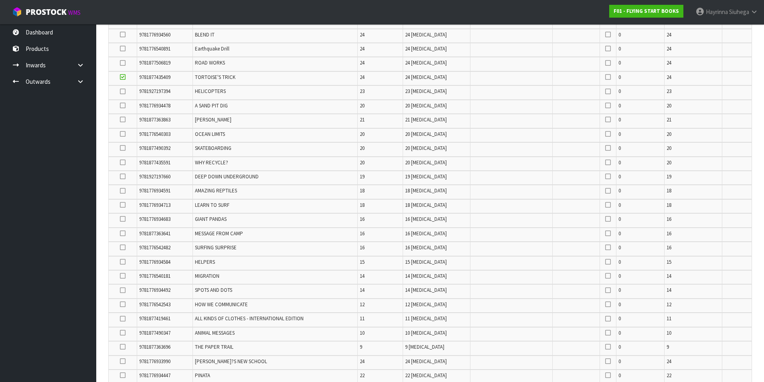
click at [122, 191] on icon at bounding box center [123, 191] width 6 height 0
click at [0, 0] on input "checkbox" at bounding box center [0, 0] width 0 height 0
click at [122, 120] on icon at bounding box center [123, 120] width 6 height 0
click at [0, 0] on input "checkbox" at bounding box center [0, 0] width 0 height 0
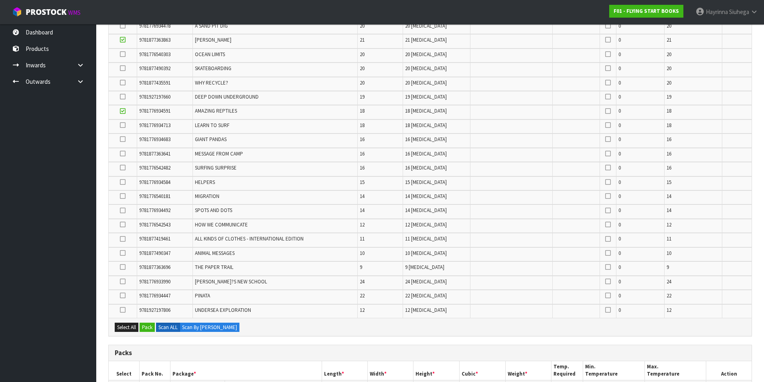
scroll to position [552, 0]
click at [122, 281] on icon at bounding box center [123, 281] width 6 height 0
click at [0, 0] on input "checkbox" at bounding box center [0, 0] width 0 height 0
click at [126, 296] on icon at bounding box center [123, 295] width 6 height 0
click at [0, 0] on input "checkbox" at bounding box center [0, 0] width 0 height 0
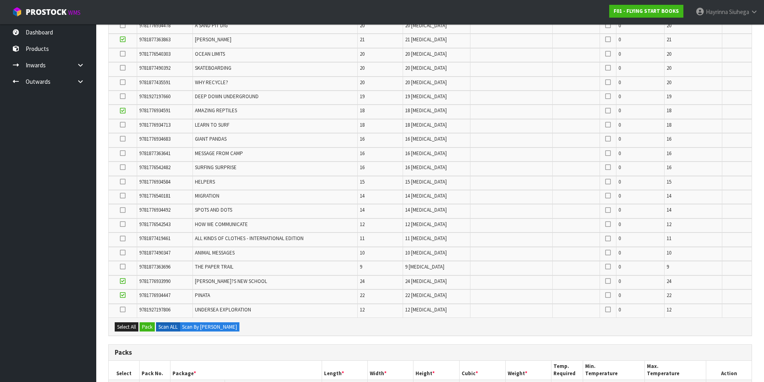
scroll to position [102, 0]
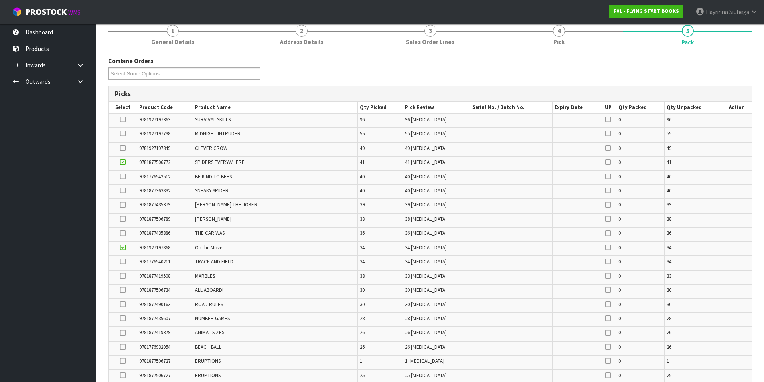
click at [123, 191] on icon at bounding box center [123, 191] width 6 height 0
click at [0, 0] on input "checkbox" at bounding box center [0, 0] width 0 height 0
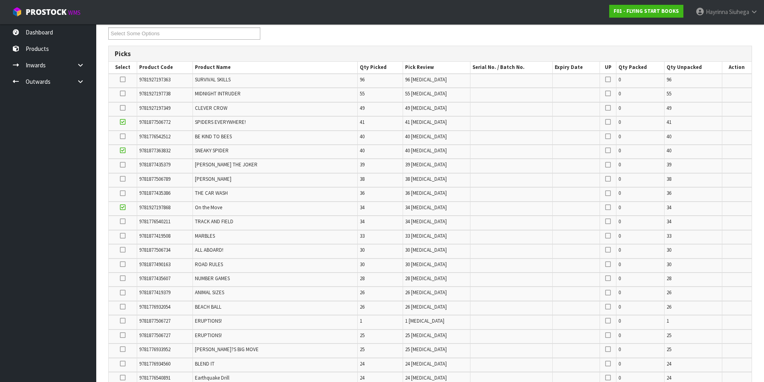
click at [120, 307] on icon at bounding box center [123, 307] width 6 height 0
click at [0, 0] on input "checkbox" at bounding box center [0, 0] width 0 height 0
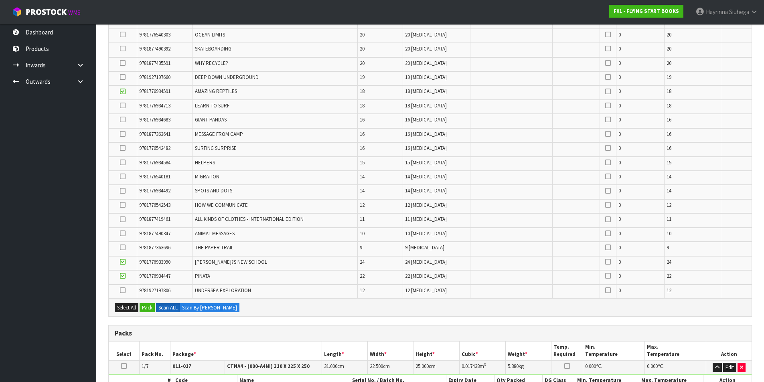
click at [119, 192] on td at bounding box center [123, 192] width 28 height 14
click at [124, 191] on icon at bounding box center [123, 191] width 6 height 0
click at [0, 0] on input "checkbox" at bounding box center [0, 0] width 0 height 0
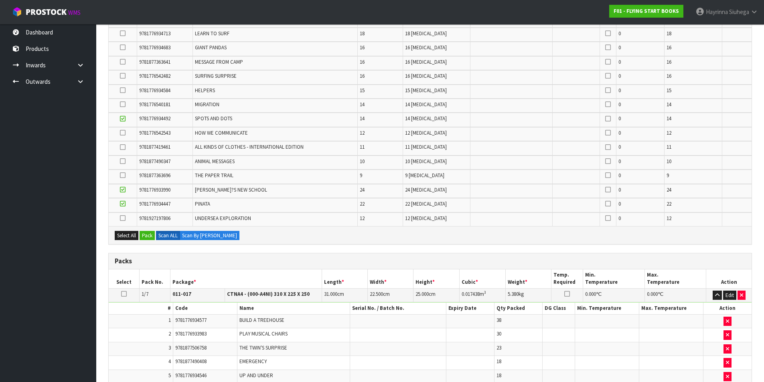
scroll to position [711, 0]
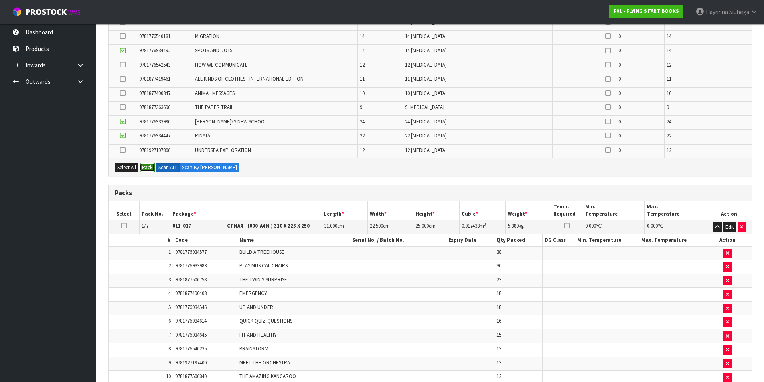
click at [151, 166] on button "Pack" at bounding box center [147, 168] width 15 height 10
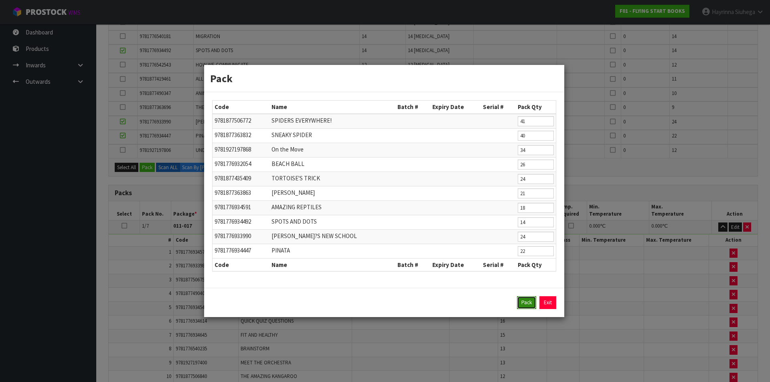
click at [521, 302] on button "Pack" at bounding box center [526, 303] width 19 height 13
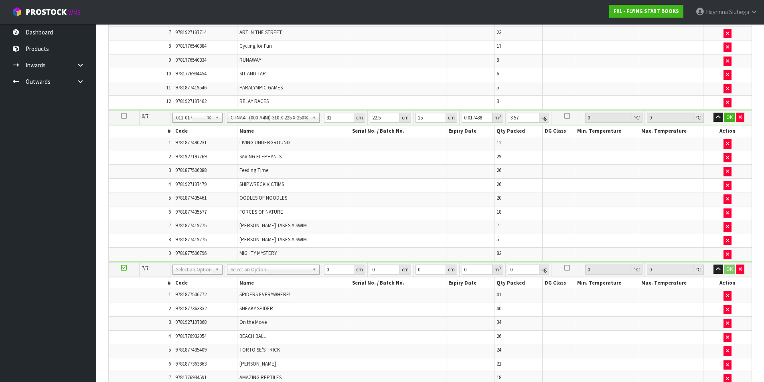
scroll to position [1554, 0]
click at [728, 113] on button "OK" at bounding box center [729, 116] width 11 height 10
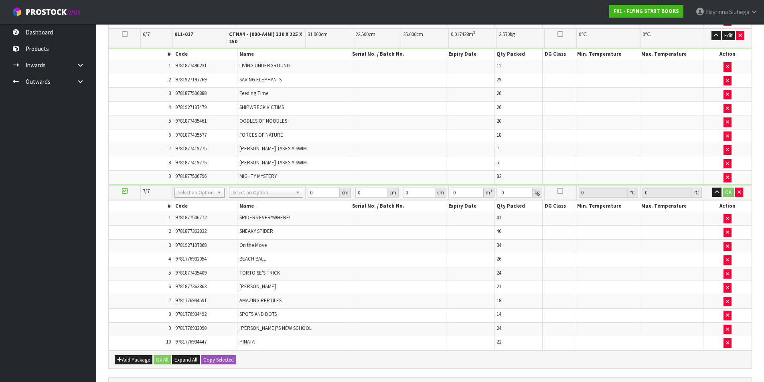
scroll to position [1741, 0]
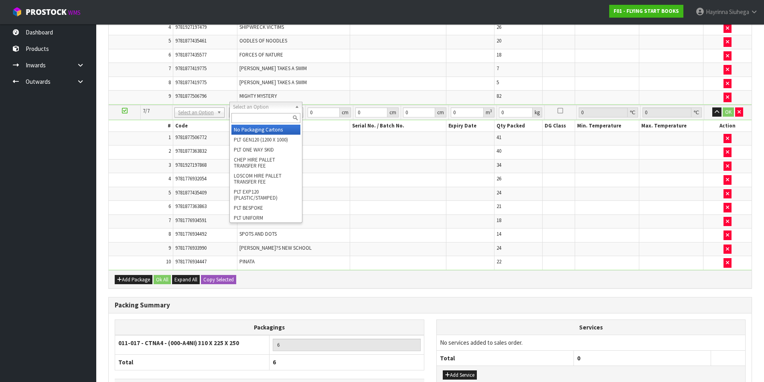
click at [266, 117] on input "text" at bounding box center [266, 118] width 69 height 10
type input "CTNA"
type input "7"
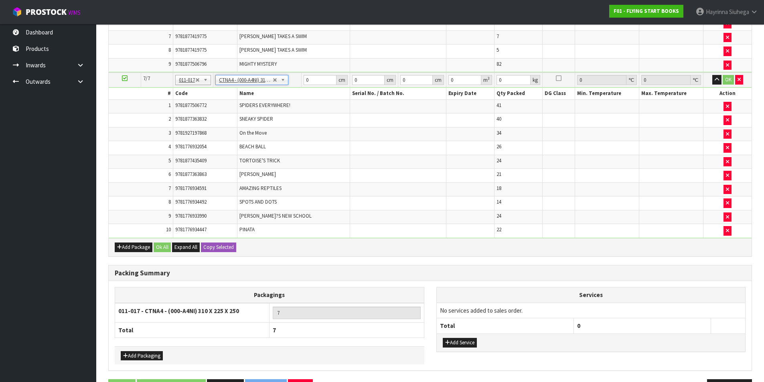
scroll to position [1709, 0]
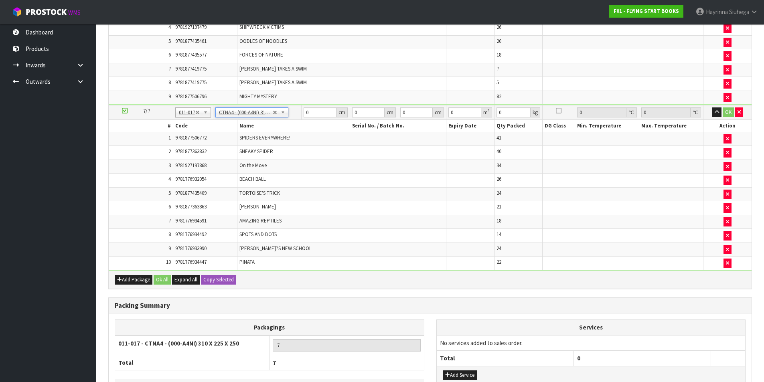
type input "31"
type input "22.5"
type input "25"
type input "0.017438"
type input "6.18"
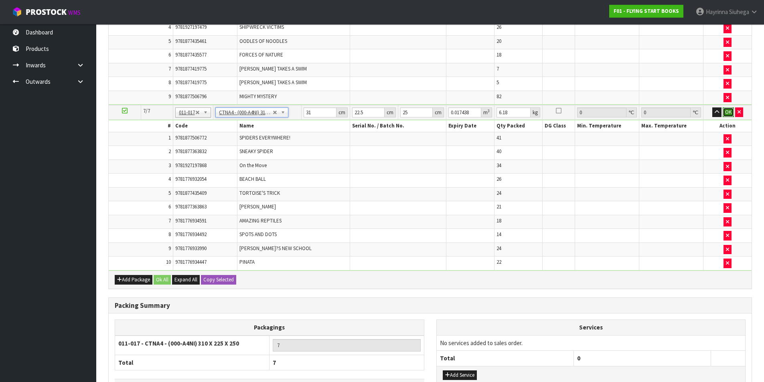
click at [732, 110] on button "OK" at bounding box center [728, 113] width 11 height 10
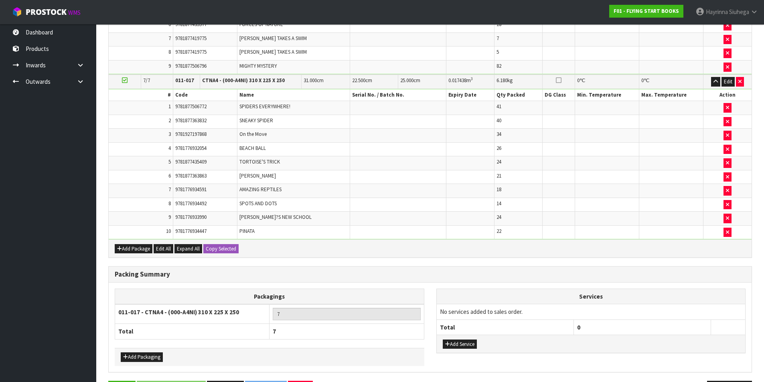
scroll to position [1762, 0]
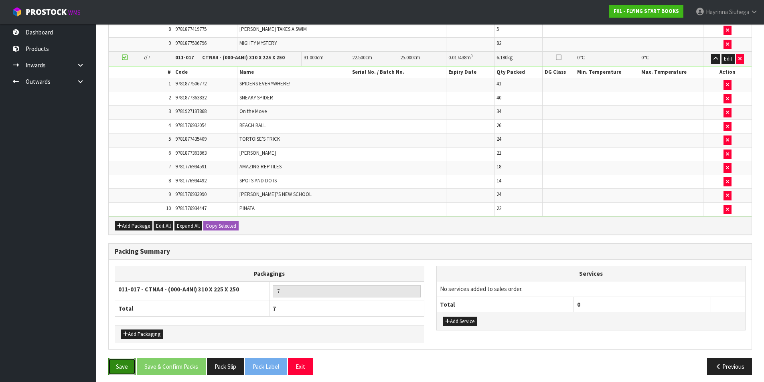
click at [126, 358] on button "Save" at bounding box center [121, 366] width 27 height 17
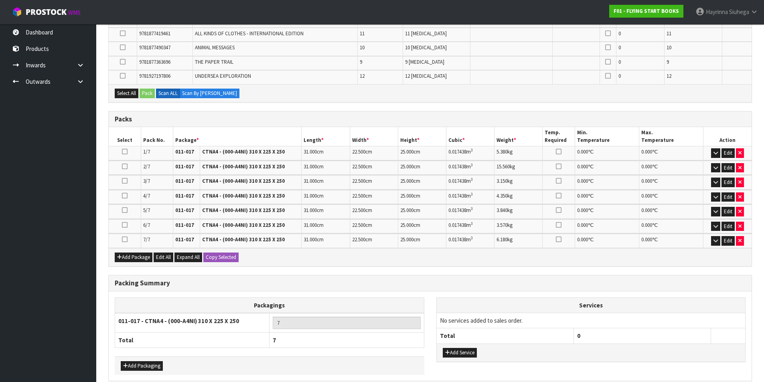
scroll to position [680, 0]
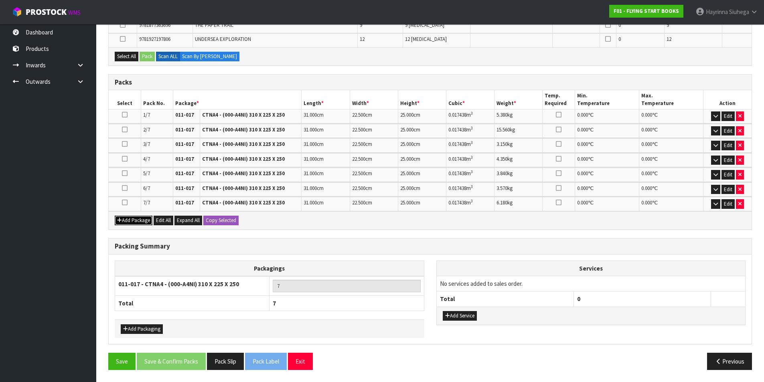
click at [133, 221] on button "Add Package" at bounding box center [134, 221] width 38 height 10
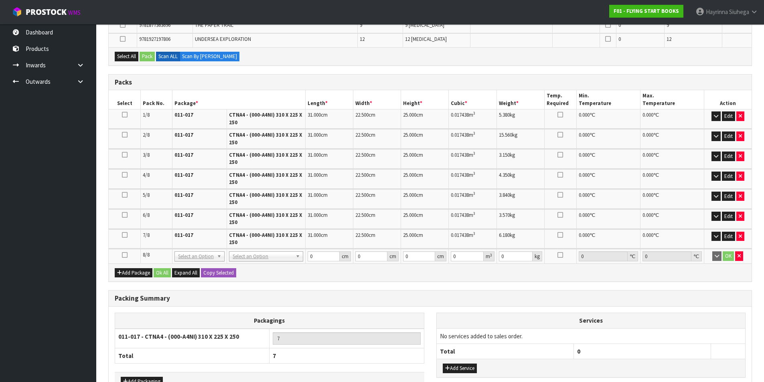
click at [124, 255] on icon at bounding box center [125, 255] width 6 height 0
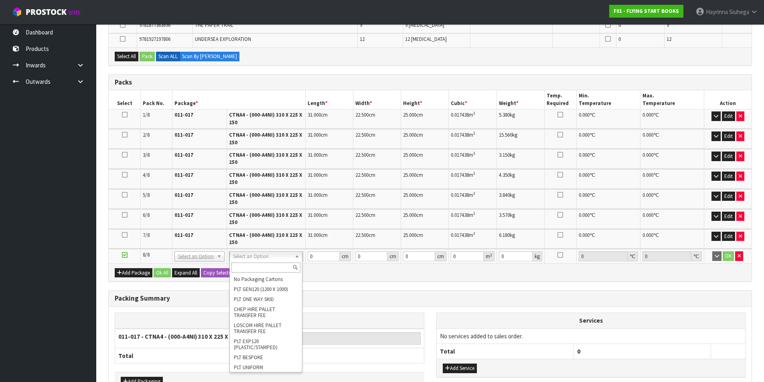
click at [243, 264] on input "text" at bounding box center [266, 268] width 69 height 10
type input "CTNA4"
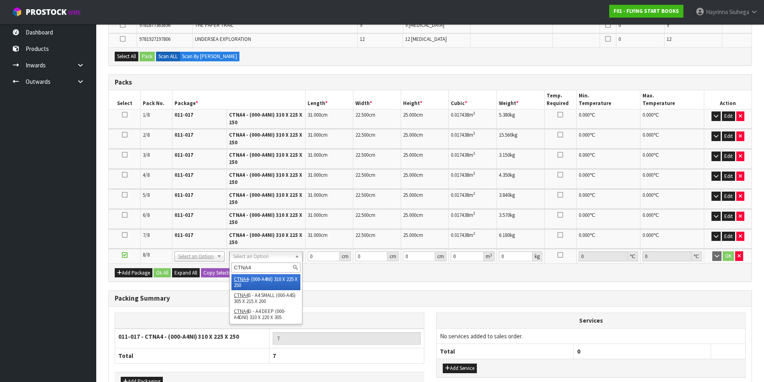
type input "8"
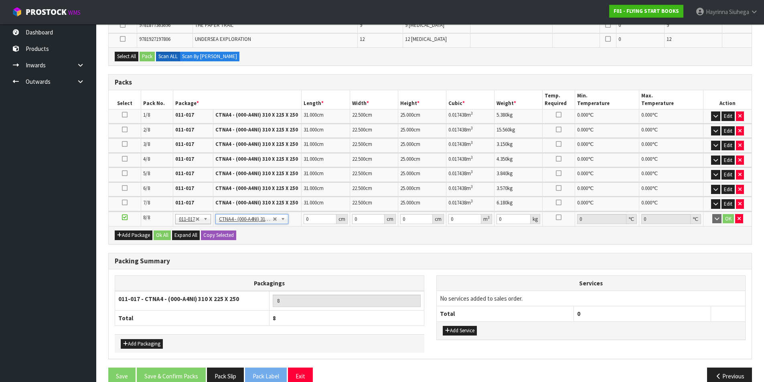
type input "31"
type input "22.5"
type input "25"
type input "0.017438"
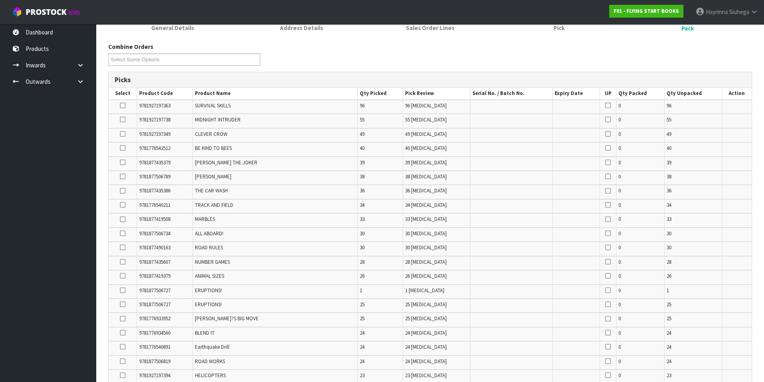
click at [124, 191] on icon at bounding box center [123, 191] width 6 height 0
click at [0, 0] on input "checkbox" at bounding box center [0, 0] width 0 height 0
click at [124, 276] on icon at bounding box center [123, 276] width 6 height 0
click at [0, 0] on input "checkbox" at bounding box center [0, 0] width 0 height 0
click at [125, 248] on icon at bounding box center [123, 248] width 6 height 0
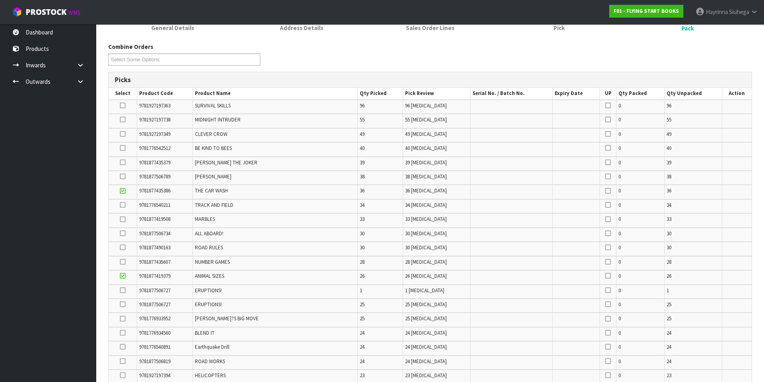
click at [0, 0] on input "checkbox" at bounding box center [0, 0] width 0 height 0
click at [123, 262] on icon at bounding box center [123, 262] width 6 height 0
click at [0, 0] on input "checkbox" at bounding box center [0, 0] width 0 height 0
click at [121, 319] on icon at bounding box center [123, 319] width 6 height 0
click at [0, 0] on input "checkbox" at bounding box center [0, 0] width 0 height 0
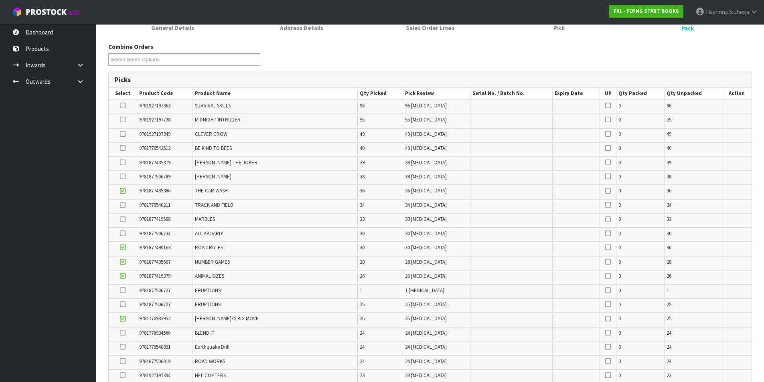
scroll to position [372, 0]
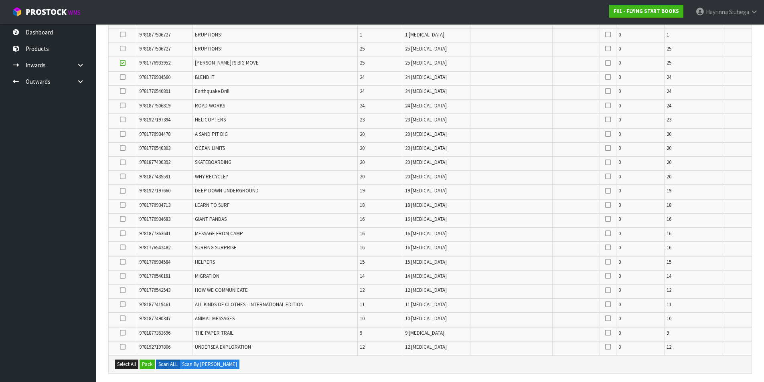
click at [121, 347] on icon at bounding box center [123, 347] width 6 height 0
click at [0, 0] on input "checkbox" at bounding box center [0, 0] width 0 height 0
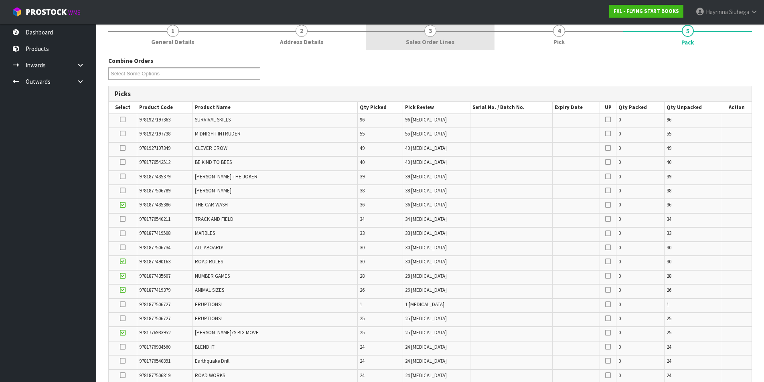
scroll to position [443, 0]
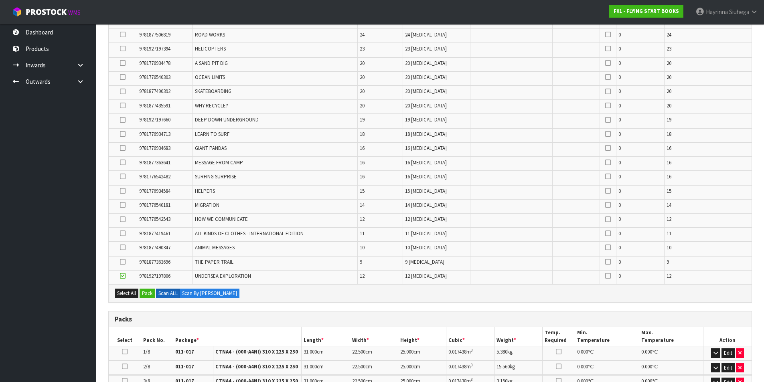
click at [120, 191] on icon at bounding box center [123, 191] width 6 height 0
click at [0, 0] on input "checkbox" at bounding box center [0, 0] width 0 height 0
click at [123, 148] on icon at bounding box center [123, 148] width 6 height 0
click at [0, 0] on input "checkbox" at bounding box center [0, 0] width 0 height 0
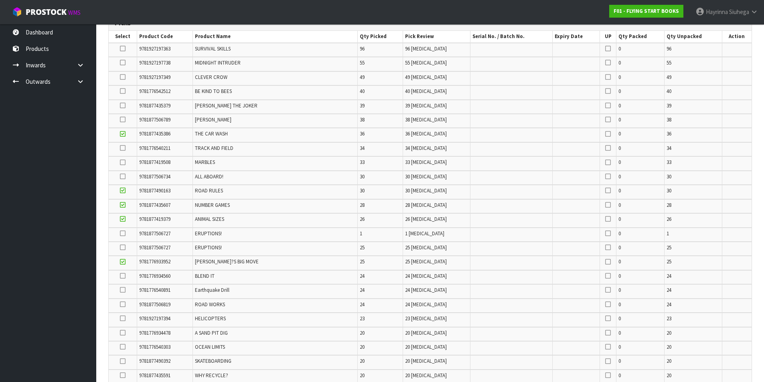
click at [122, 305] on icon at bounding box center [123, 305] width 6 height 0
click at [0, 0] on input "checkbox" at bounding box center [0, 0] width 0 height 0
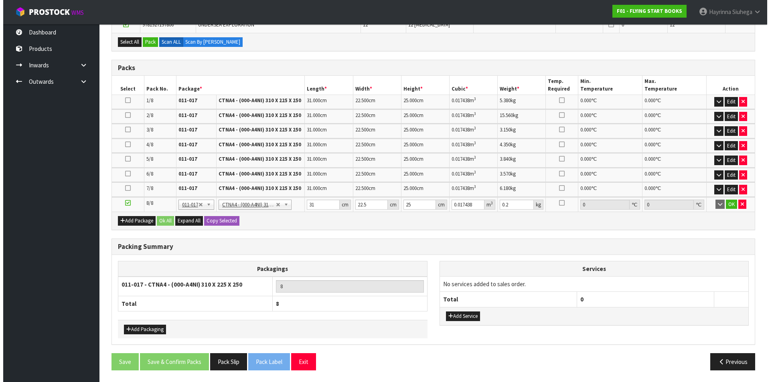
scroll to position [695, 0]
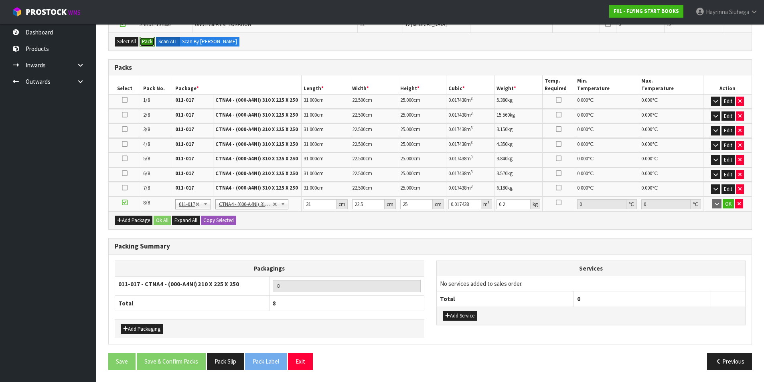
click at [146, 43] on button "Pack" at bounding box center [147, 42] width 15 height 10
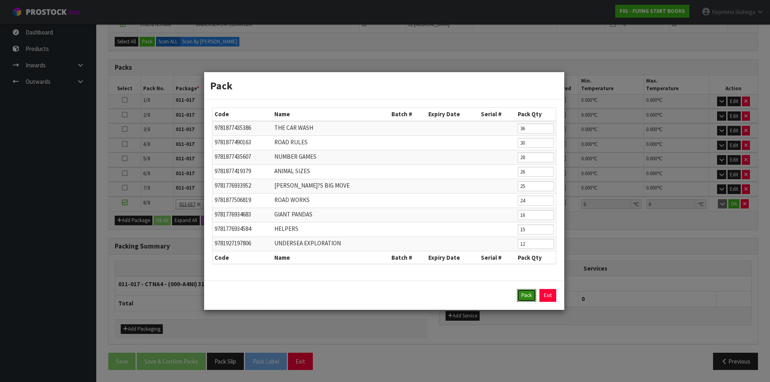
click at [527, 294] on button "Pack" at bounding box center [526, 295] width 19 height 13
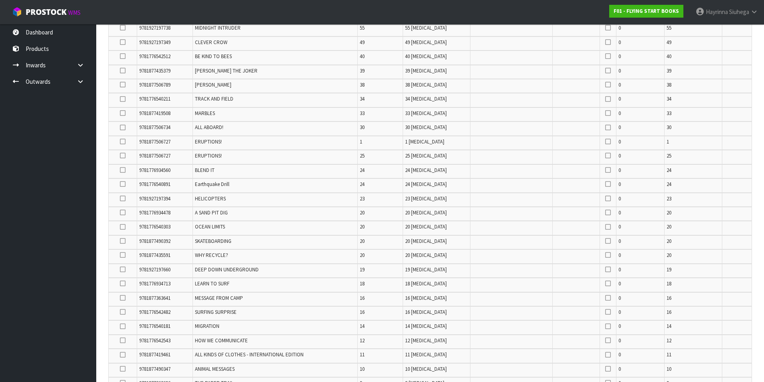
scroll to position [220, 0]
click at [126, 200] on td at bounding box center [123, 202] width 28 height 14
click at [122, 200] on icon at bounding box center [123, 200] width 6 height 0
click at [0, 0] on input "checkbox" at bounding box center [0, 0] width 0 height 0
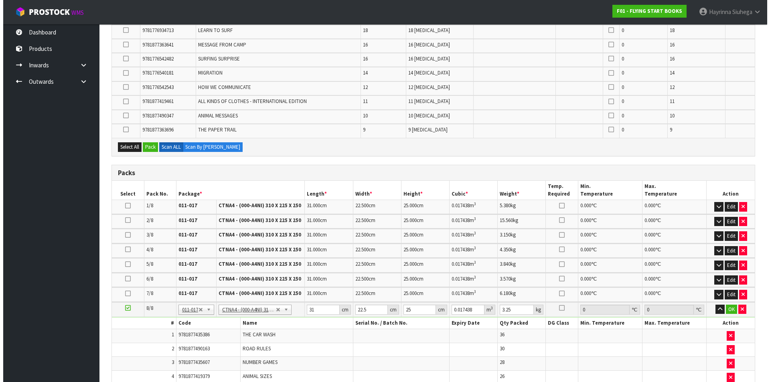
scroll to position [461, 0]
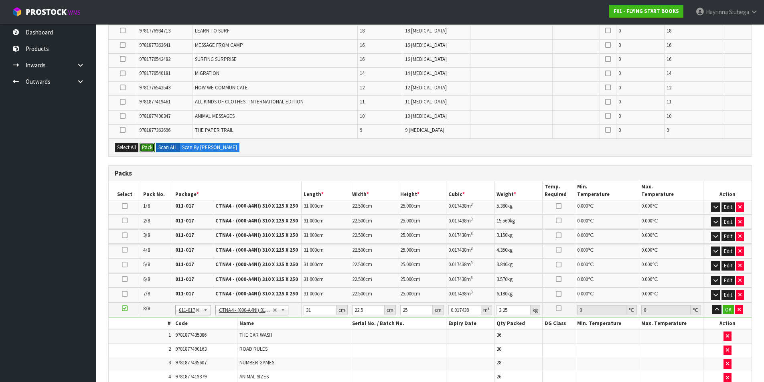
click at [150, 149] on button "Pack" at bounding box center [147, 148] width 15 height 10
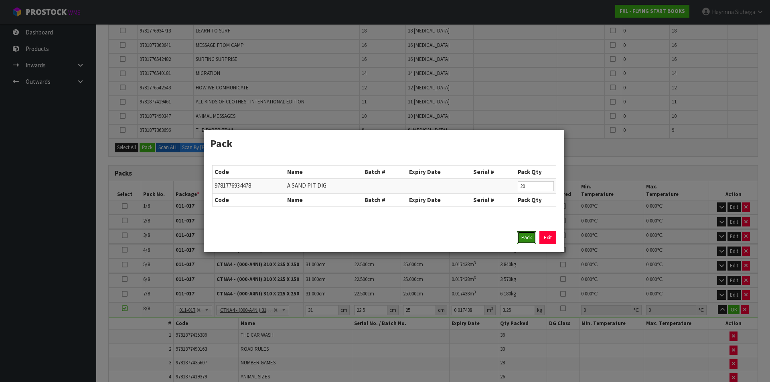
click at [525, 238] on button "Pack" at bounding box center [526, 238] width 19 height 13
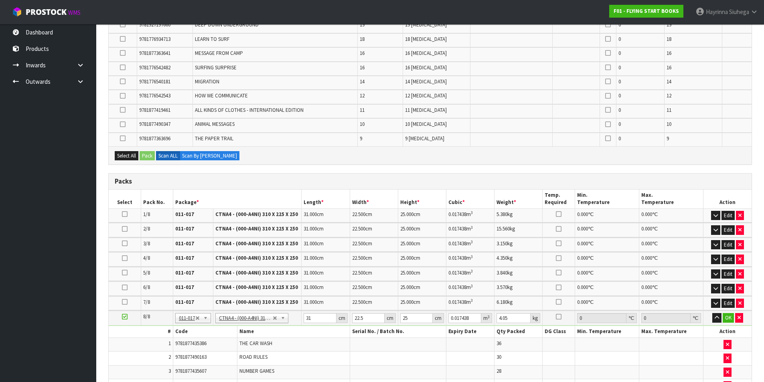
scroll to position [567, 0]
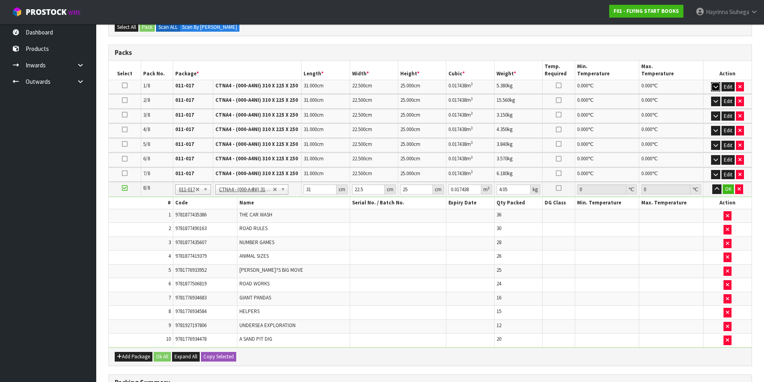
click at [719, 84] on button "button" at bounding box center [715, 87] width 9 height 10
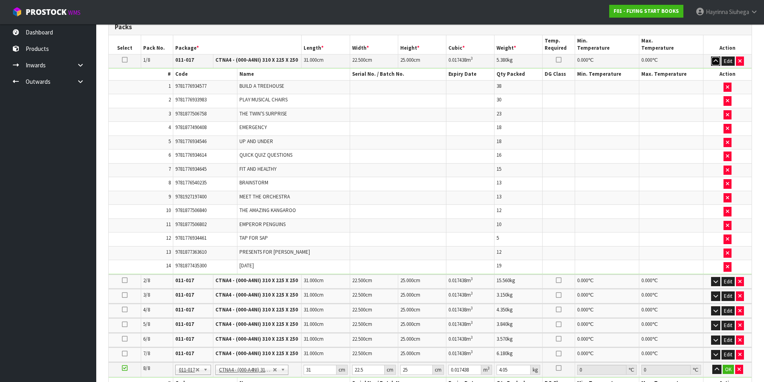
scroll to position [648, 0]
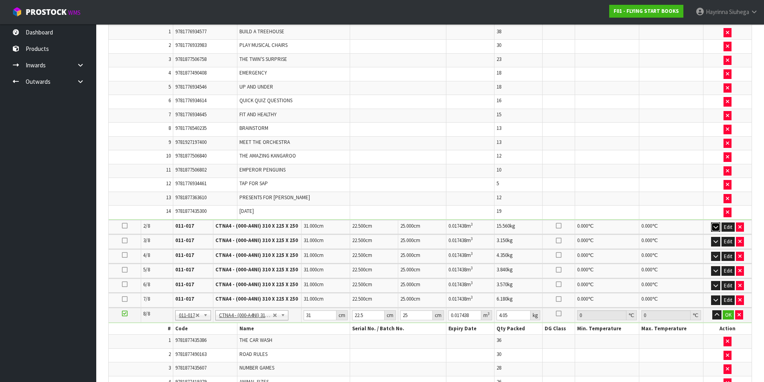
click at [717, 228] on icon "button" at bounding box center [716, 227] width 4 height 5
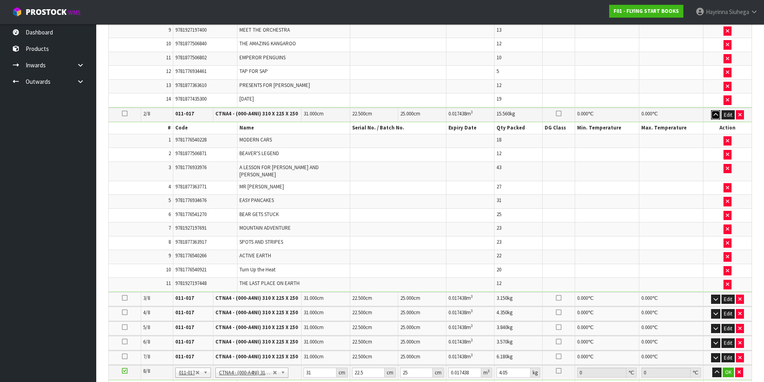
scroll to position [768, 0]
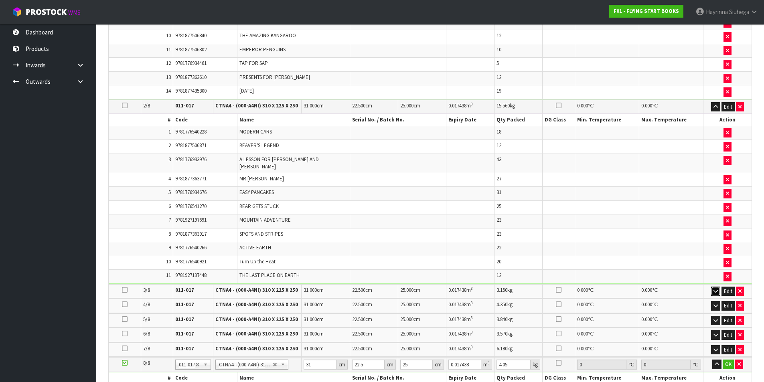
click at [719, 287] on button "button" at bounding box center [715, 292] width 9 height 10
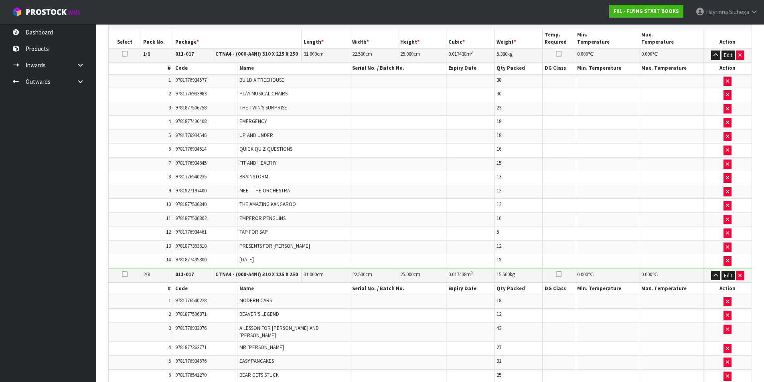
scroll to position [607, 0]
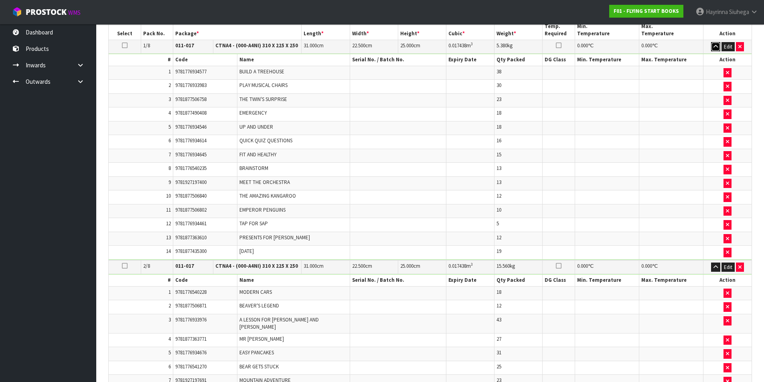
click at [717, 45] on icon "button" at bounding box center [716, 46] width 4 height 5
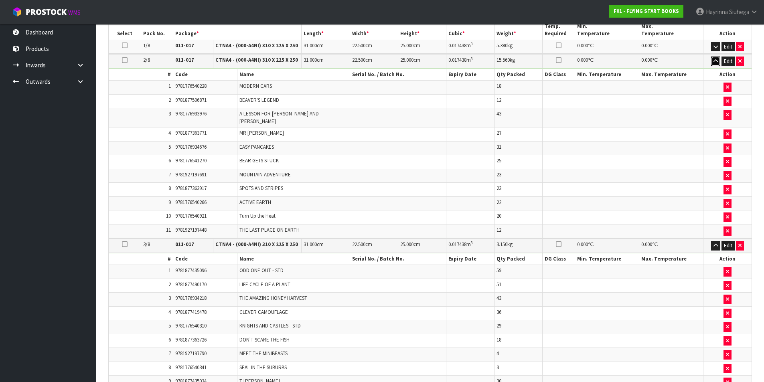
click at [714, 59] on icon "button" at bounding box center [716, 61] width 4 height 5
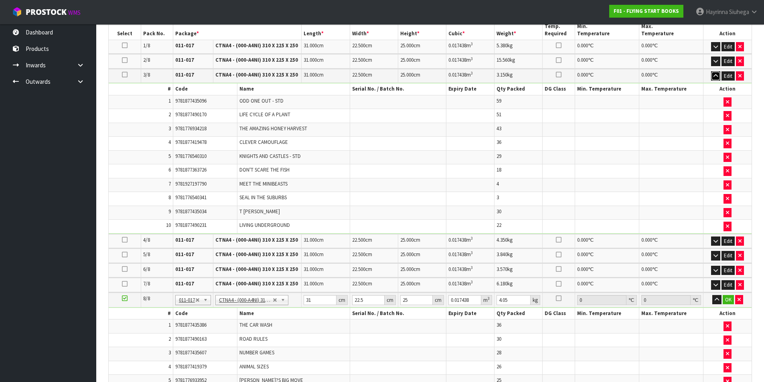
click at [714, 73] on icon "button" at bounding box center [716, 75] width 4 height 5
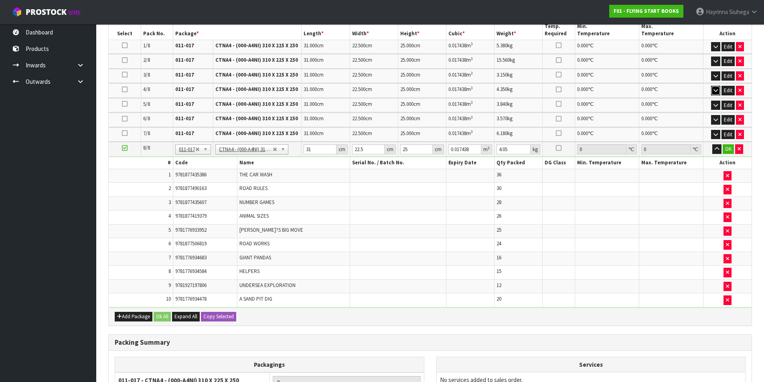
click at [715, 89] on icon "button" at bounding box center [716, 90] width 4 height 5
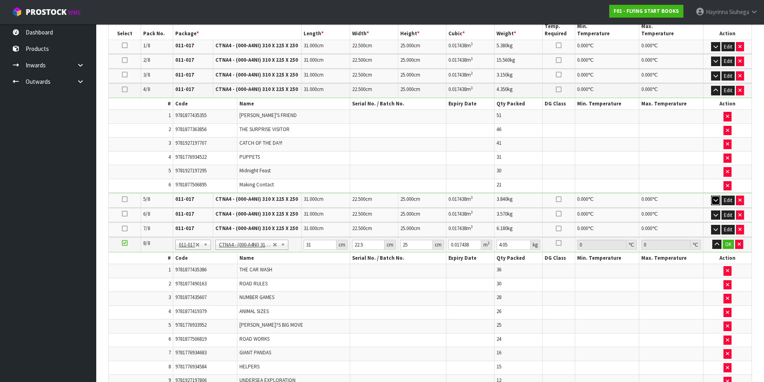
click at [717, 201] on icon "button" at bounding box center [716, 200] width 4 height 5
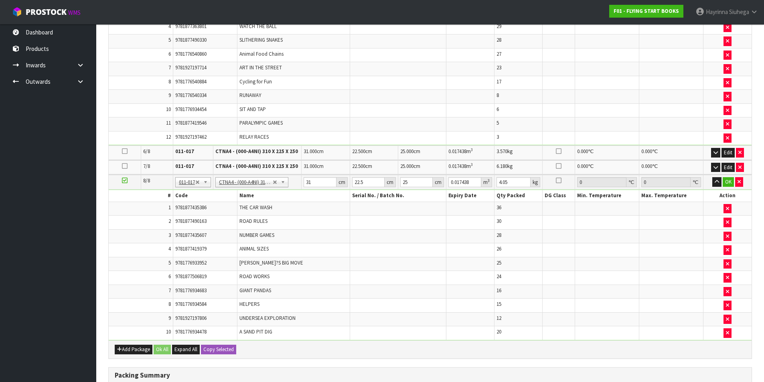
scroll to position [688, 0]
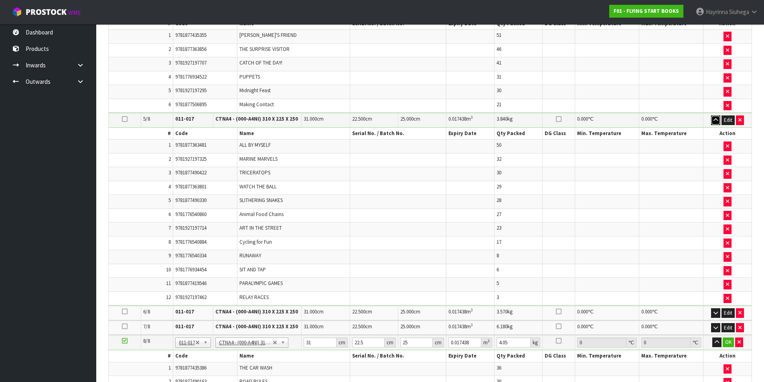
click at [718, 117] on button "button" at bounding box center [715, 121] width 9 height 10
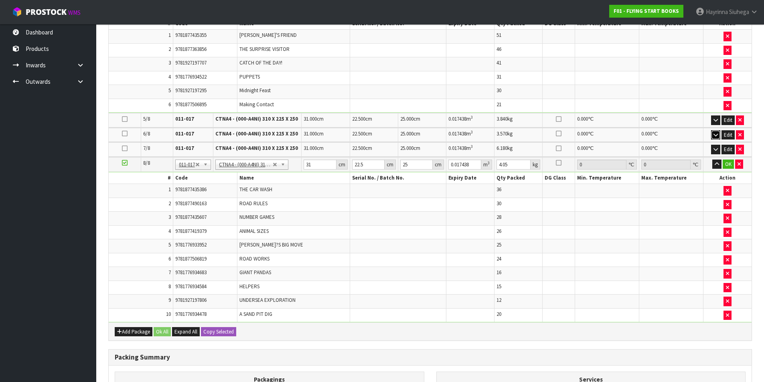
click at [712, 132] on button "button" at bounding box center [715, 135] width 9 height 10
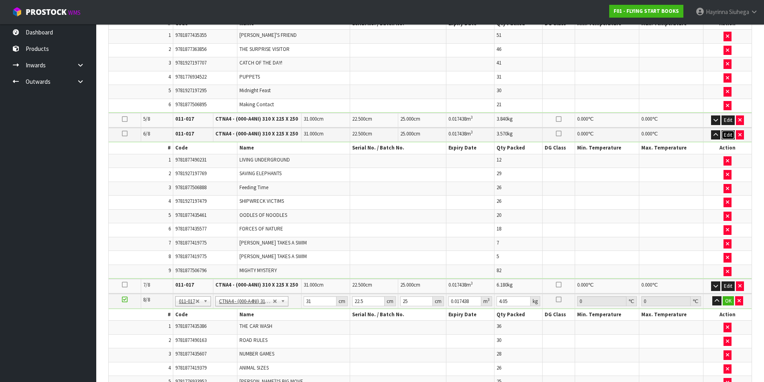
click at [726, 134] on button "Edit" at bounding box center [728, 135] width 13 height 10
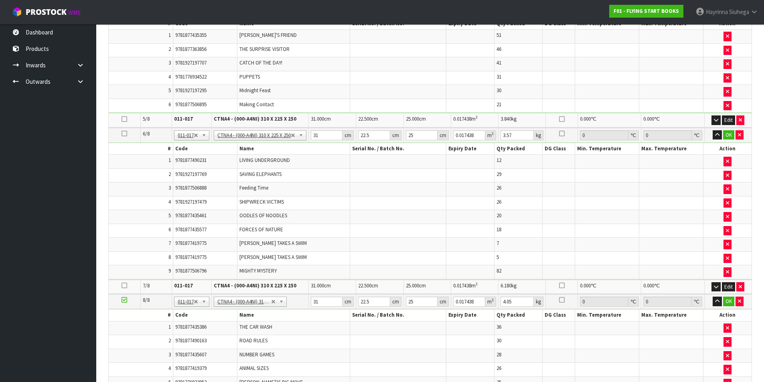
click at [122, 134] on icon at bounding box center [125, 134] width 6 height 0
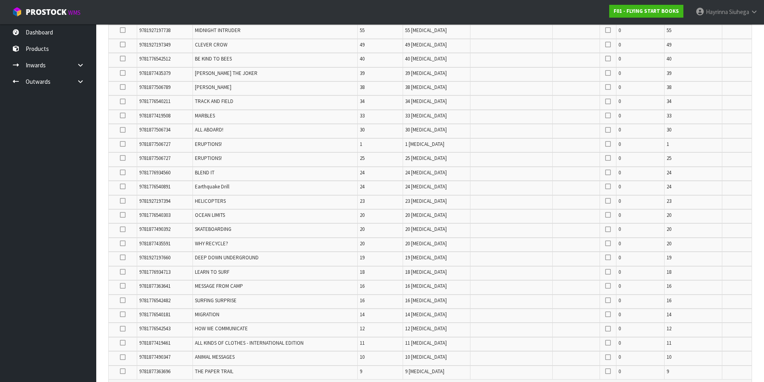
scroll to position [126, 0]
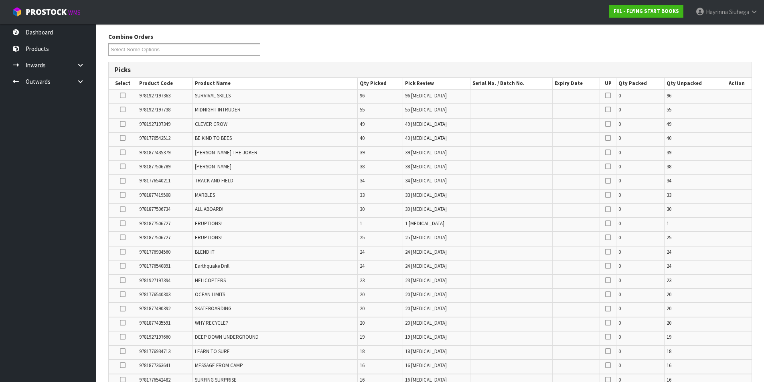
click at [124, 181] on icon at bounding box center [123, 181] width 6 height 0
click at [0, 0] on input "checkbox" at bounding box center [0, 0] width 0 height 0
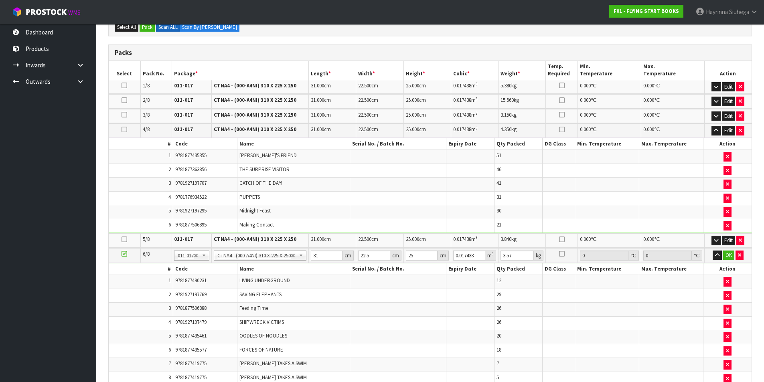
scroll to position [607, 0]
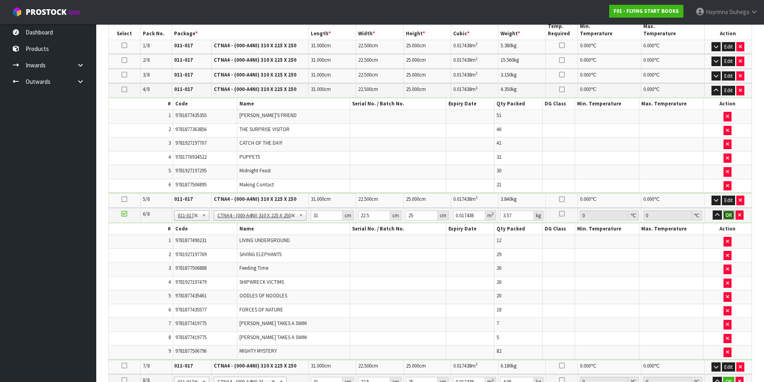
click at [728, 218] on button "OK" at bounding box center [728, 216] width 11 height 10
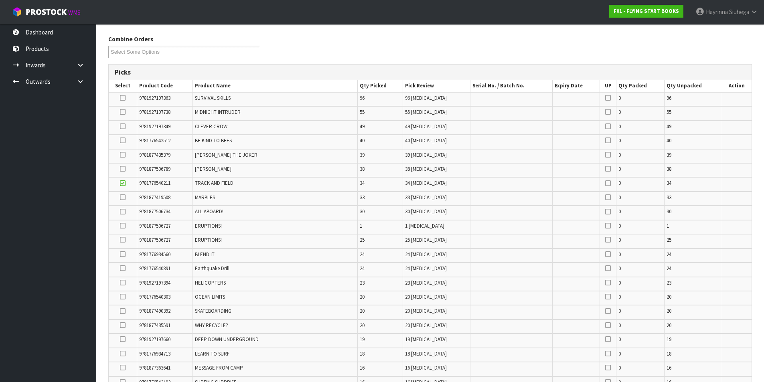
scroll to position [126, 0]
drag, startPoint x: 124, startPoint y: 181, endPoint x: 128, endPoint y: 194, distance: 13.6
click at [123, 181] on icon at bounding box center [123, 181] width 6 height 0
click at [0, 0] on input "checkbox" at bounding box center [0, 0] width 0 height 0
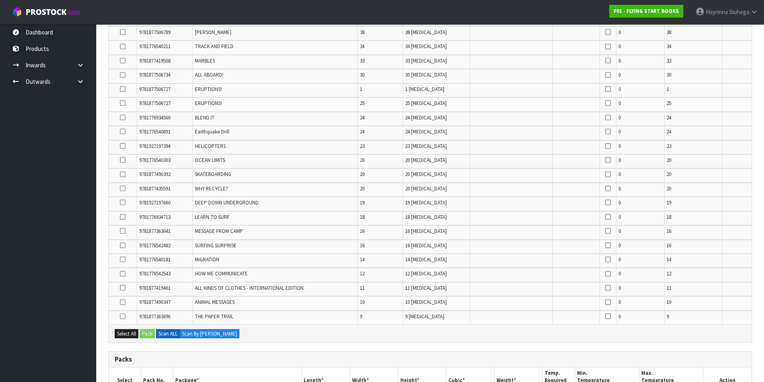
scroll to position [246, 0]
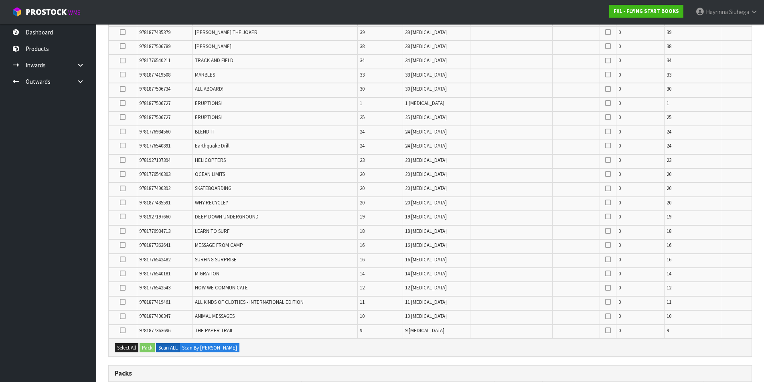
click at [121, 331] on icon at bounding box center [123, 331] width 6 height 0
click at [0, 0] on input "checkbox" at bounding box center [0, 0] width 0 height 0
click at [122, 231] on icon at bounding box center [123, 231] width 6 height 0
click at [0, 0] on input "checkbox" at bounding box center [0, 0] width 0 height 0
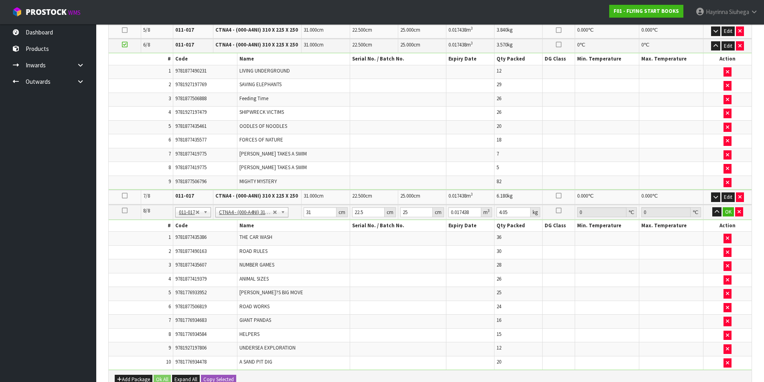
scroll to position [775, 0]
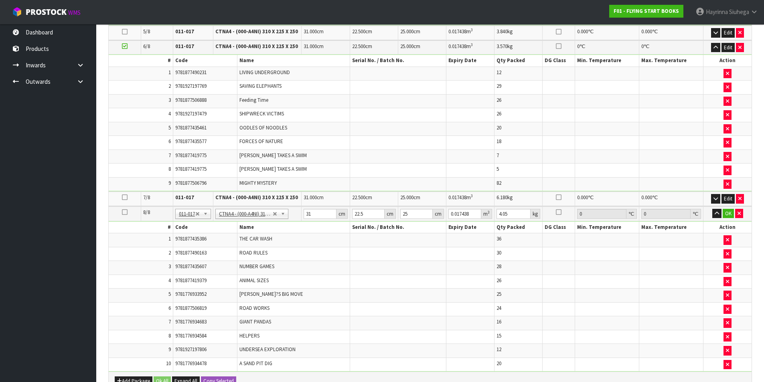
click at [126, 213] on icon at bounding box center [125, 212] width 6 height 0
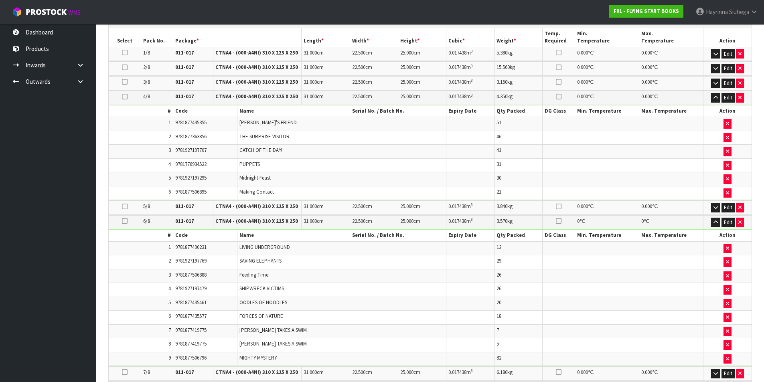
scroll to position [454, 0]
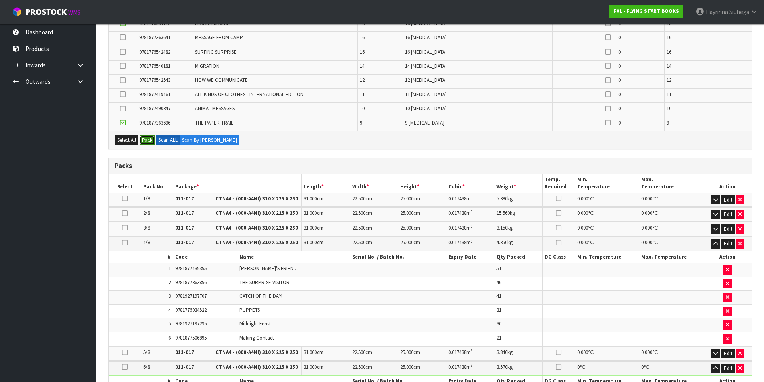
click at [144, 138] on button "Pack" at bounding box center [147, 141] width 15 height 10
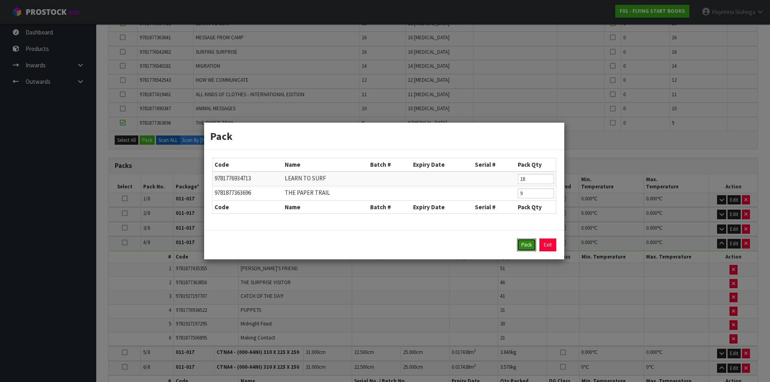
click at [525, 242] on button "Pack" at bounding box center [526, 245] width 19 height 13
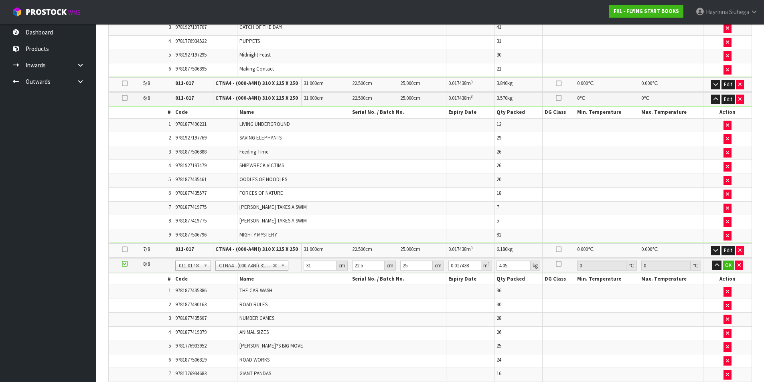
type input "4.86"
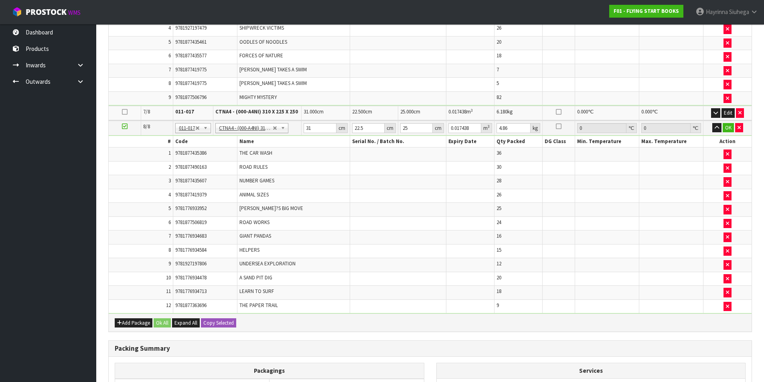
scroll to position [855, 0]
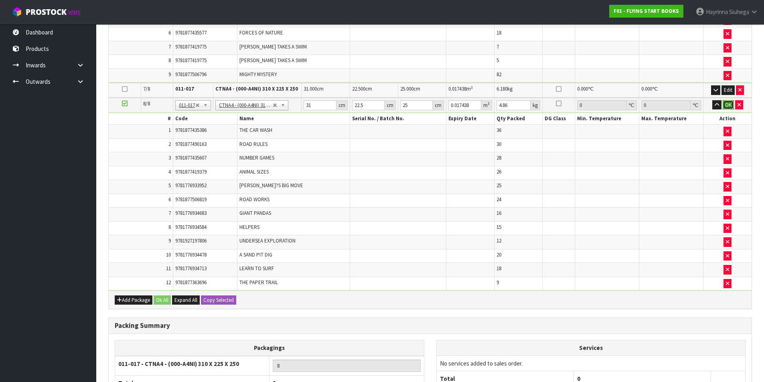
click at [729, 106] on button "OK" at bounding box center [728, 105] width 11 height 10
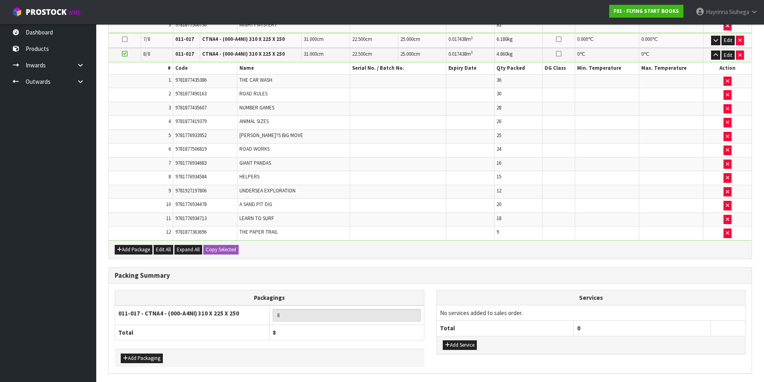
scroll to position [935, 0]
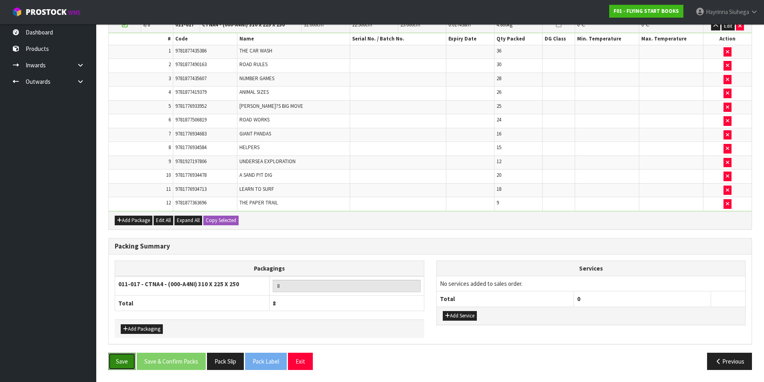
click at [124, 357] on button "Save" at bounding box center [121, 361] width 27 height 17
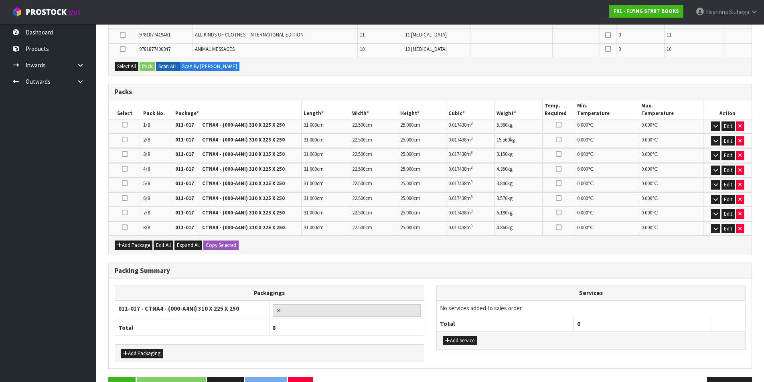
scroll to position [524, 0]
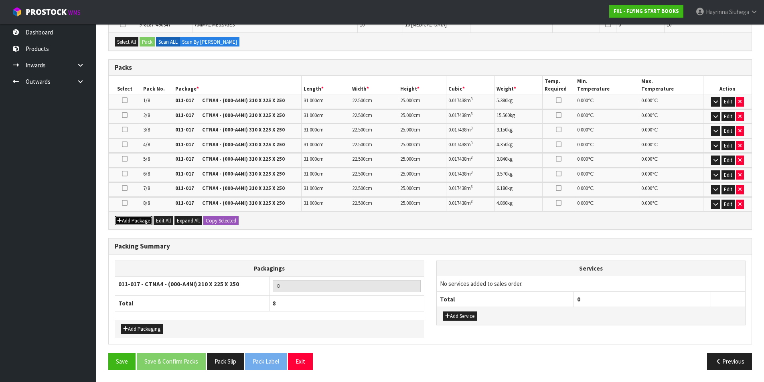
click at [132, 220] on button "Add Package" at bounding box center [134, 221] width 38 height 10
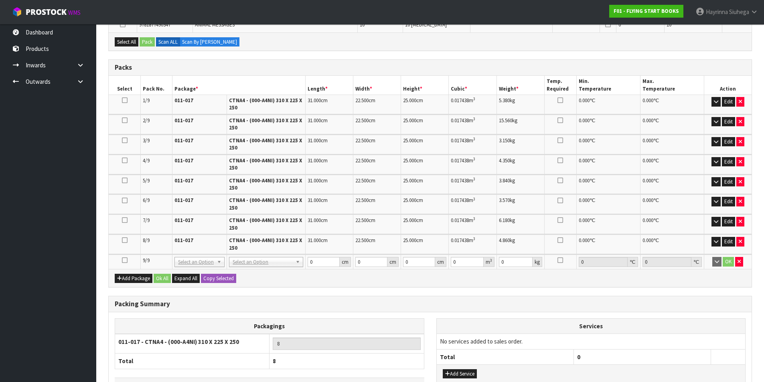
click at [126, 260] on icon at bounding box center [125, 260] width 6 height 0
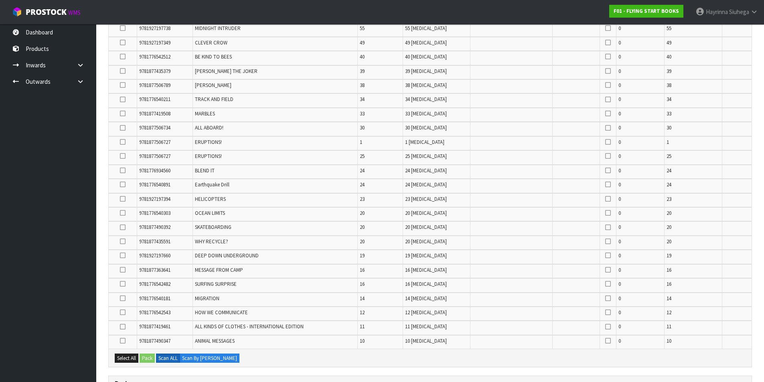
scroll to position [203, 0]
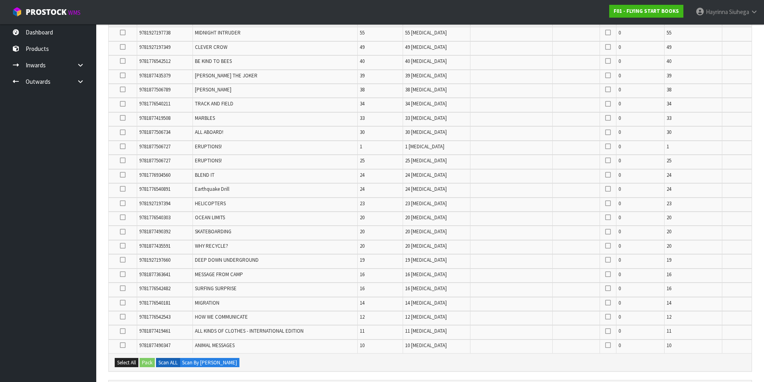
click at [124, 175] on icon at bounding box center [123, 175] width 6 height 0
click at [0, 0] on input "checkbox" at bounding box center [0, 0] width 0 height 0
click at [125, 118] on icon at bounding box center [123, 118] width 6 height 0
click at [0, 0] on input "checkbox" at bounding box center [0, 0] width 0 height 0
click at [120, 76] on icon at bounding box center [123, 75] width 6 height 0
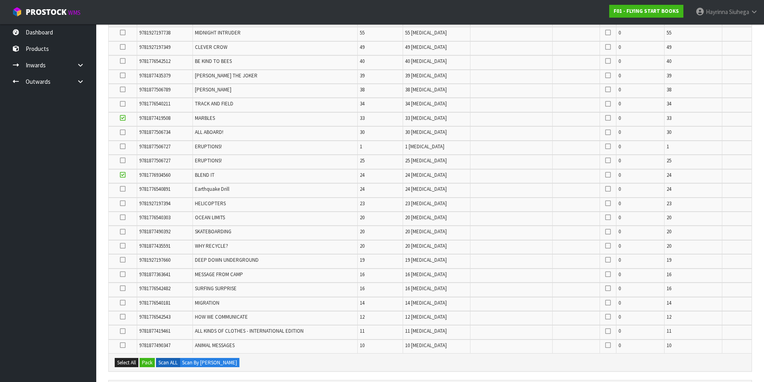
click at [0, 0] on input "checkbox" at bounding box center [0, 0] width 0 height 0
drag, startPoint x: 124, startPoint y: 148, endPoint x: 120, endPoint y: 162, distance: 14.9
click at [123, 147] on icon at bounding box center [123, 146] width 6 height 0
click at [0, 0] on input "checkbox" at bounding box center [0, 0] width 0 height 0
click at [122, 161] on icon at bounding box center [123, 161] width 6 height 0
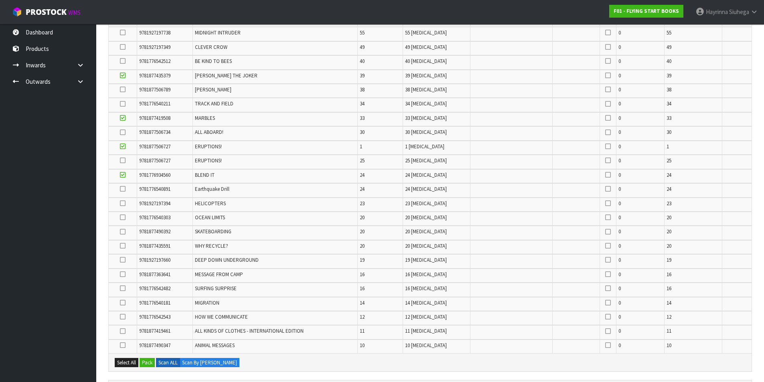
click at [0, 0] on input "checkbox" at bounding box center [0, 0] width 0 height 0
click at [124, 203] on icon at bounding box center [123, 203] width 6 height 0
click at [0, 0] on input "checkbox" at bounding box center [0, 0] width 0 height 0
click at [123, 275] on icon at bounding box center [123, 274] width 6 height 0
click at [0, 0] on input "checkbox" at bounding box center [0, 0] width 0 height 0
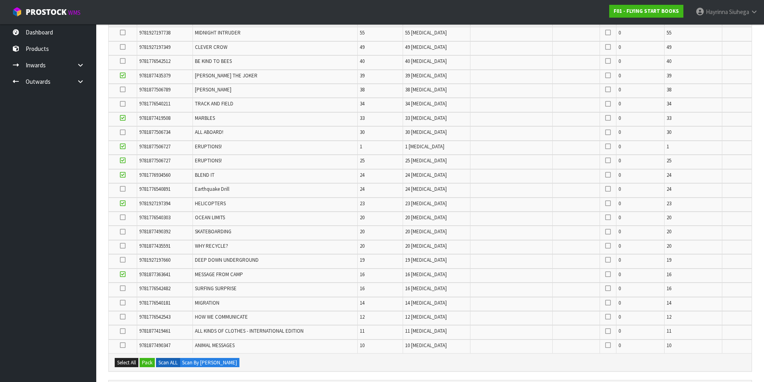
click at [125, 232] on icon at bounding box center [123, 232] width 6 height 0
click at [0, 0] on input "checkbox" at bounding box center [0, 0] width 0 height 0
click at [122, 331] on icon at bounding box center [123, 331] width 6 height 0
click at [0, 0] on input "checkbox" at bounding box center [0, 0] width 0 height 0
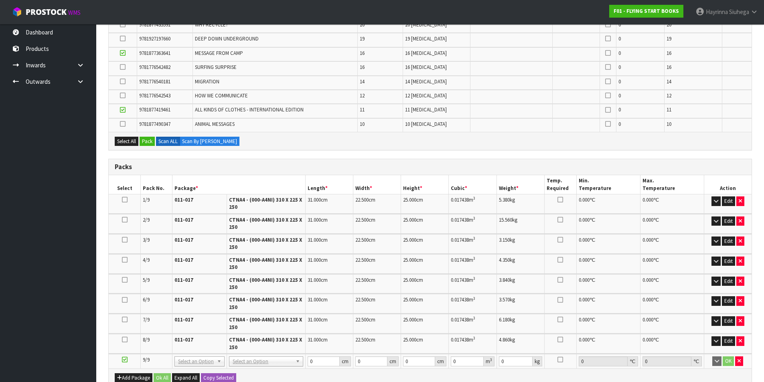
scroll to position [421, 0]
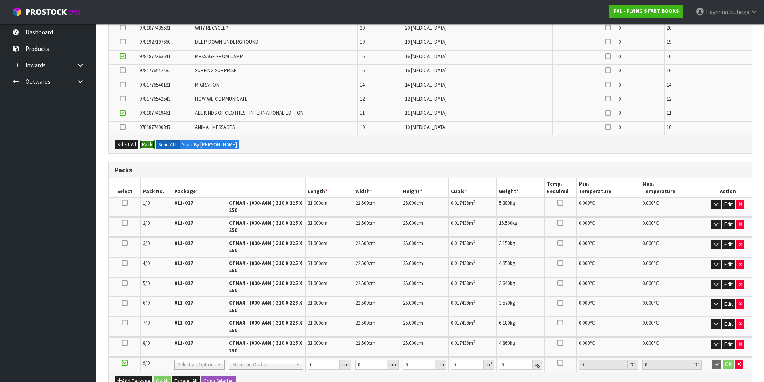
click at [151, 147] on button "Pack" at bounding box center [147, 145] width 15 height 10
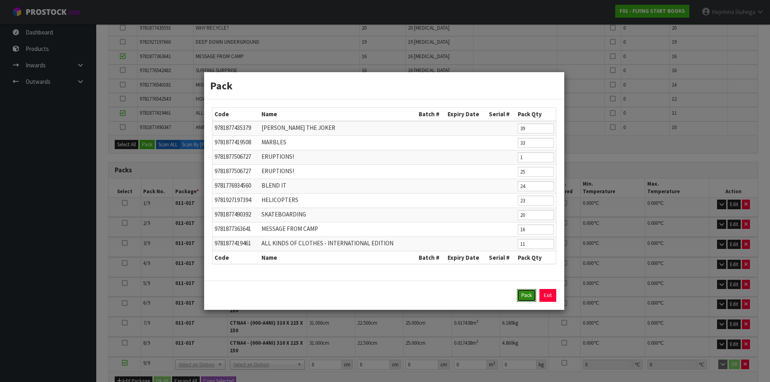
click at [527, 294] on button "Pack" at bounding box center [526, 295] width 19 height 13
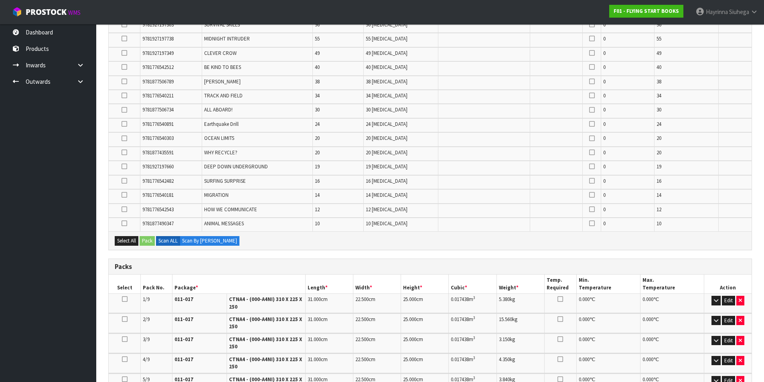
scroll to position [100, 0]
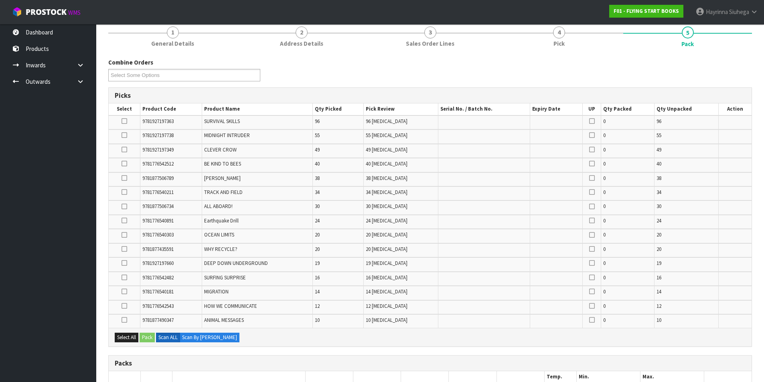
click at [124, 278] on icon at bounding box center [125, 278] width 6 height 0
click at [0, 0] on input "checkbox" at bounding box center [0, 0] width 0 height 0
click at [124, 221] on icon at bounding box center [125, 221] width 6 height 0
click at [0, 0] on input "checkbox" at bounding box center [0, 0] width 0 height 0
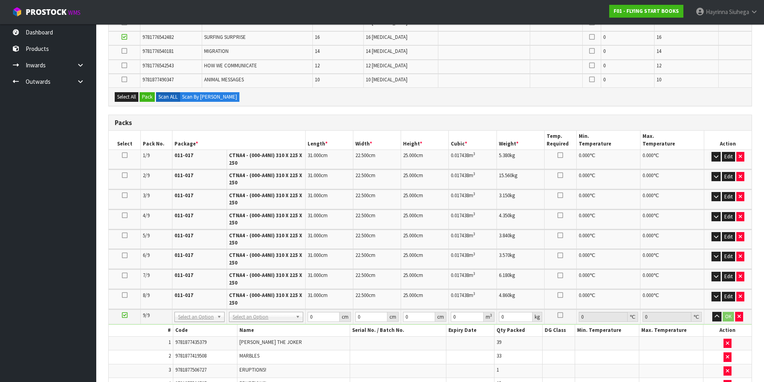
scroll to position [301, 0]
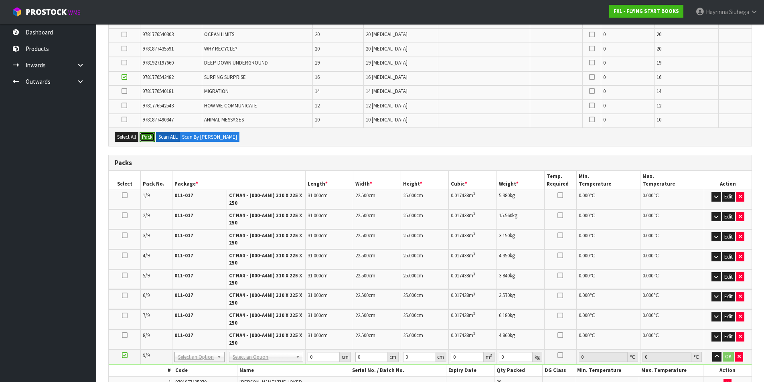
click at [146, 137] on button "Pack" at bounding box center [147, 137] width 15 height 10
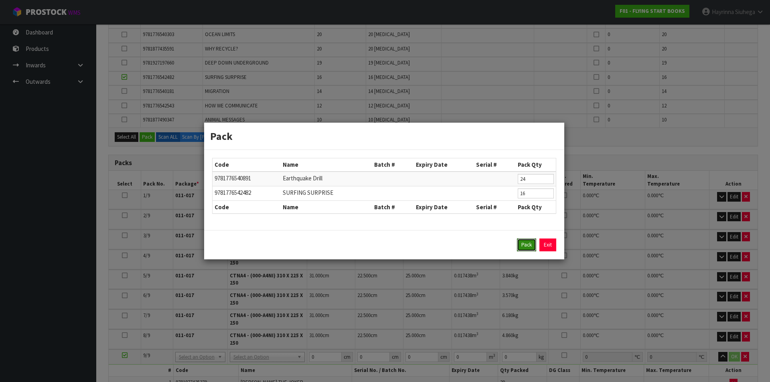
drag, startPoint x: 526, startPoint y: 249, endPoint x: 498, endPoint y: 246, distance: 27.8
click at [526, 248] on button "Pack" at bounding box center [526, 245] width 19 height 13
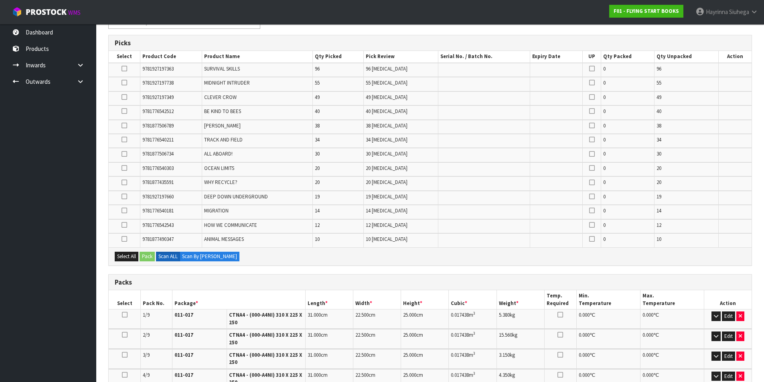
scroll to position [140, 0]
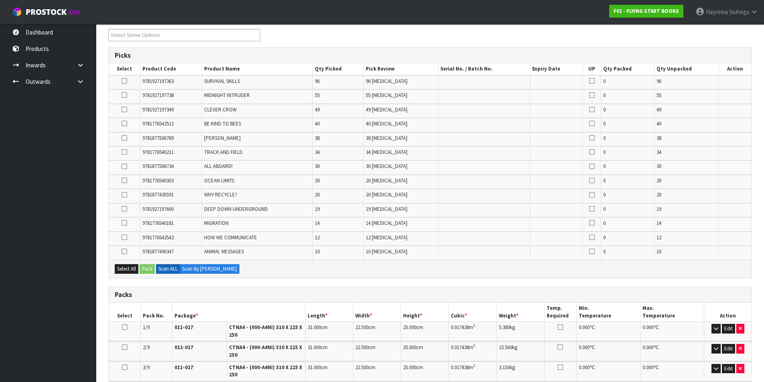
click at [122, 181] on icon at bounding box center [125, 181] width 6 height 0
click at [0, 0] on input "checkbox" at bounding box center [0, 0] width 0 height 0
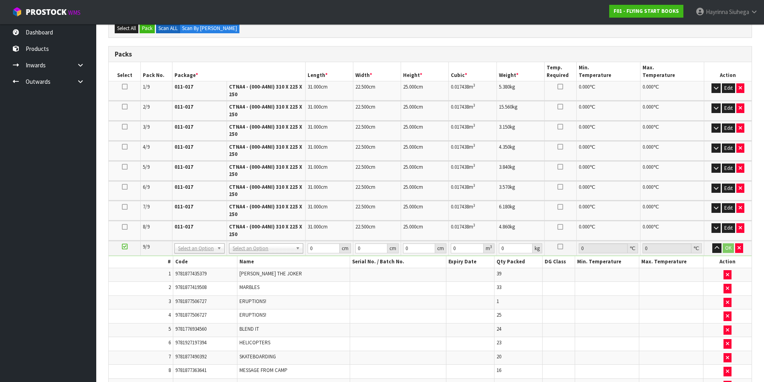
scroll to position [221, 0]
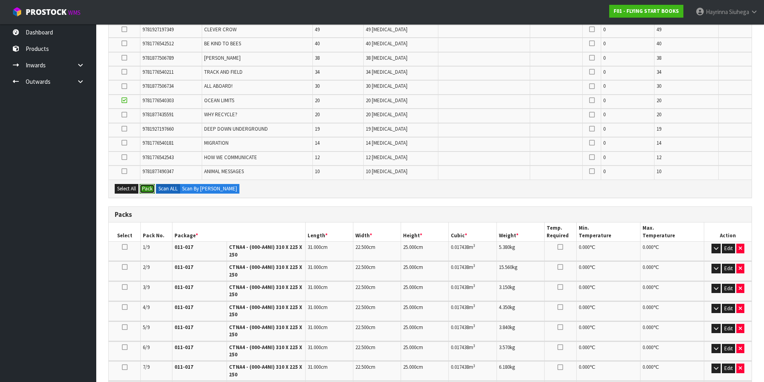
click at [148, 188] on button "Pack" at bounding box center [147, 189] width 15 height 10
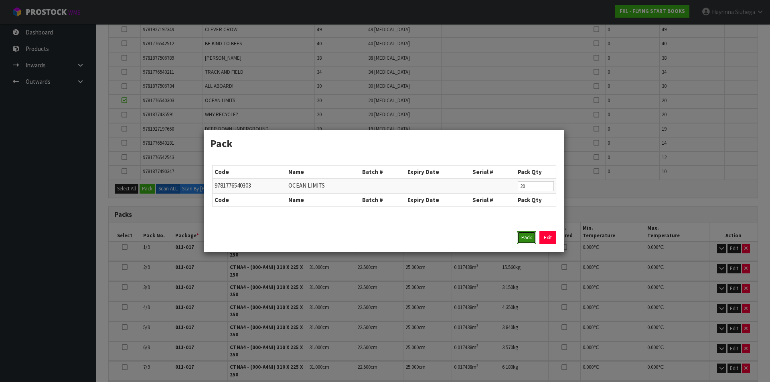
click at [522, 236] on button "Pack" at bounding box center [526, 238] width 19 height 13
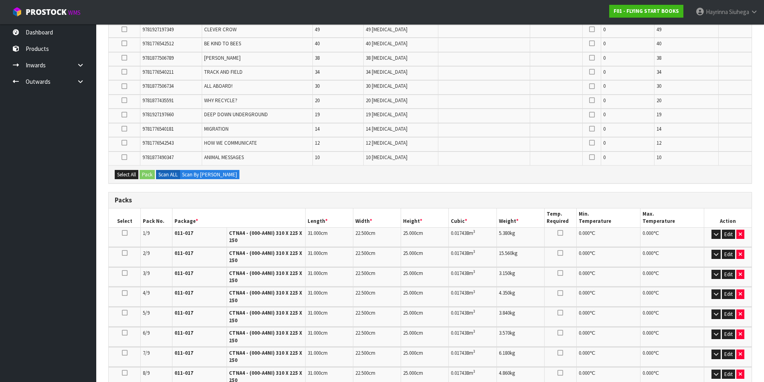
scroll to position [555, 0]
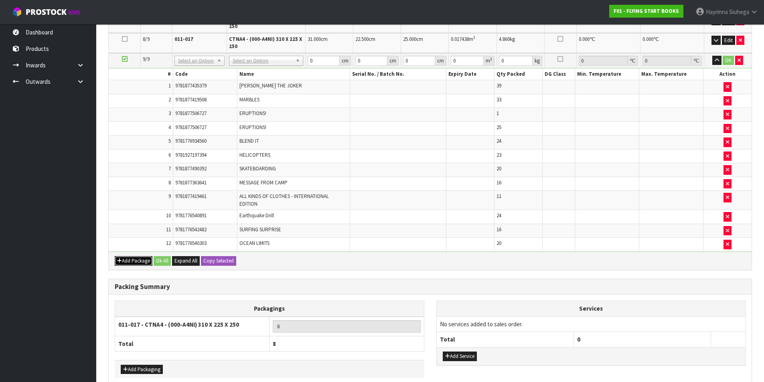
click at [137, 260] on button "Add Package" at bounding box center [134, 261] width 38 height 10
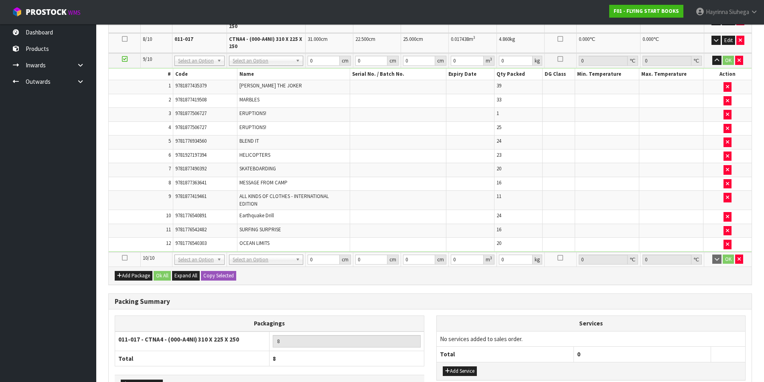
click at [126, 258] on icon at bounding box center [125, 258] width 6 height 0
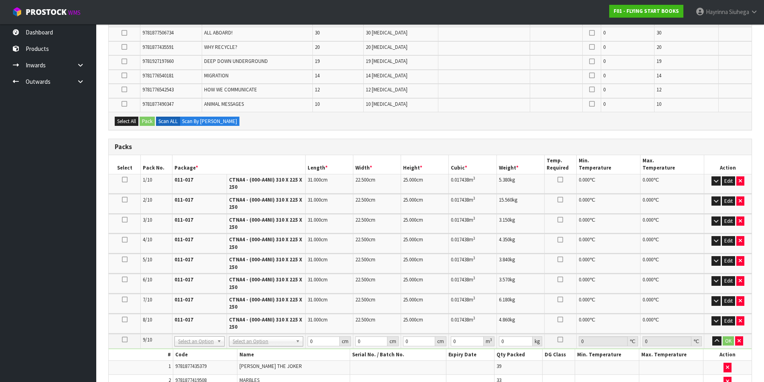
scroll to position [154, 0]
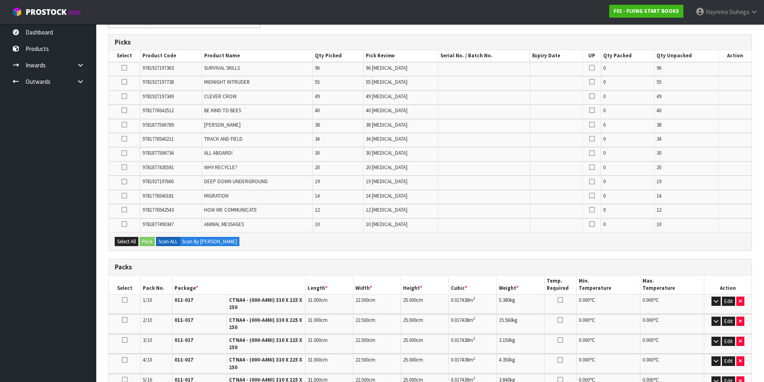
click at [126, 210] on icon at bounding box center [125, 210] width 6 height 0
click at [0, 0] on input "checkbox" at bounding box center [0, 0] width 0 height 0
click at [126, 111] on icon at bounding box center [125, 110] width 6 height 0
click at [0, 0] on input "checkbox" at bounding box center [0, 0] width 0 height 0
click at [126, 196] on icon at bounding box center [125, 196] width 6 height 0
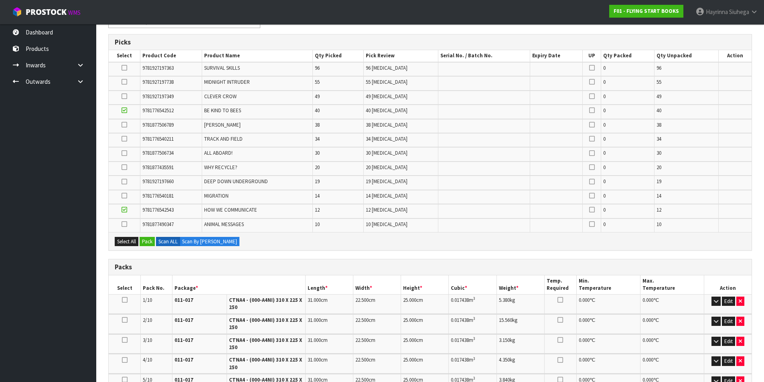
click at [0, 0] on input "checkbox" at bounding box center [0, 0] width 0 height 0
click at [125, 182] on icon at bounding box center [125, 182] width 6 height 0
click at [0, 0] on input "checkbox" at bounding box center [0, 0] width 0 height 0
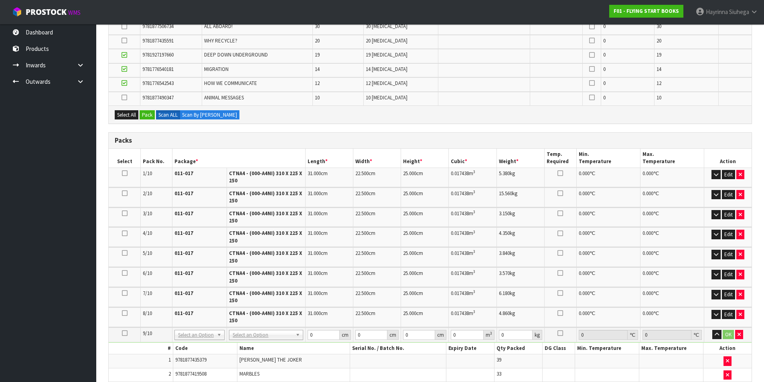
scroll to position [194, 0]
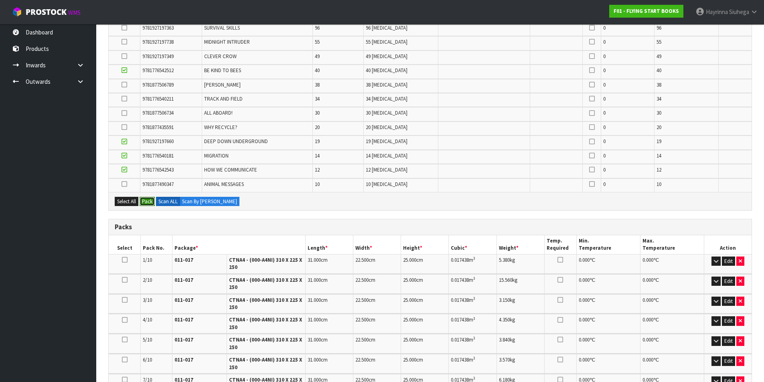
click at [151, 200] on button "Pack" at bounding box center [147, 202] width 15 height 10
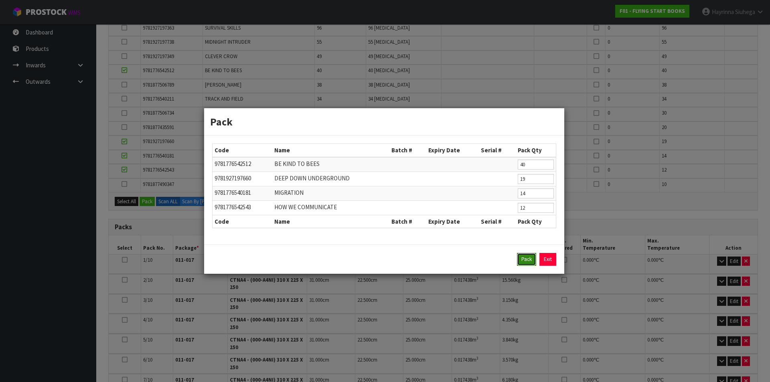
click at [522, 260] on button "Pack" at bounding box center [526, 259] width 19 height 13
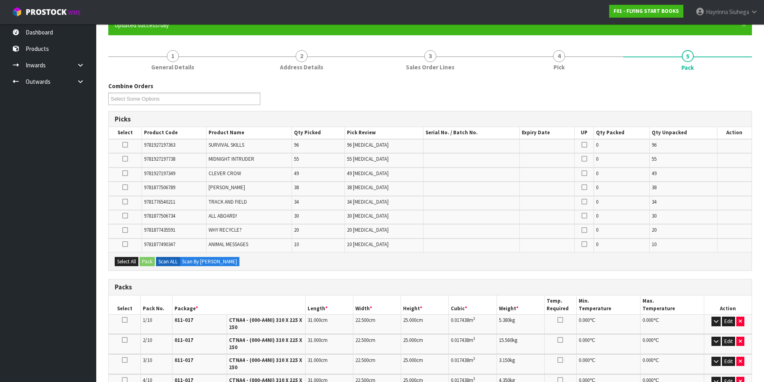
scroll to position [73, 0]
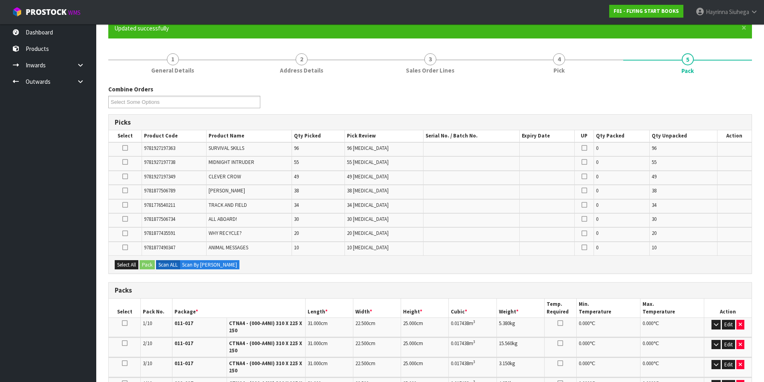
click at [125, 219] on icon at bounding box center [125, 219] width 6 height 0
click at [0, 0] on input "checkbox" at bounding box center [0, 0] width 0 height 0
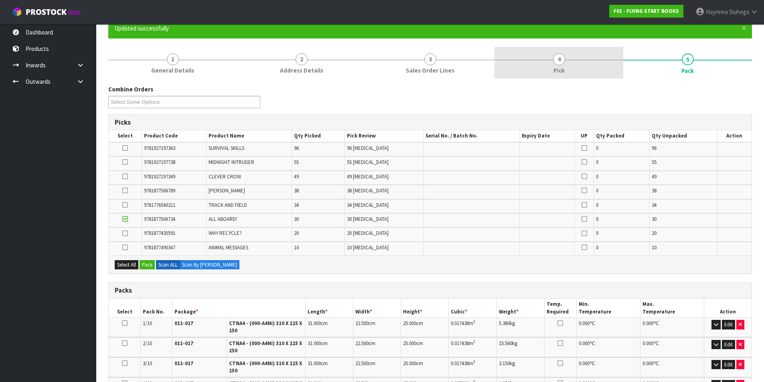
click at [555, 66] on span "Pick" at bounding box center [559, 70] width 11 height 8
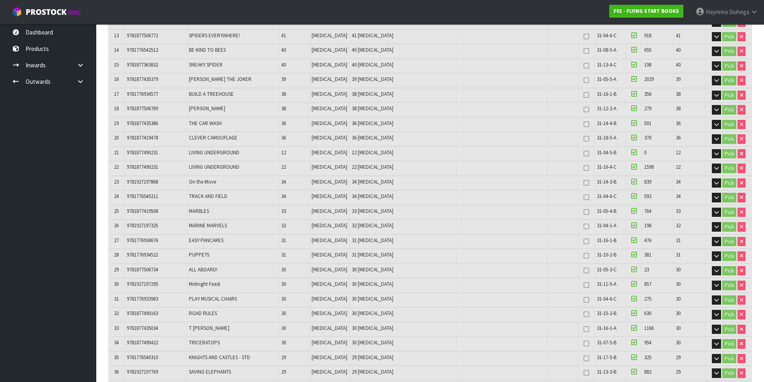
scroll to position [0, 0]
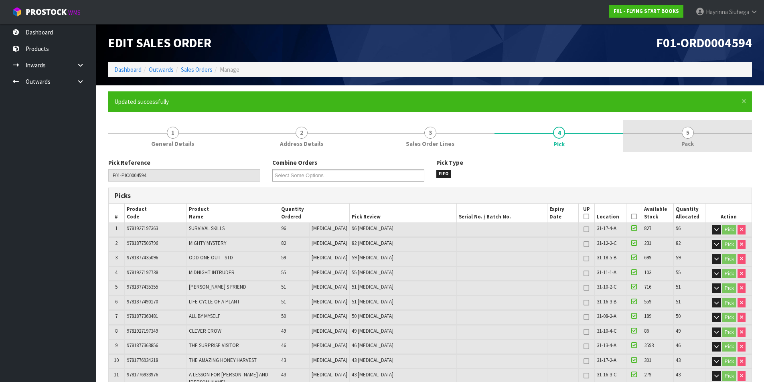
click at [693, 144] on span "Pack" at bounding box center [688, 144] width 12 height 8
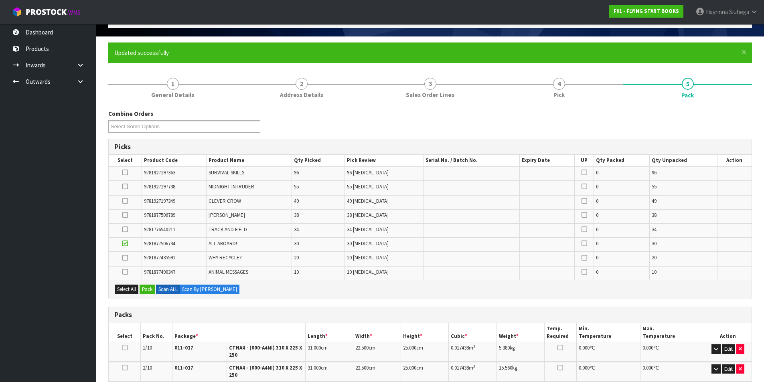
scroll to position [40, 0]
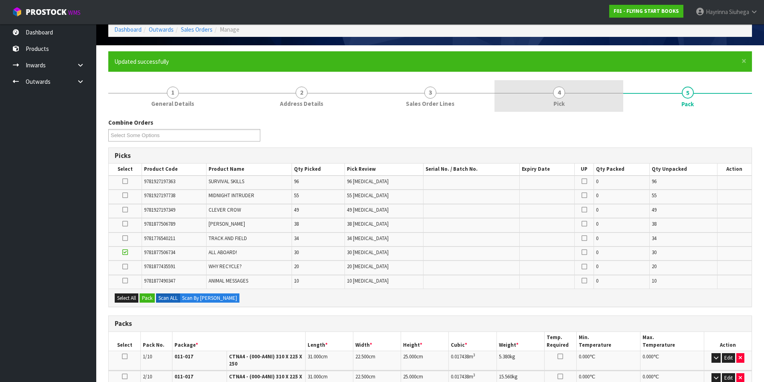
click at [530, 90] on link "4 Pick" at bounding box center [559, 96] width 129 height 32
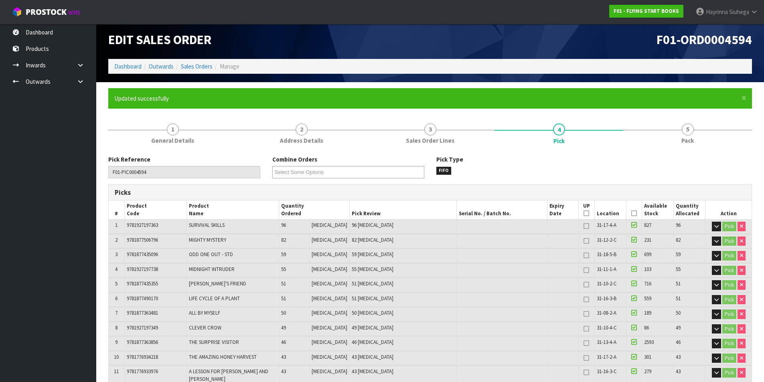
scroll to position [0, 0]
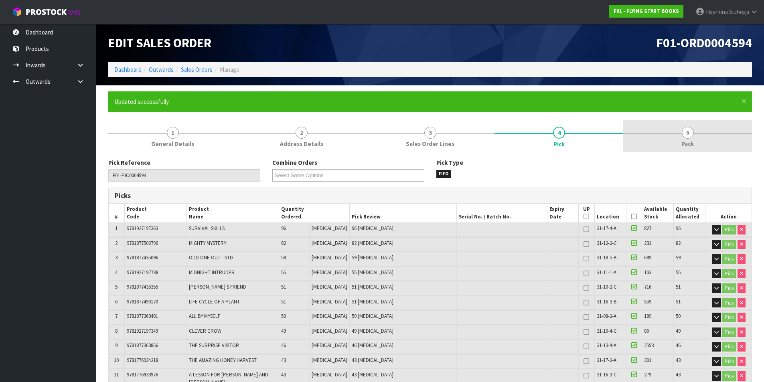
click at [688, 128] on span "5" at bounding box center [688, 133] width 12 height 12
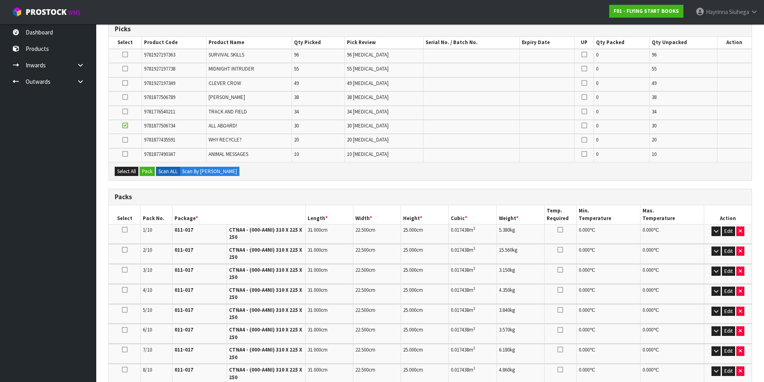
scroll to position [180, 0]
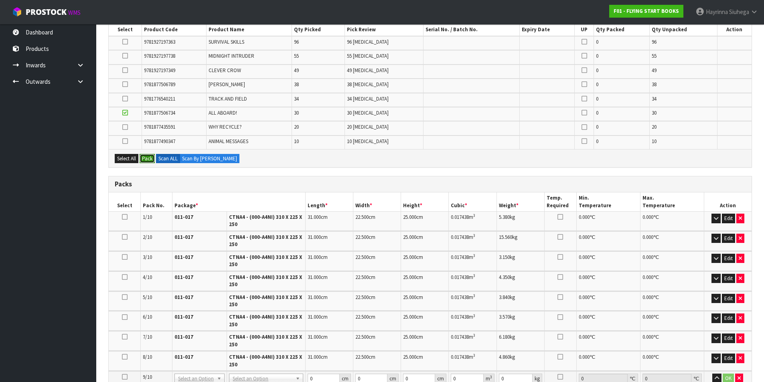
click at [149, 163] on button "Pack" at bounding box center [147, 159] width 15 height 10
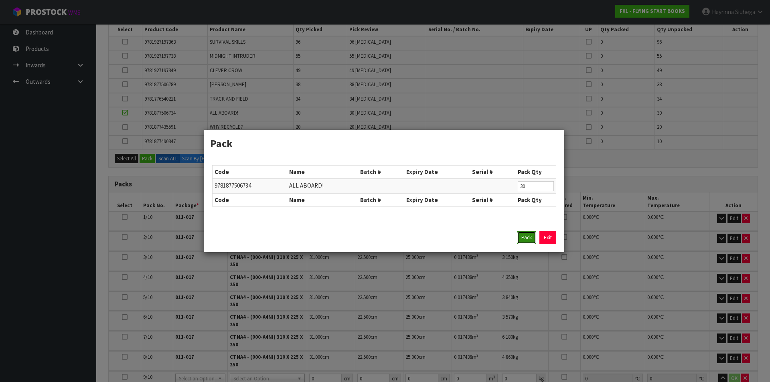
click at [528, 242] on button "Pack" at bounding box center [526, 238] width 19 height 13
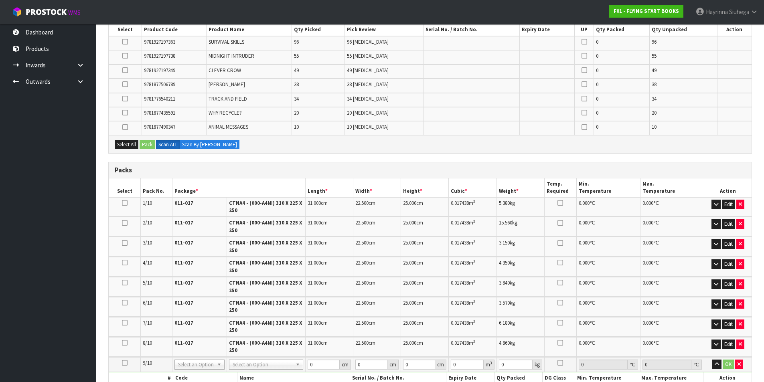
click at [126, 56] on icon at bounding box center [125, 56] width 6 height 0
click at [0, 0] on input "checkbox" at bounding box center [0, 0] width 0 height 0
click at [146, 146] on button "Pack" at bounding box center [147, 145] width 15 height 10
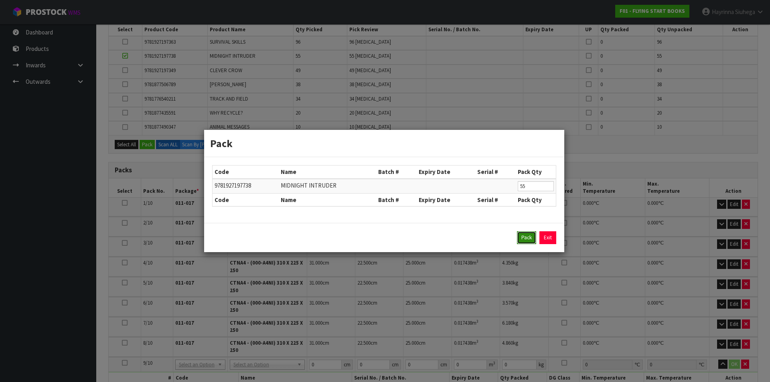
click at [525, 237] on button "Pack" at bounding box center [526, 238] width 19 height 13
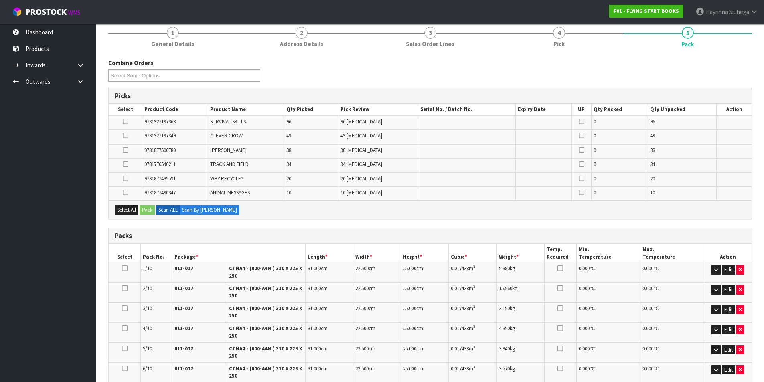
scroll to position [100, 0]
click at [725, 271] on button "Edit" at bounding box center [728, 271] width 13 height 10
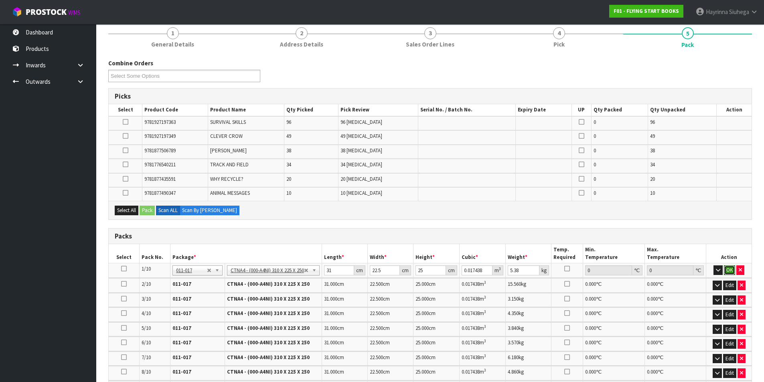
click at [725, 271] on button "OK" at bounding box center [729, 271] width 11 height 10
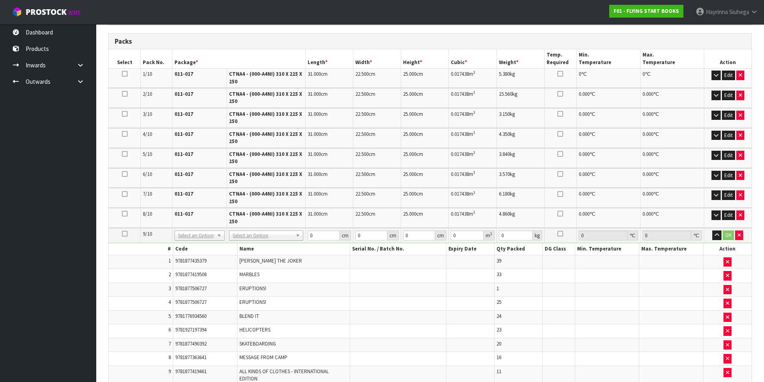
scroll to position [300, 0]
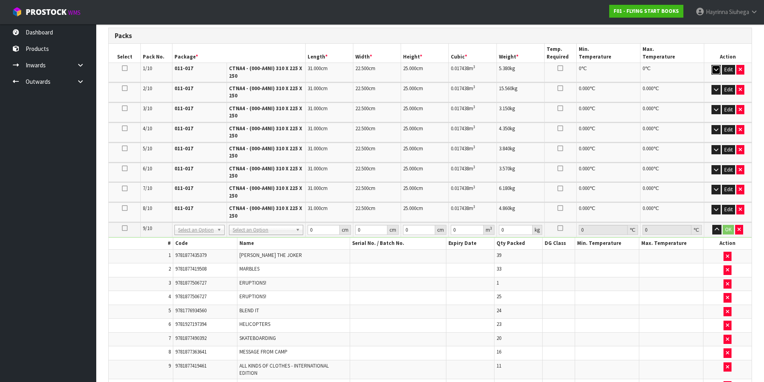
click at [714, 69] on icon "button" at bounding box center [716, 69] width 4 height 5
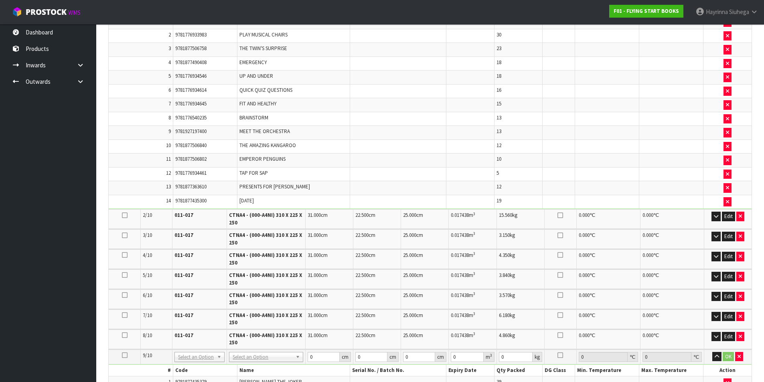
scroll to position [340, 0]
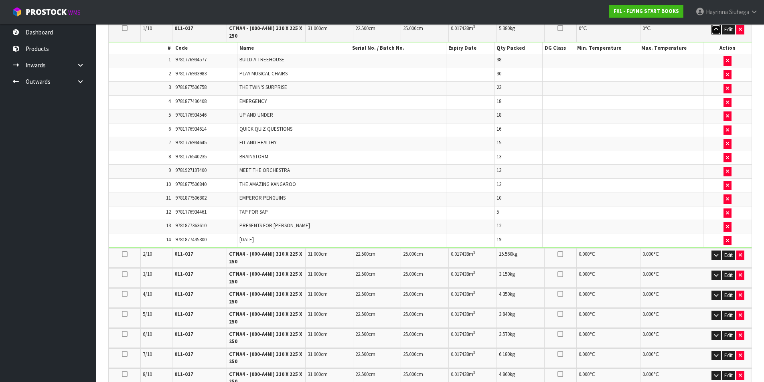
click at [715, 31] on icon "button" at bounding box center [716, 29] width 4 height 5
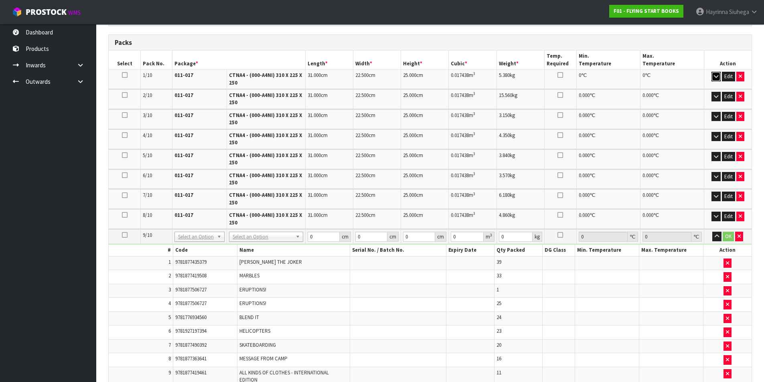
scroll to position [220, 0]
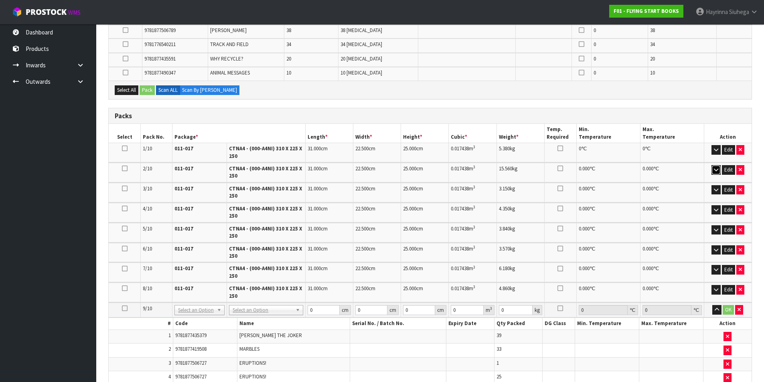
click at [715, 167] on icon "button" at bounding box center [716, 169] width 4 height 5
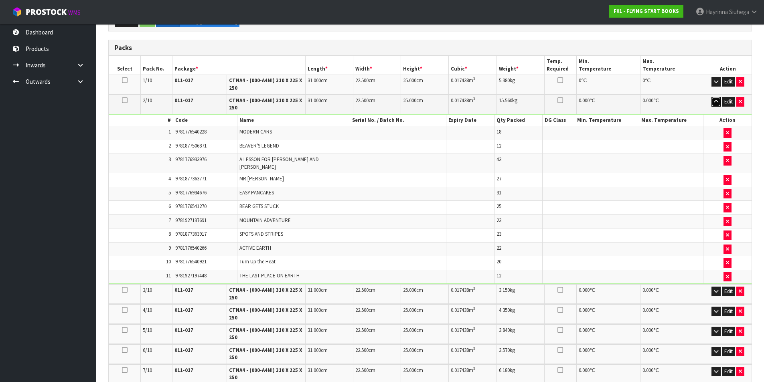
scroll to position [300, 0]
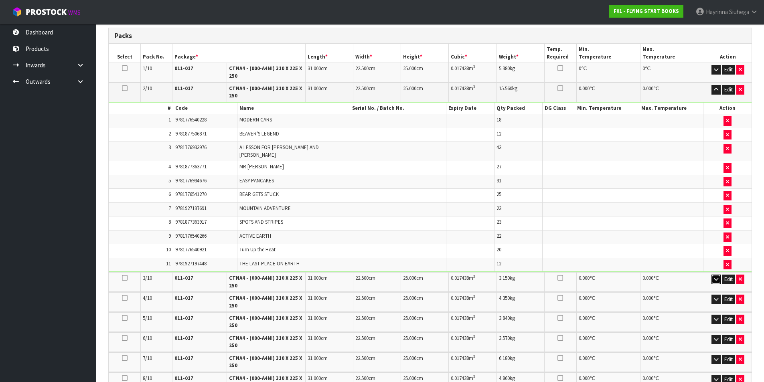
click at [717, 277] on icon "button" at bounding box center [716, 279] width 4 height 5
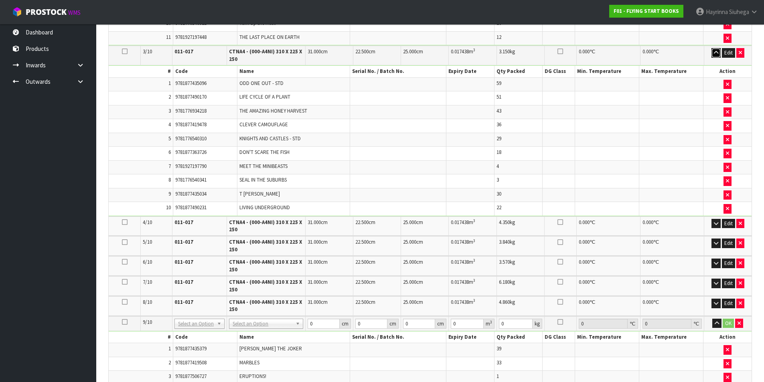
scroll to position [541, 0]
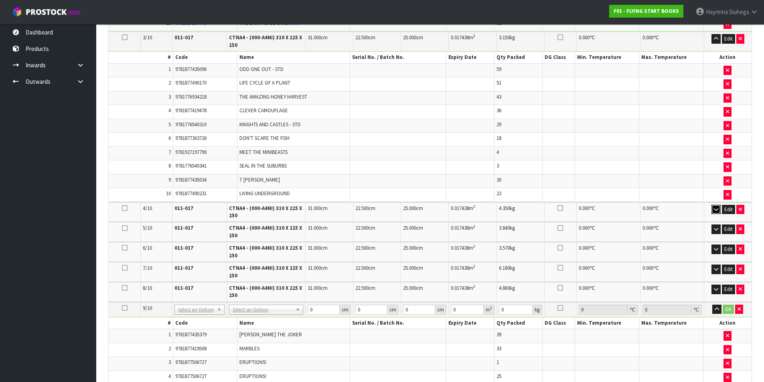
click at [713, 205] on button "button" at bounding box center [716, 210] width 9 height 10
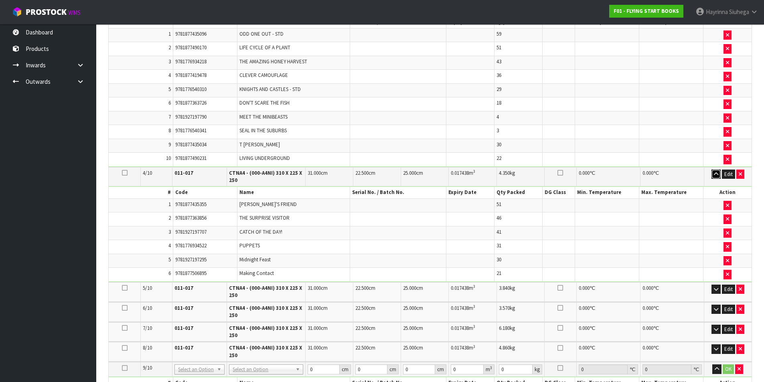
scroll to position [661, 0]
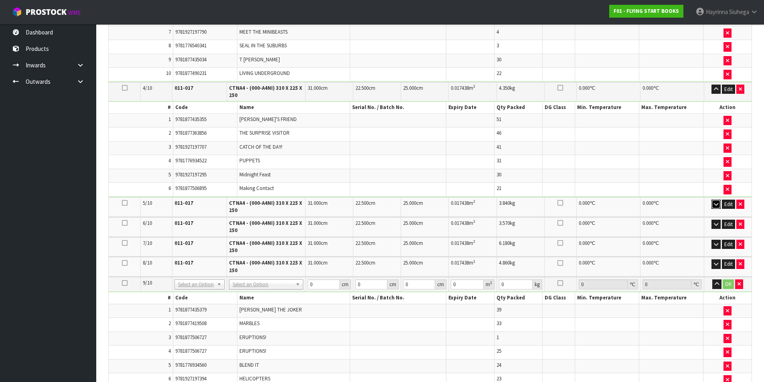
click at [714, 202] on icon "button" at bounding box center [716, 204] width 4 height 5
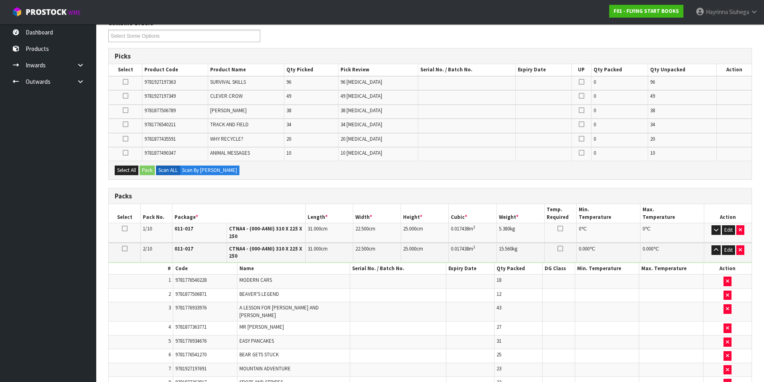
scroll to position [220, 0]
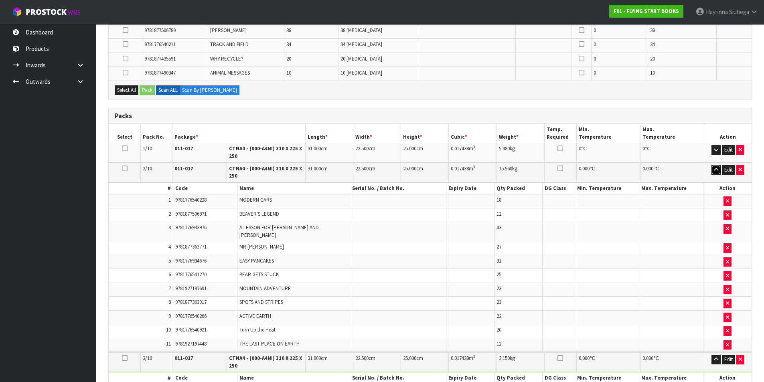
click at [714, 167] on icon "button" at bounding box center [716, 169] width 4 height 5
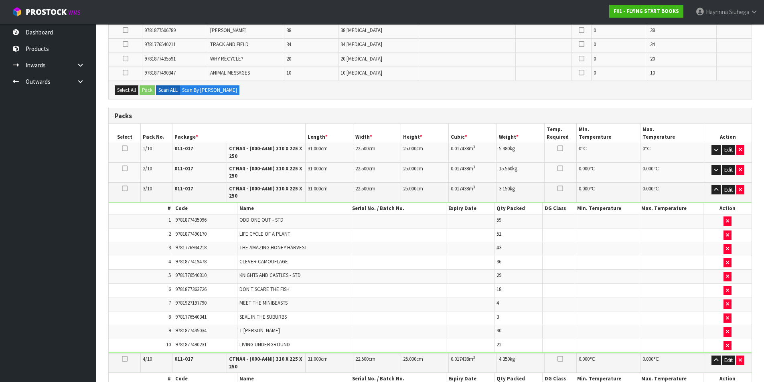
click at [710, 191] on td "Edit" at bounding box center [728, 192] width 48 height 19
click at [712, 188] on button "button" at bounding box center [716, 190] width 9 height 10
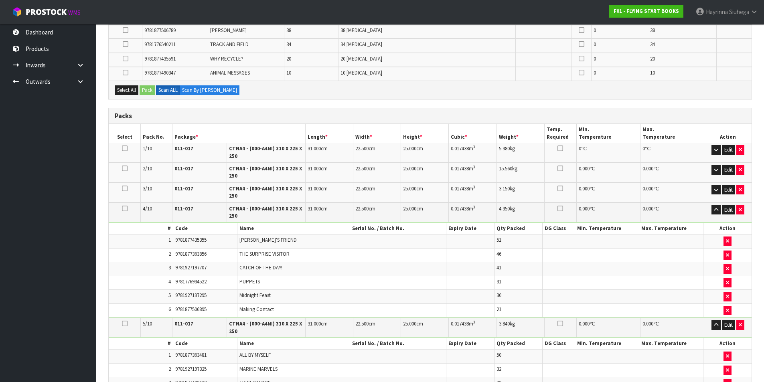
click at [711, 189] on td "Edit" at bounding box center [728, 192] width 48 height 19
click at [713, 191] on button "button" at bounding box center [716, 190] width 9 height 10
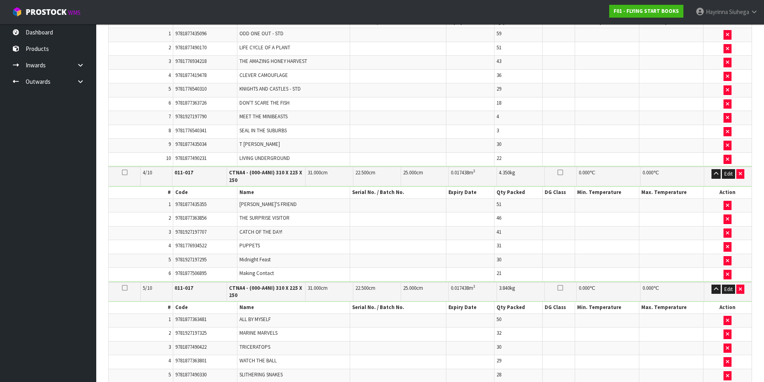
scroll to position [421, 0]
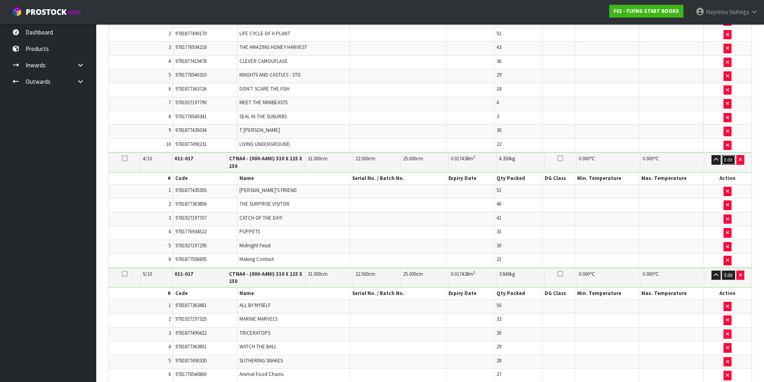
drag, startPoint x: 730, startPoint y: 159, endPoint x: 428, endPoint y: 204, distance: 305.5
click at [729, 159] on button "Edit" at bounding box center [728, 160] width 13 height 10
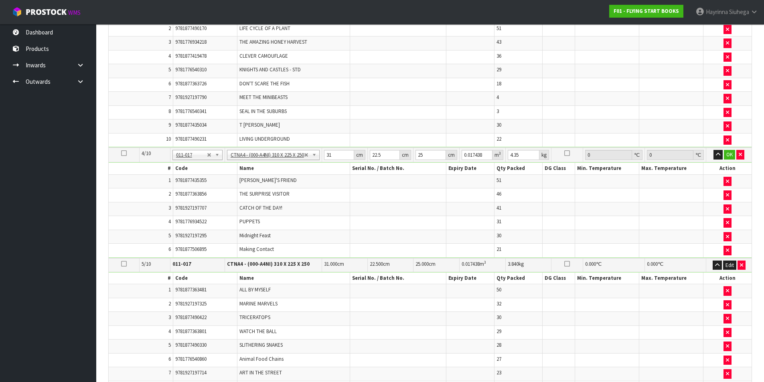
click at [124, 153] on icon at bounding box center [124, 153] width 6 height 0
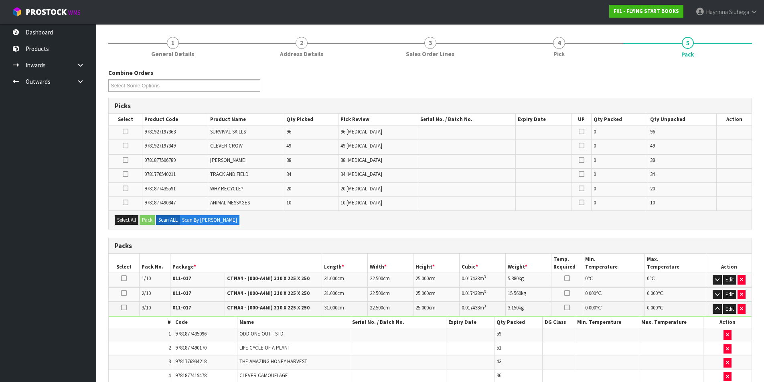
scroll to position [89, 0]
click at [124, 175] on icon at bounding box center [126, 175] width 6 height 0
click at [0, 0] on input "checkbox" at bounding box center [0, 0] width 0 height 0
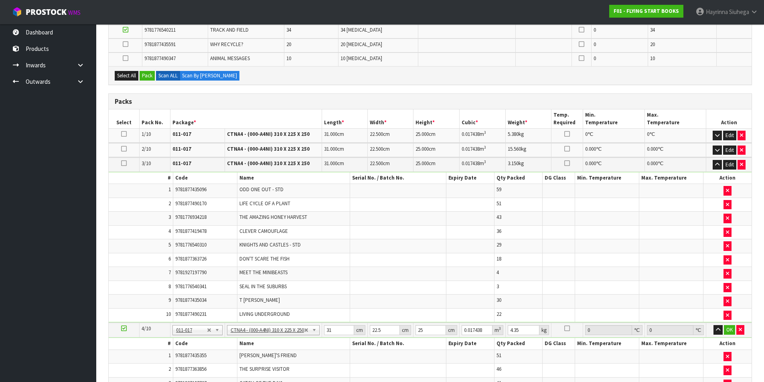
scroll to position [209, 0]
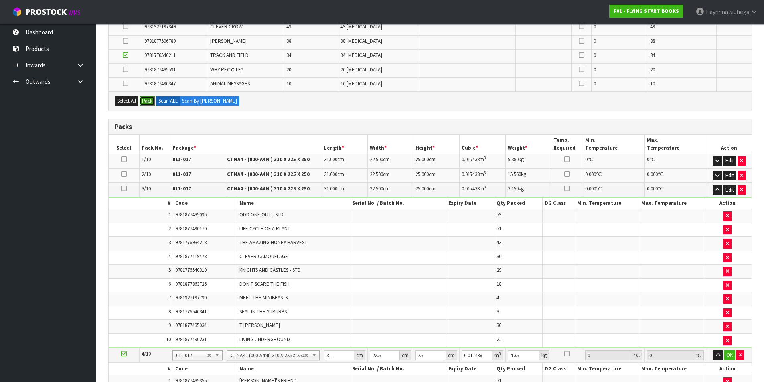
click at [145, 102] on button "Pack" at bounding box center [147, 101] width 15 height 10
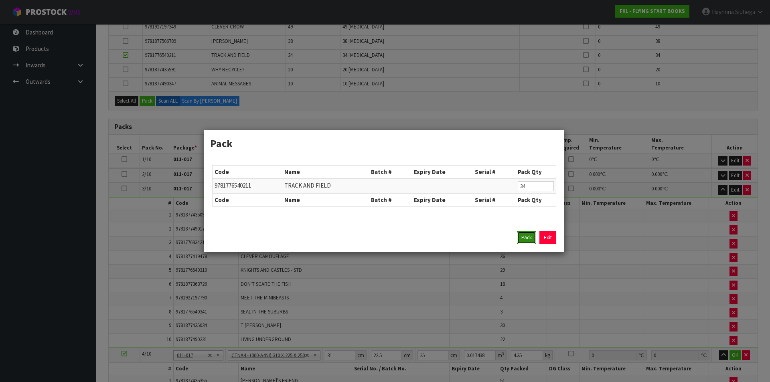
click at [522, 236] on button "Pack" at bounding box center [526, 238] width 19 height 13
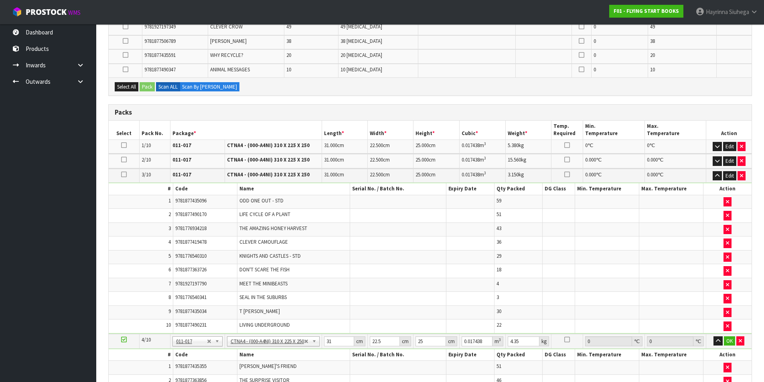
type input "4.69"
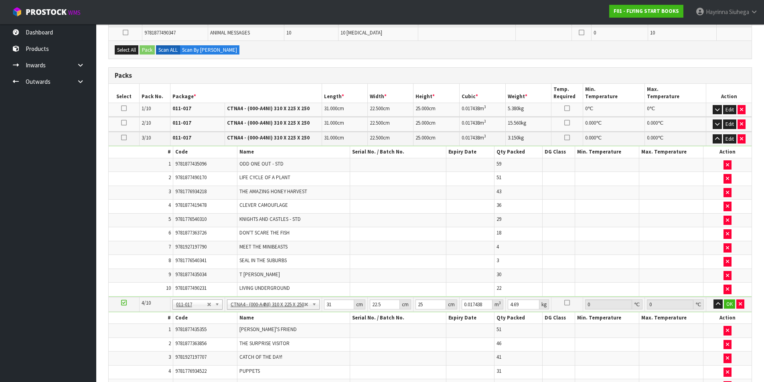
scroll to position [289, 0]
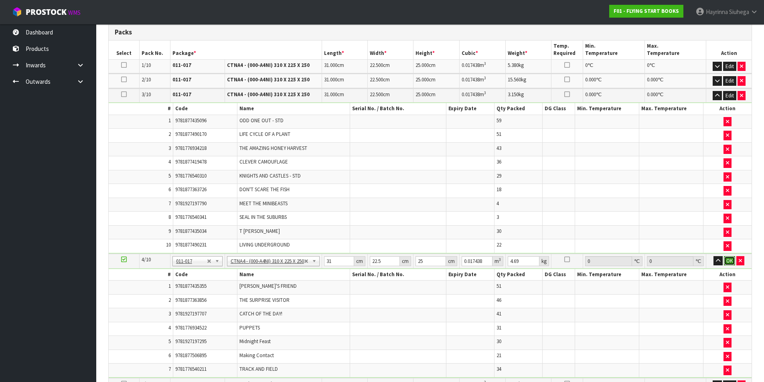
click at [730, 261] on button "OK" at bounding box center [729, 261] width 11 height 10
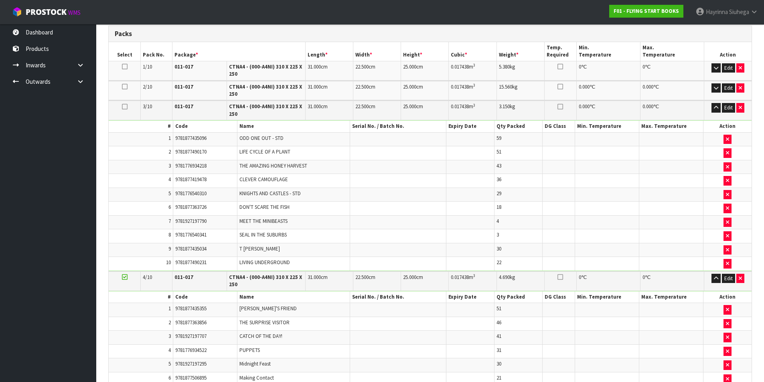
scroll to position [249, 0]
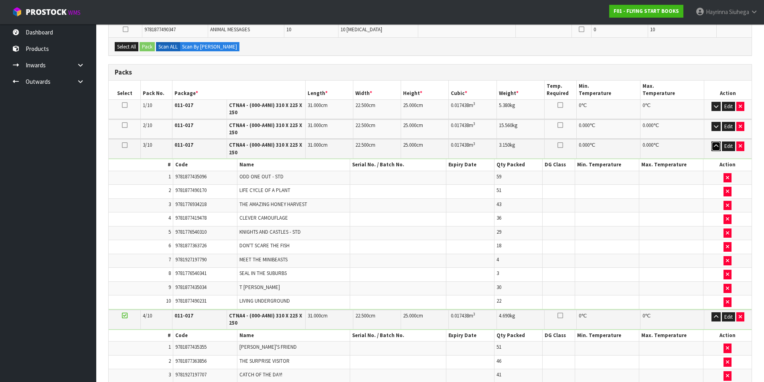
click at [719, 144] on button "button" at bounding box center [716, 147] width 9 height 10
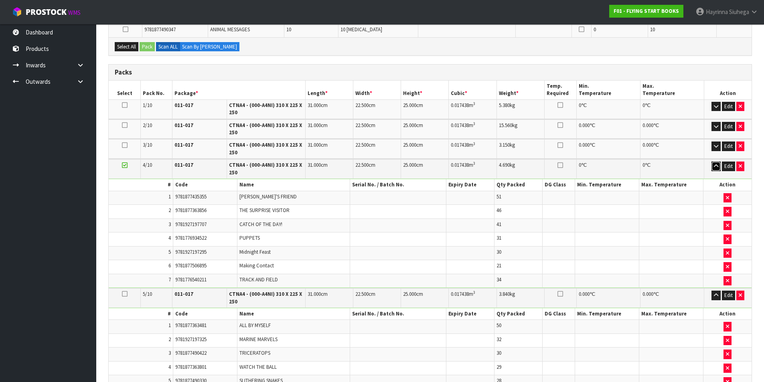
click at [718, 168] on icon "button" at bounding box center [716, 166] width 4 height 5
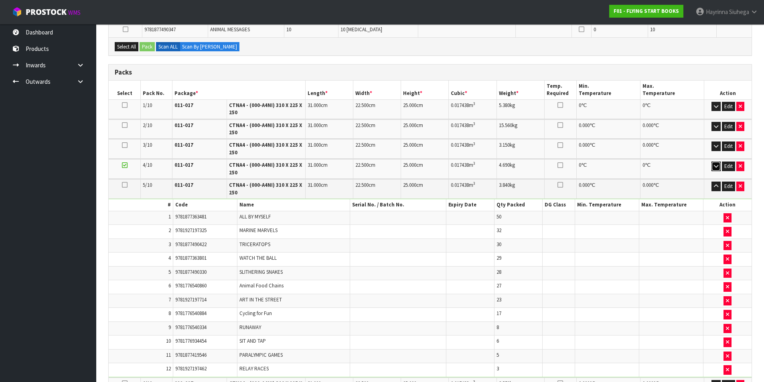
click at [718, 168] on icon "button" at bounding box center [716, 166] width 4 height 5
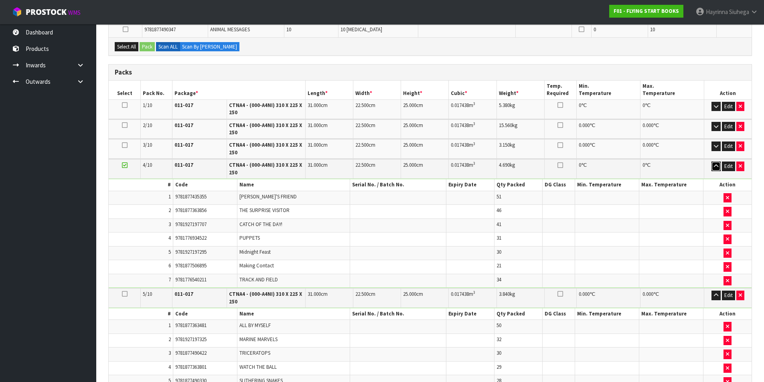
click at [718, 168] on icon "button" at bounding box center [716, 166] width 4 height 5
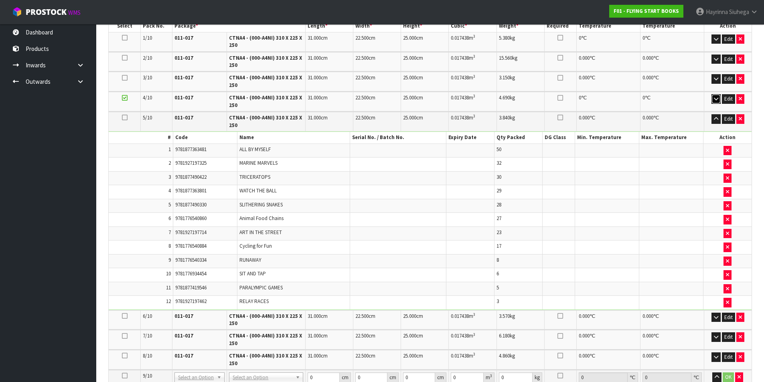
scroll to position [329, 0]
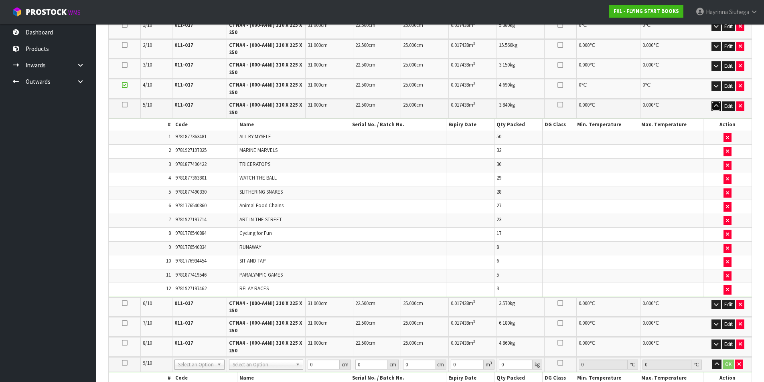
click at [719, 104] on button "button" at bounding box center [716, 107] width 9 height 10
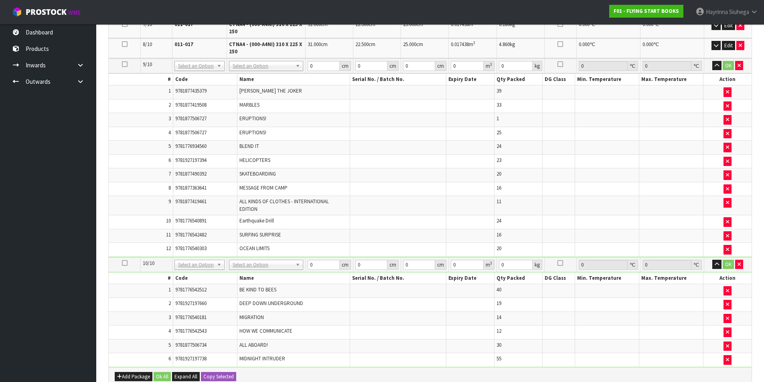
scroll to position [570, 0]
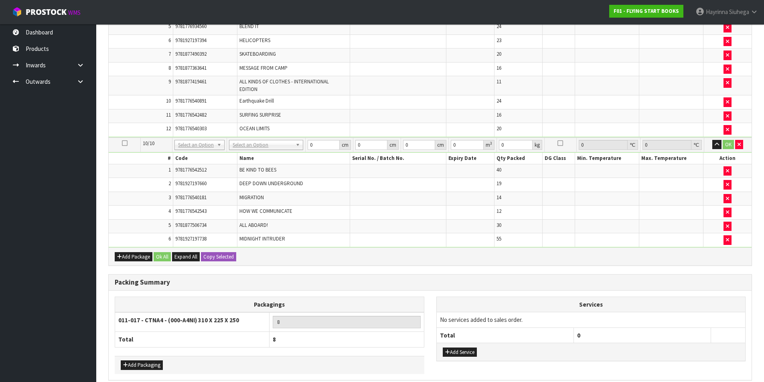
click at [125, 144] on icon at bounding box center [125, 143] width 6 height 0
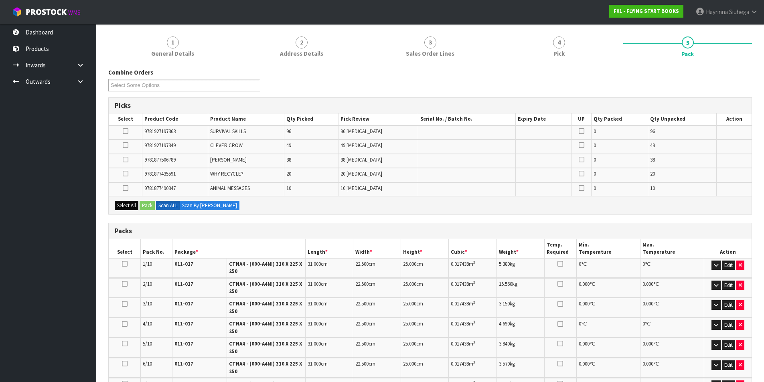
scroll to position [129, 0]
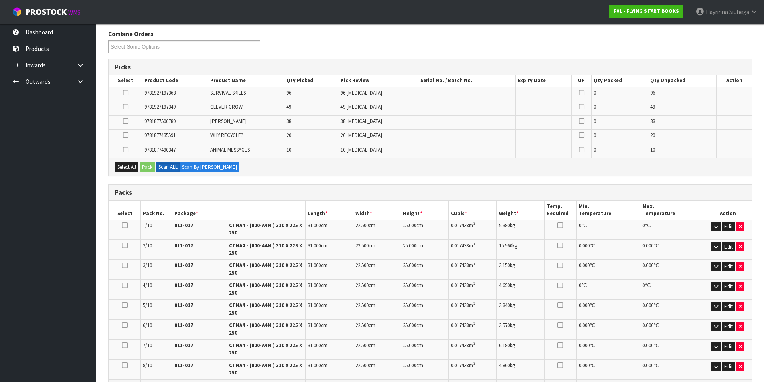
drag, startPoint x: 126, startPoint y: 152, endPoint x: 140, endPoint y: 163, distance: 17.4
click at [127, 150] on icon at bounding box center [126, 150] width 6 height 0
click at [0, 0] on input "checkbox" at bounding box center [0, 0] width 0 height 0
click at [151, 172] on div "Select All Pack Scan ALL Scan By [PERSON_NAME]" at bounding box center [430, 167] width 643 height 18
click at [150, 169] on button "Pack" at bounding box center [147, 168] width 15 height 10
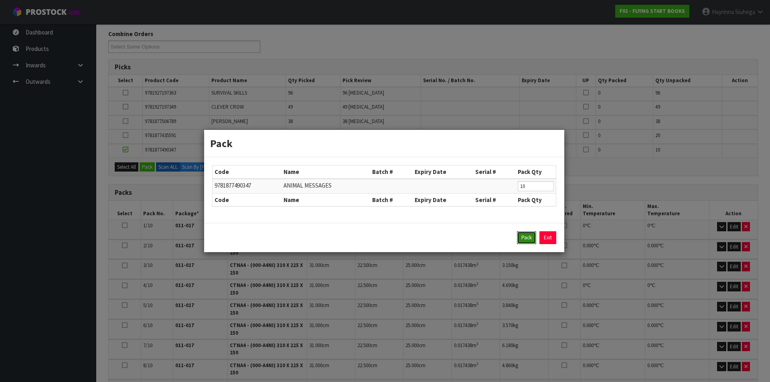
click at [523, 236] on button "Pack" at bounding box center [526, 238] width 19 height 13
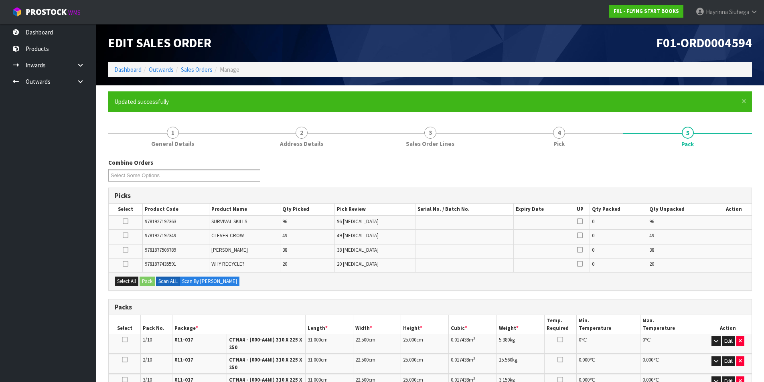
scroll to position [120, 0]
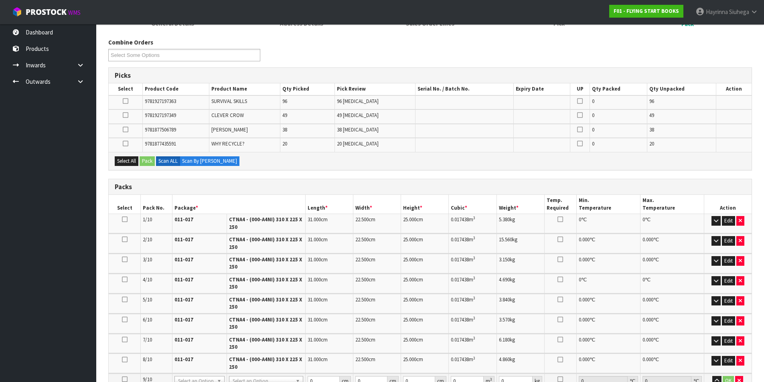
click at [126, 130] on icon at bounding box center [126, 130] width 6 height 0
click at [0, 0] on input "checkbox" at bounding box center [0, 0] width 0 height 0
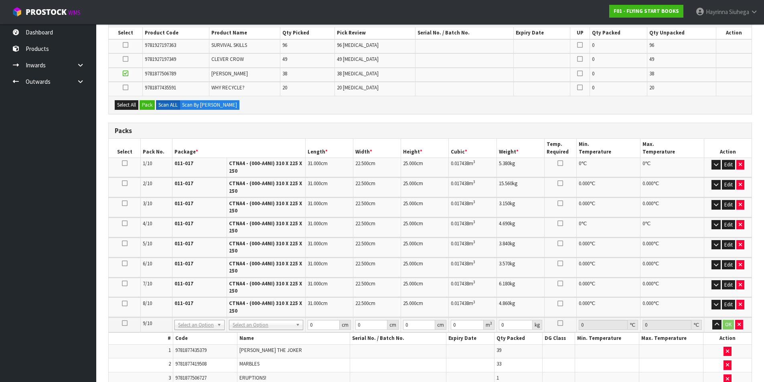
scroll to position [80, 0]
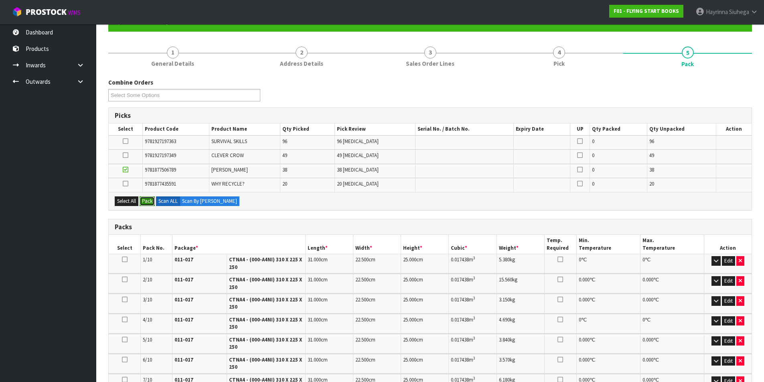
click at [148, 201] on button "Pack" at bounding box center [147, 202] width 15 height 10
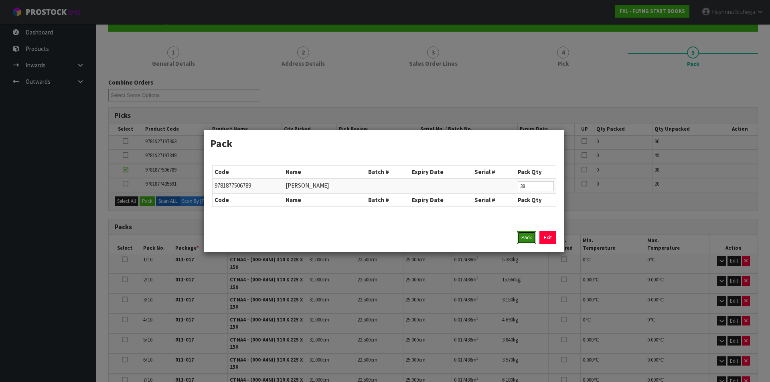
click at [526, 234] on button "Pack" at bounding box center [526, 238] width 19 height 13
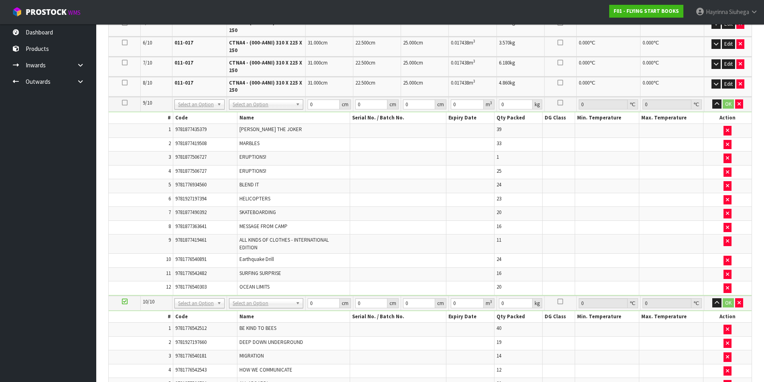
scroll to position [522, 0]
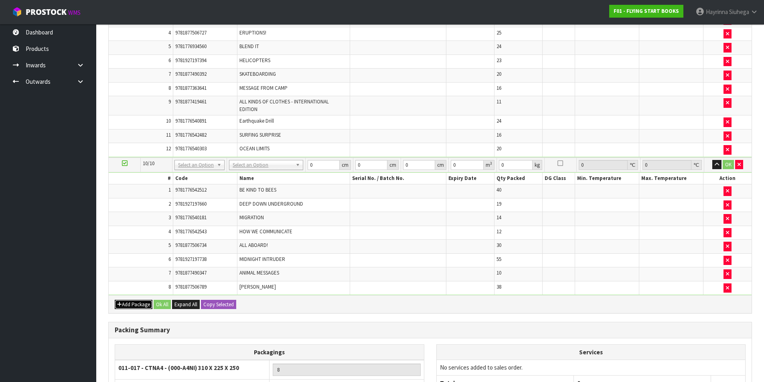
click at [126, 304] on button "Add Package" at bounding box center [134, 305] width 38 height 10
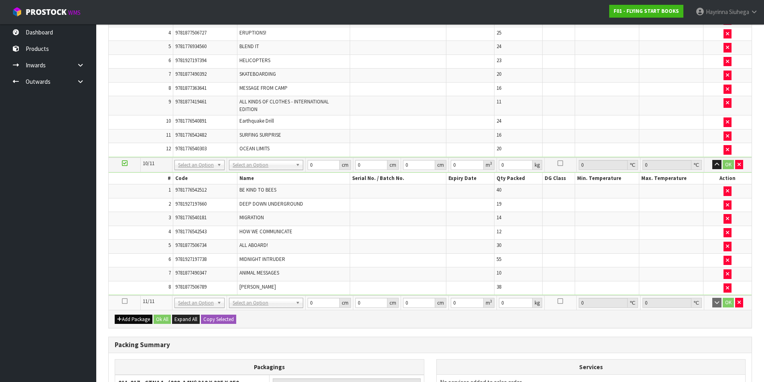
click at [126, 302] on icon at bounding box center [125, 301] width 6 height 0
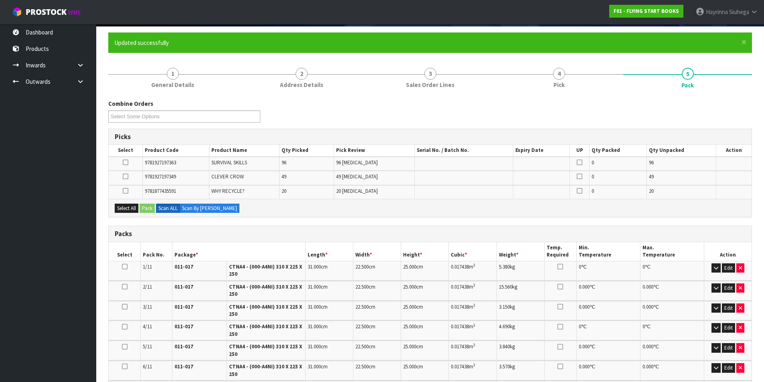
scroll to position [59, 0]
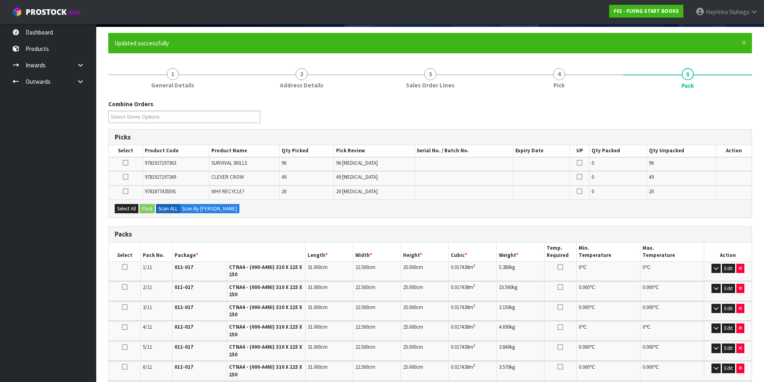
click at [126, 177] on icon at bounding box center [126, 177] width 6 height 0
click at [0, 0] on input "checkbox" at bounding box center [0, 0] width 0 height 0
click at [147, 204] on button "Pack" at bounding box center [147, 209] width 15 height 10
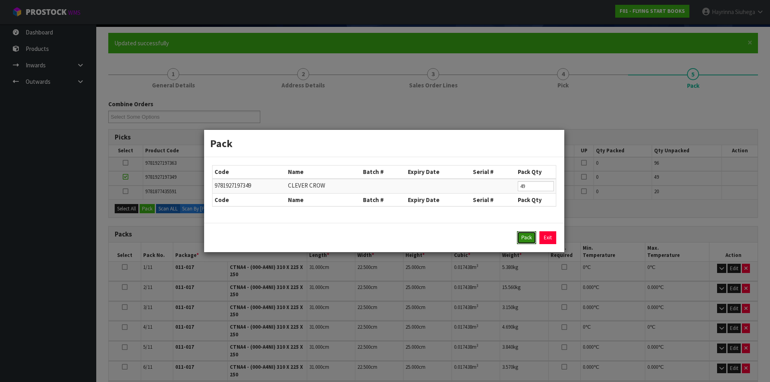
click at [521, 235] on button "Pack" at bounding box center [526, 238] width 19 height 13
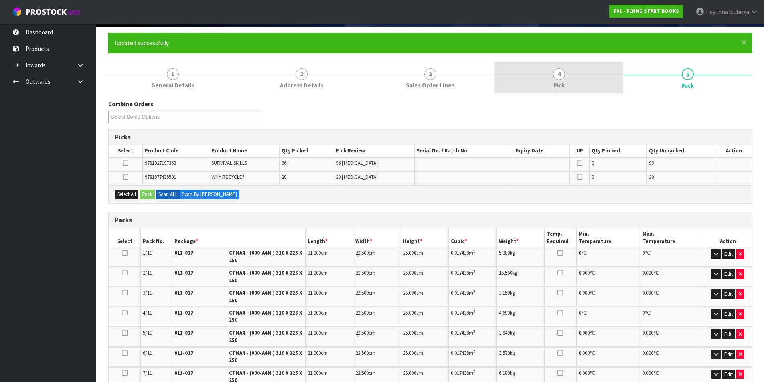
click at [569, 71] on link "4 Pick" at bounding box center [559, 78] width 129 height 32
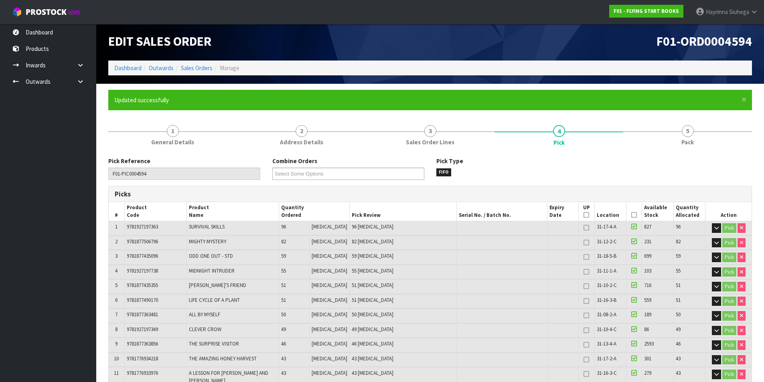
scroll to position [0, 0]
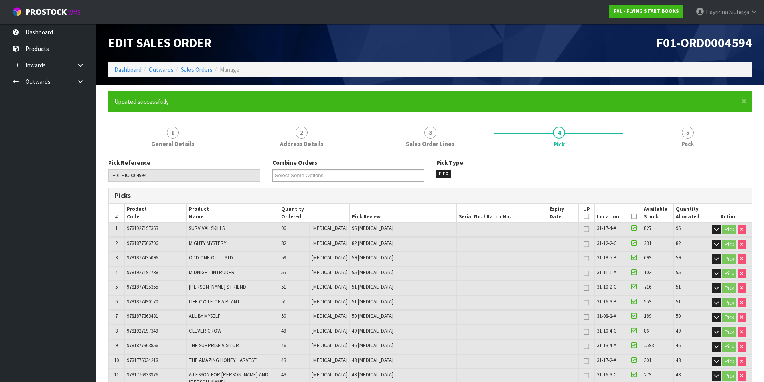
click at [656, 152] on li "5 Pack" at bounding box center [688, 136] width 129 height 32
click at [681, 143] on link "5 Pack" at bounding box center [688, 136] width 129 height 32
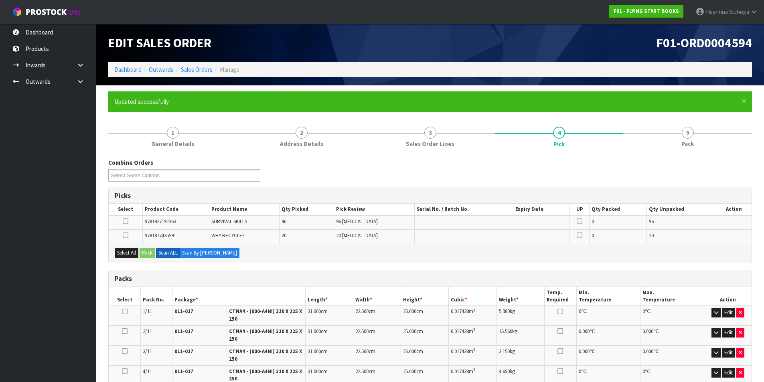
scroll to position [161, 0]
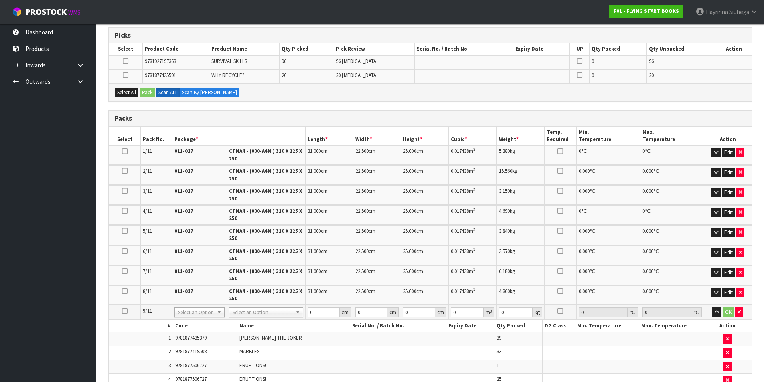
click at [127, 75] on icon at bounding box center [126, 75] width 6 height 0
click at [0, 0] on input "checkbox" at bounding box center [0, 0] width 0 height 0
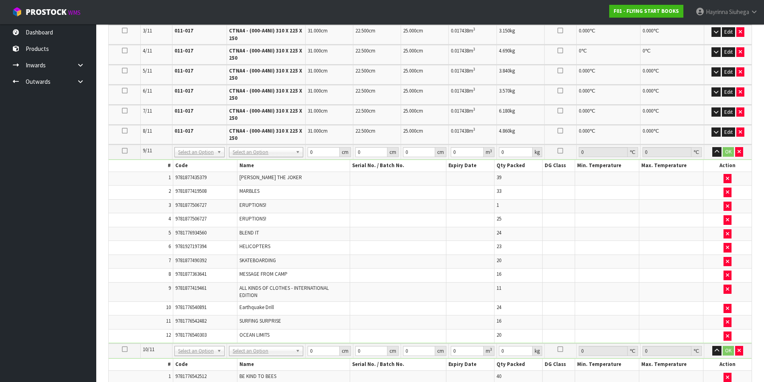
scroll to position [281, 0]
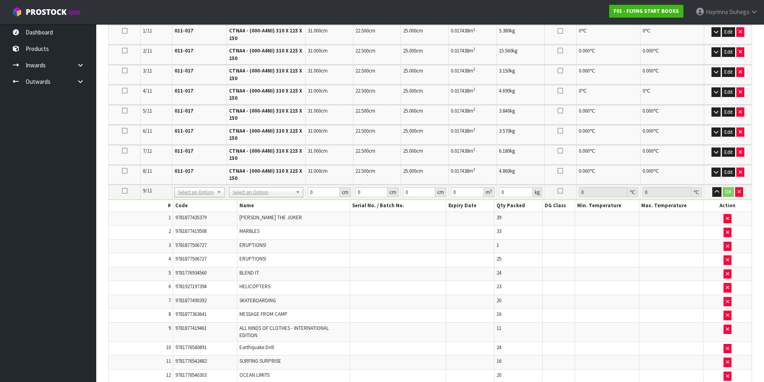
click at [122, 151] on icon at bounding box center [125, 151] width 6 height 0
click at [725, 149] on button "Edit" at bounding box center [728, 153] width 13 height 10
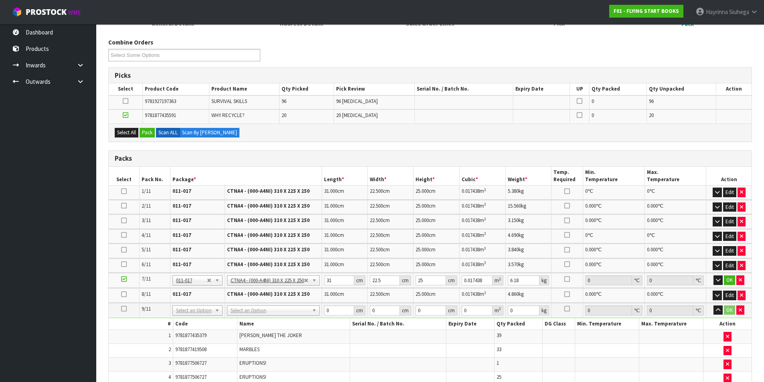
scroll to position [80, 0]
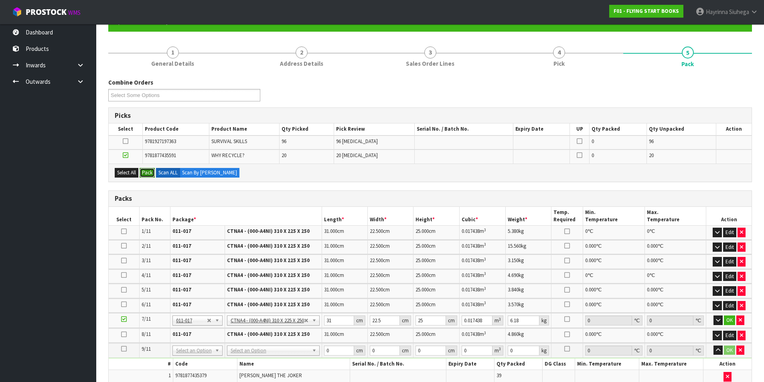
click at [150, 173] on button "Pack" at bounding box center [147, 173] width 15 height 10
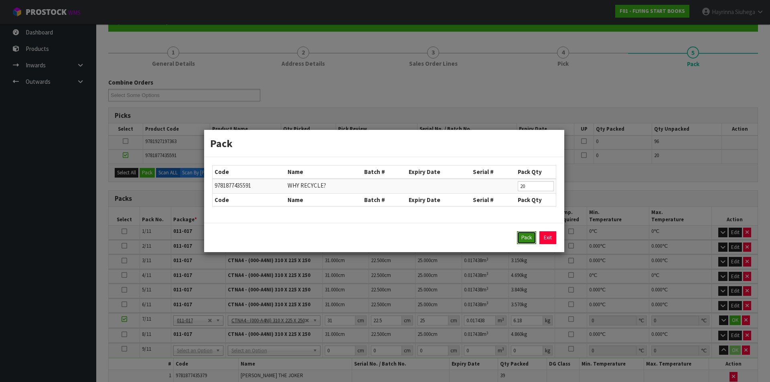
click at [526, 236] on button "Pack" at bounding box center [526, 238] width 19 height 13
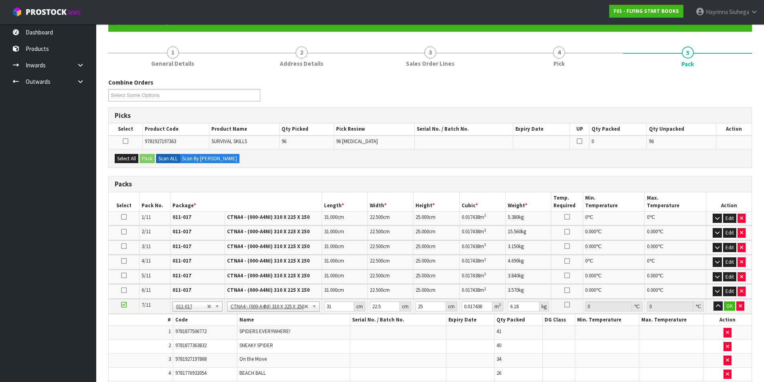
type input "6.38"
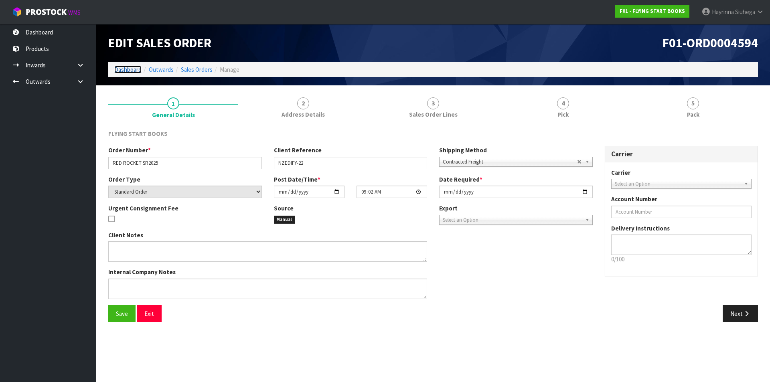
click at [127, 67] on link "Dashboard" at bounding box center [127, 70] width 27 height 8
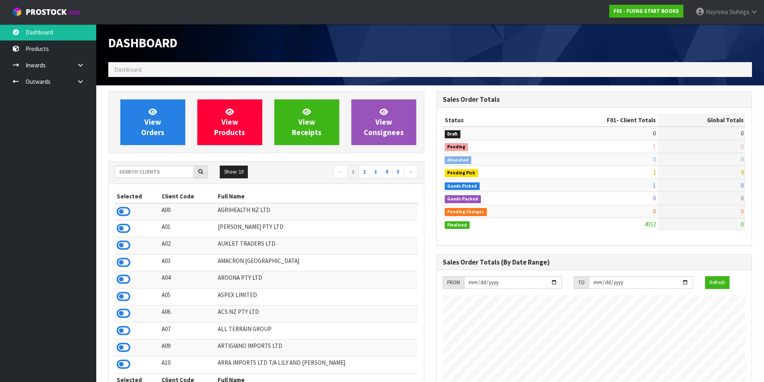
scroll to position [608, 328]
